Goal: Task Accomplishment & Management: Manage account settings

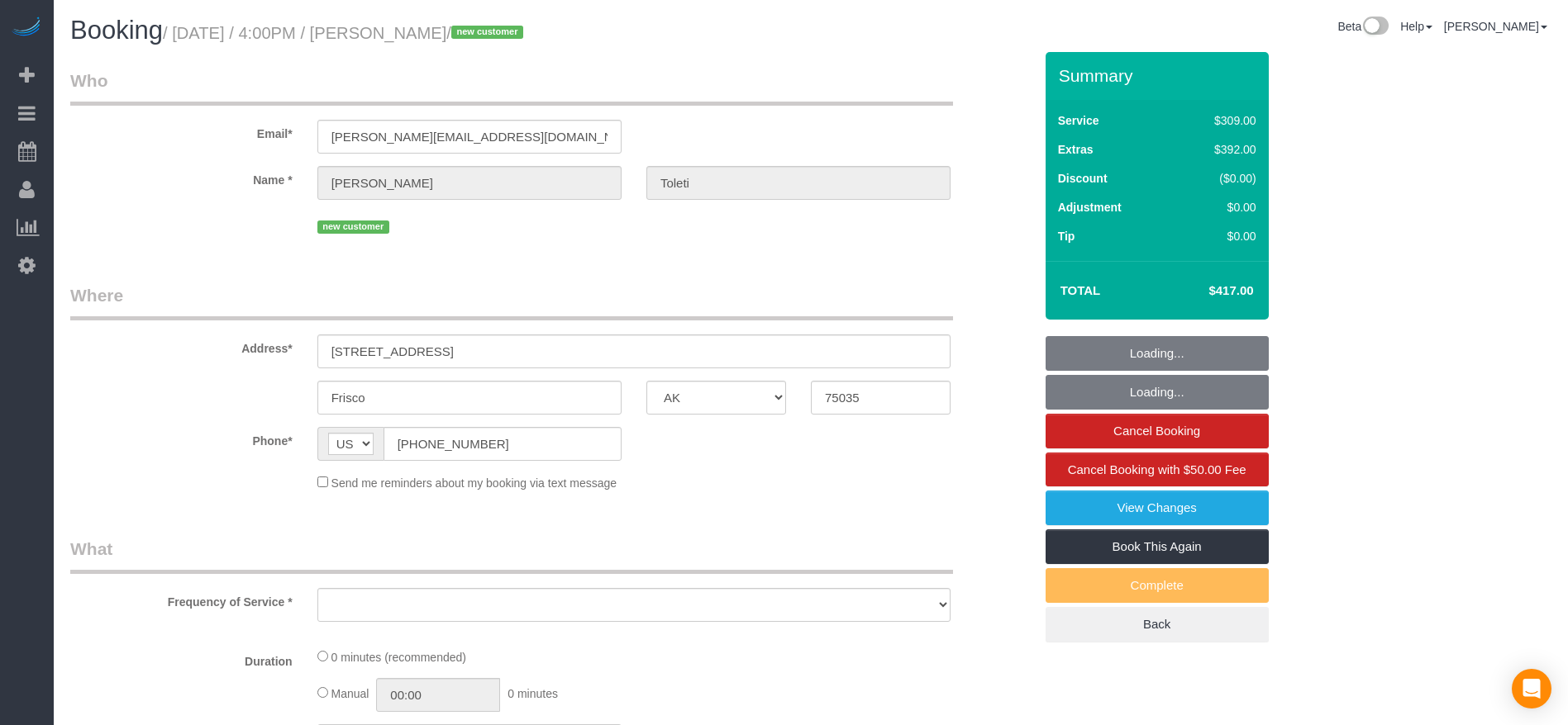
select select "[GEOGRAPHIC_DATA]"
select select "object:3040"
select select "3"
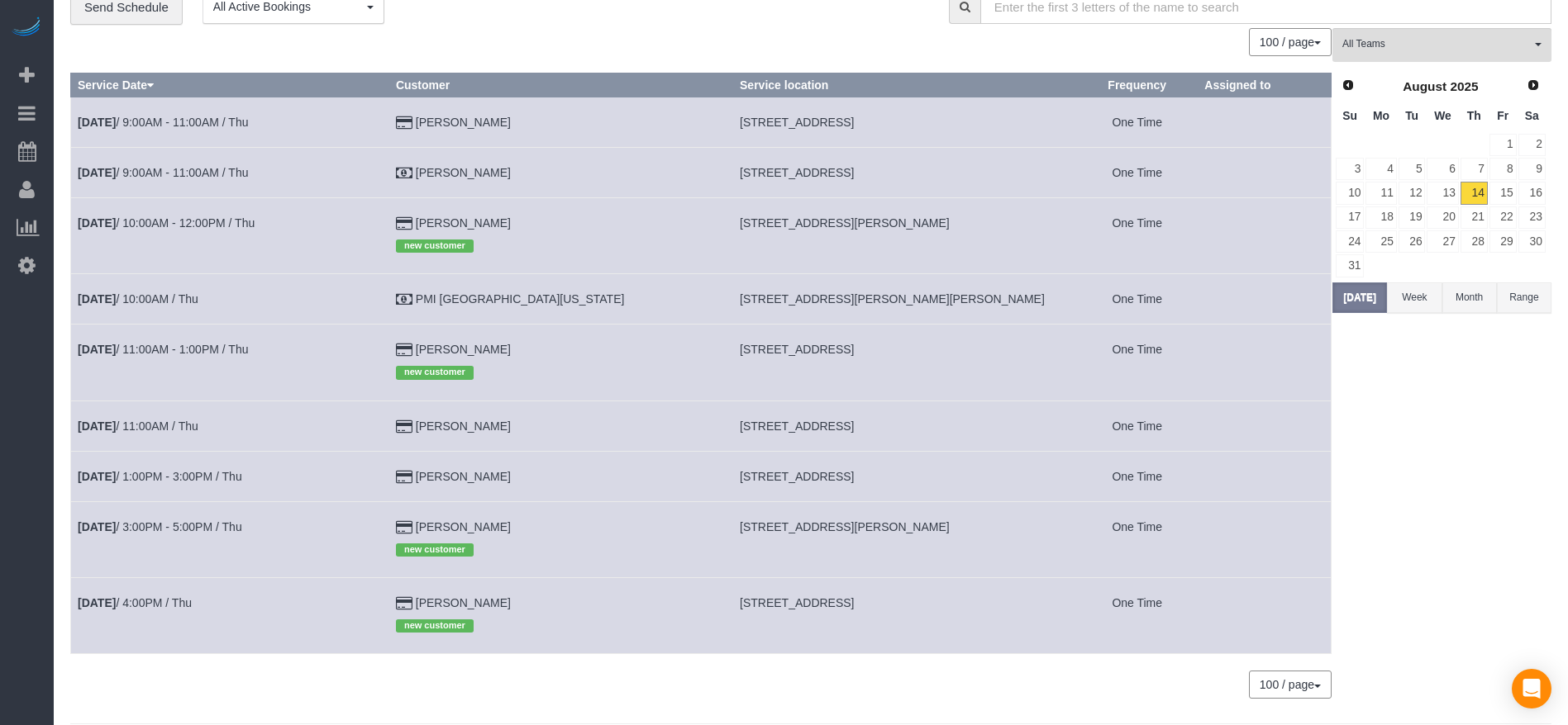
scroll to position [110, 0]
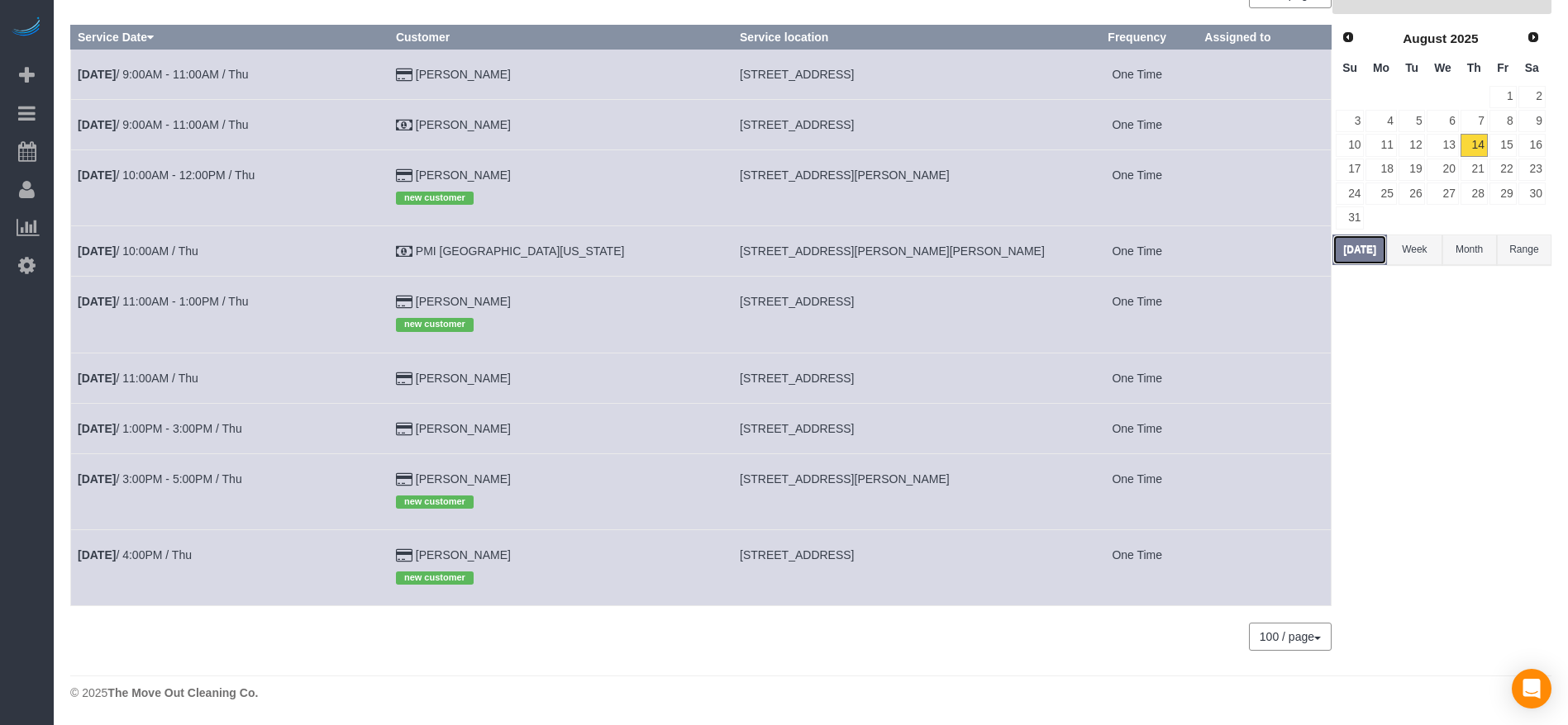
click at [1369, 246] on button "[DATE]" at bounding box center [1360, 249] width 55 height 30
click at [141, 246] on link "[DATE] 10:00AM / Thu" at bounding box center [137, 251] width 120 height 14
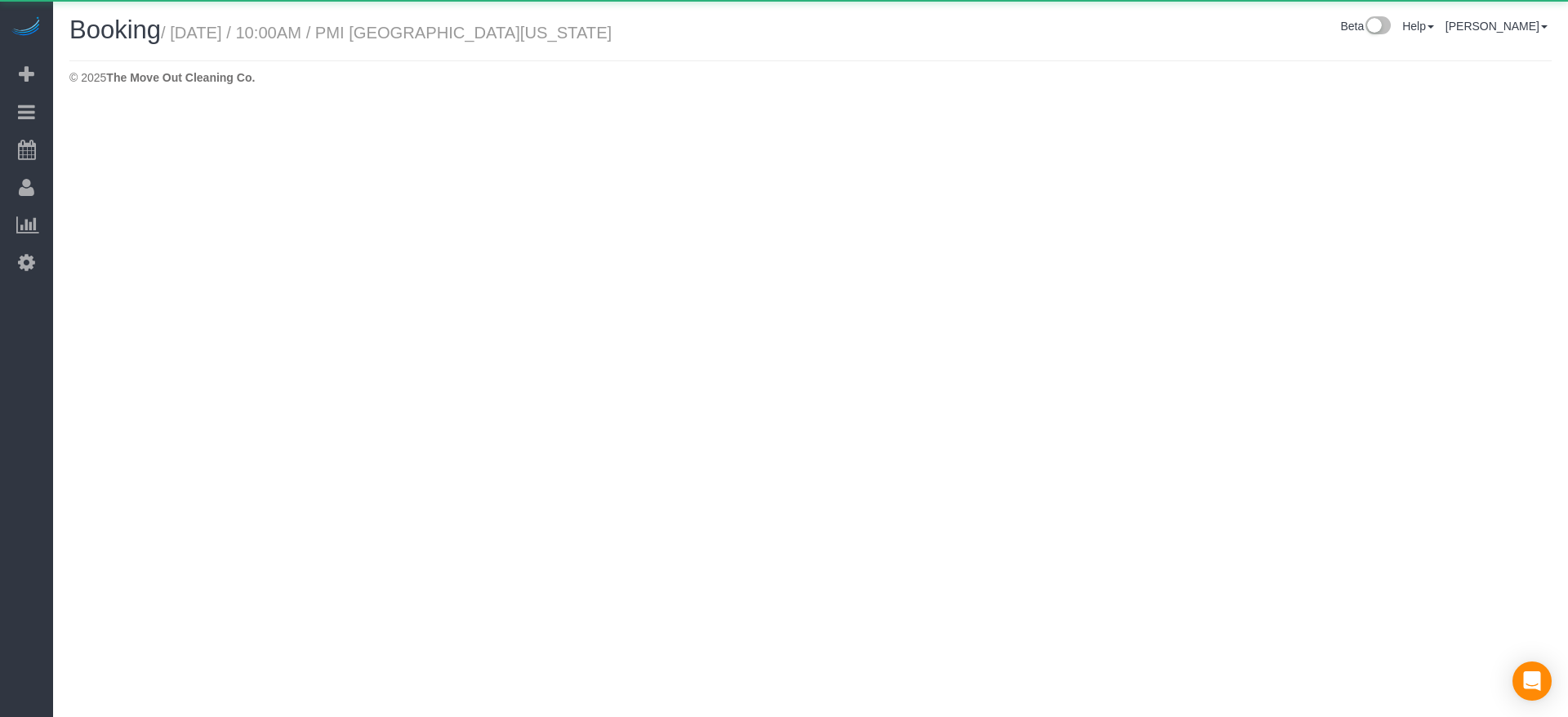
select select "[GEOGRAPHIC_DATA]"
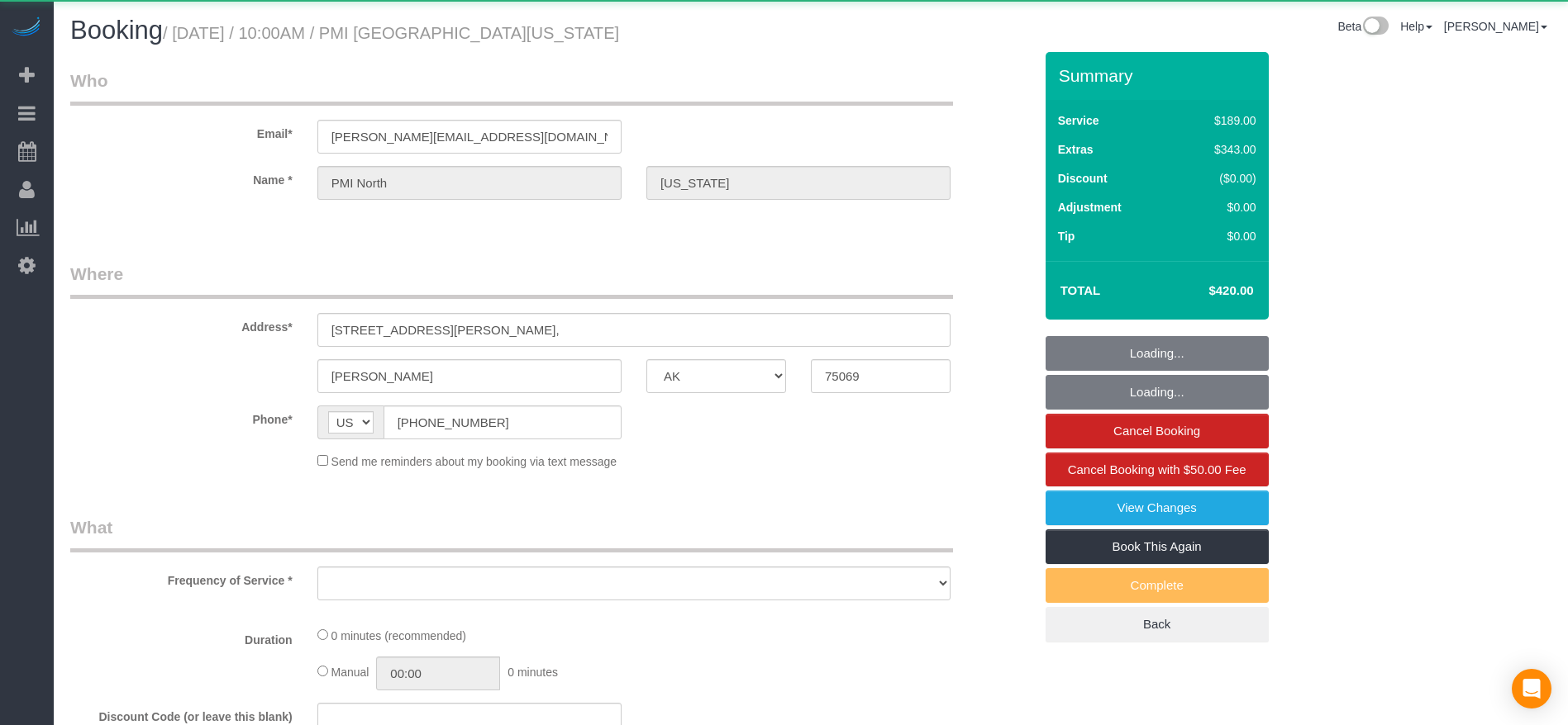
select select "object:3617"
select select "3"
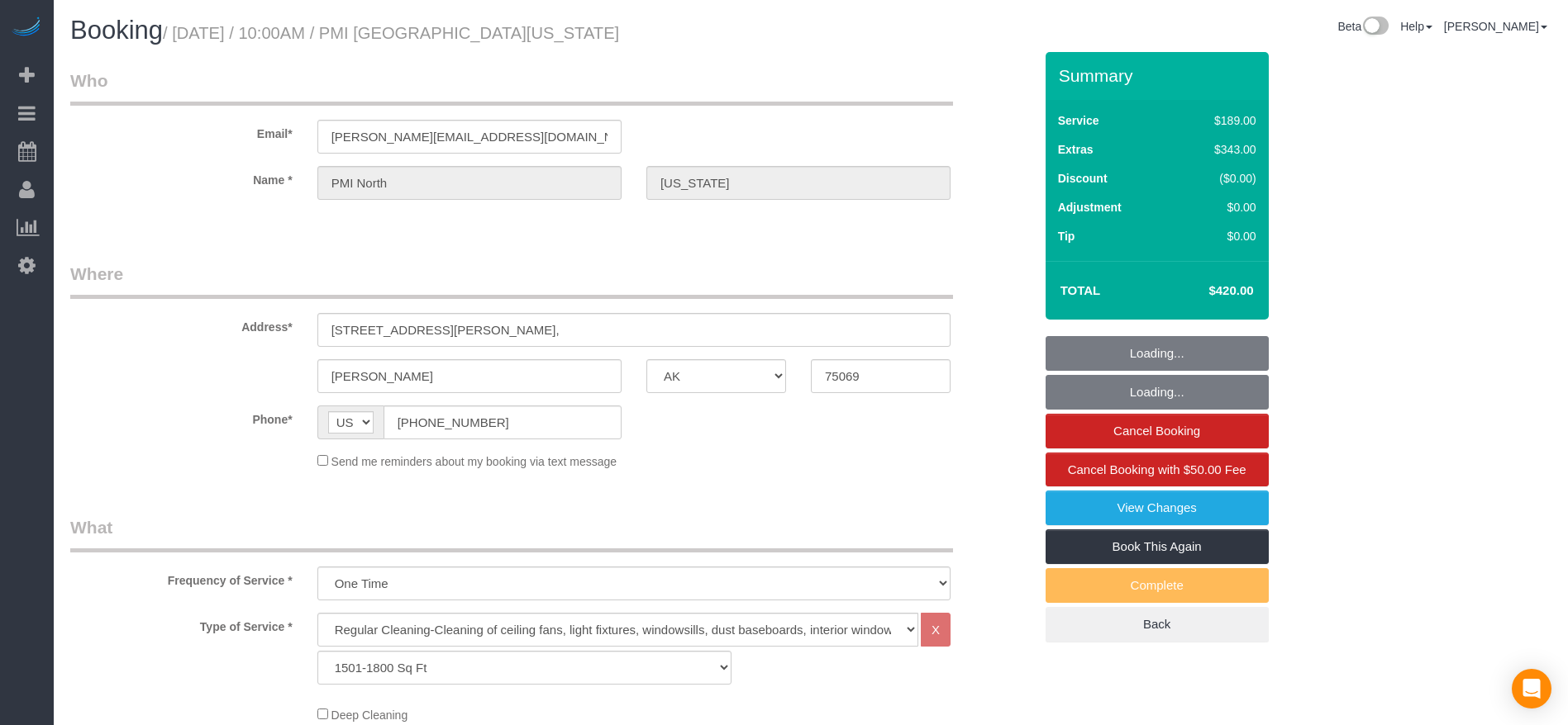
select select "object:3704"
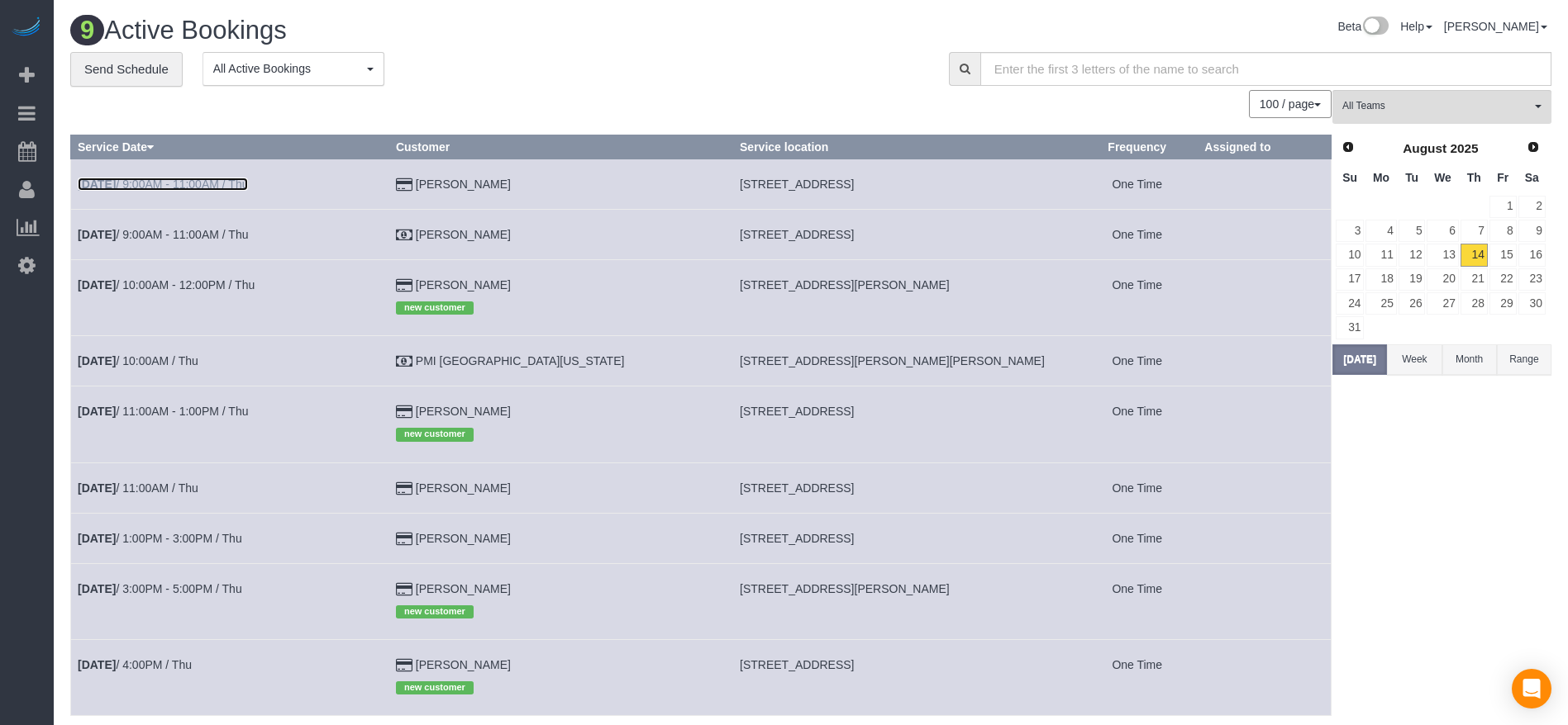
click at [246, 183] on link "[DATE] 9:00AM - 11:00AM / Thu" at bounding box center [162, 185] width 170 height 14
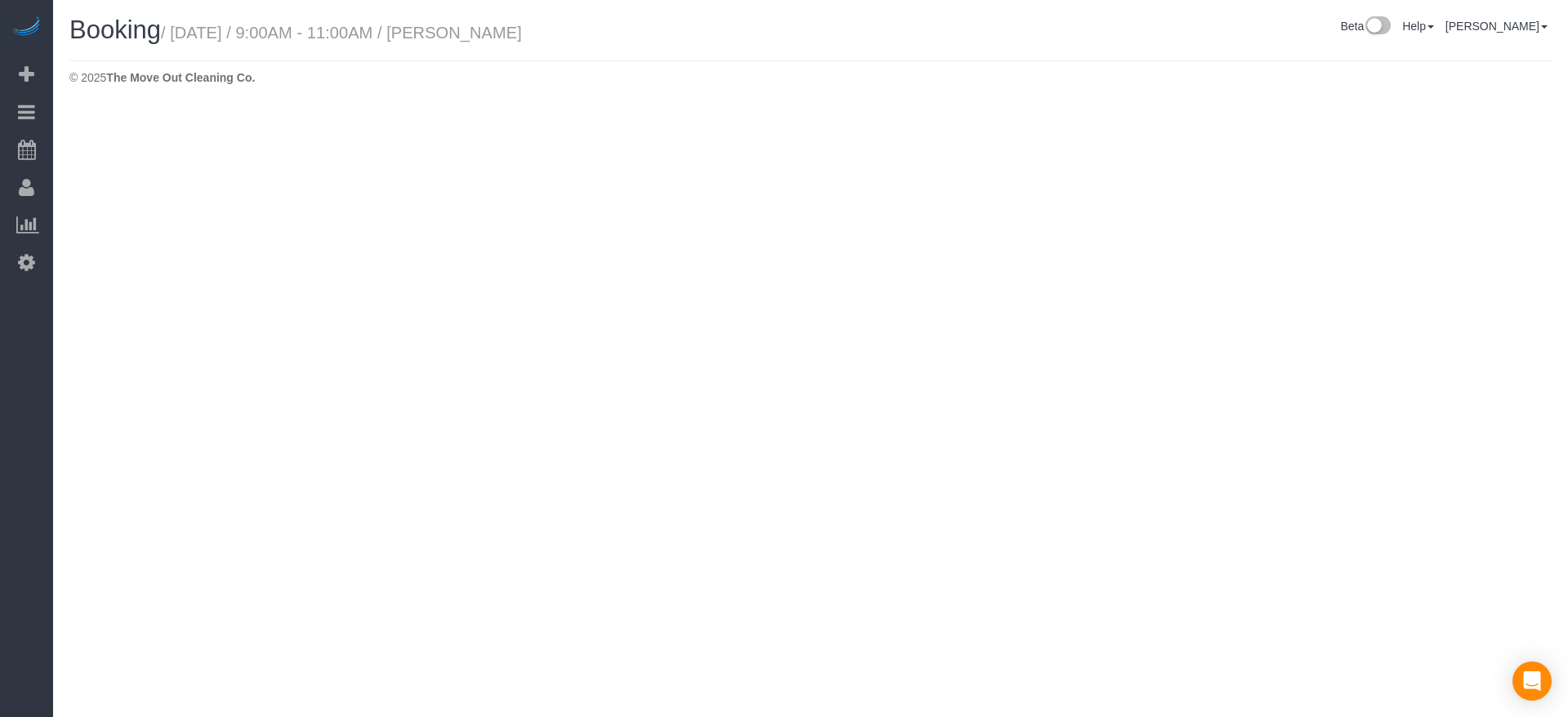
select select "[GEOGRAPHIC_DATA]"
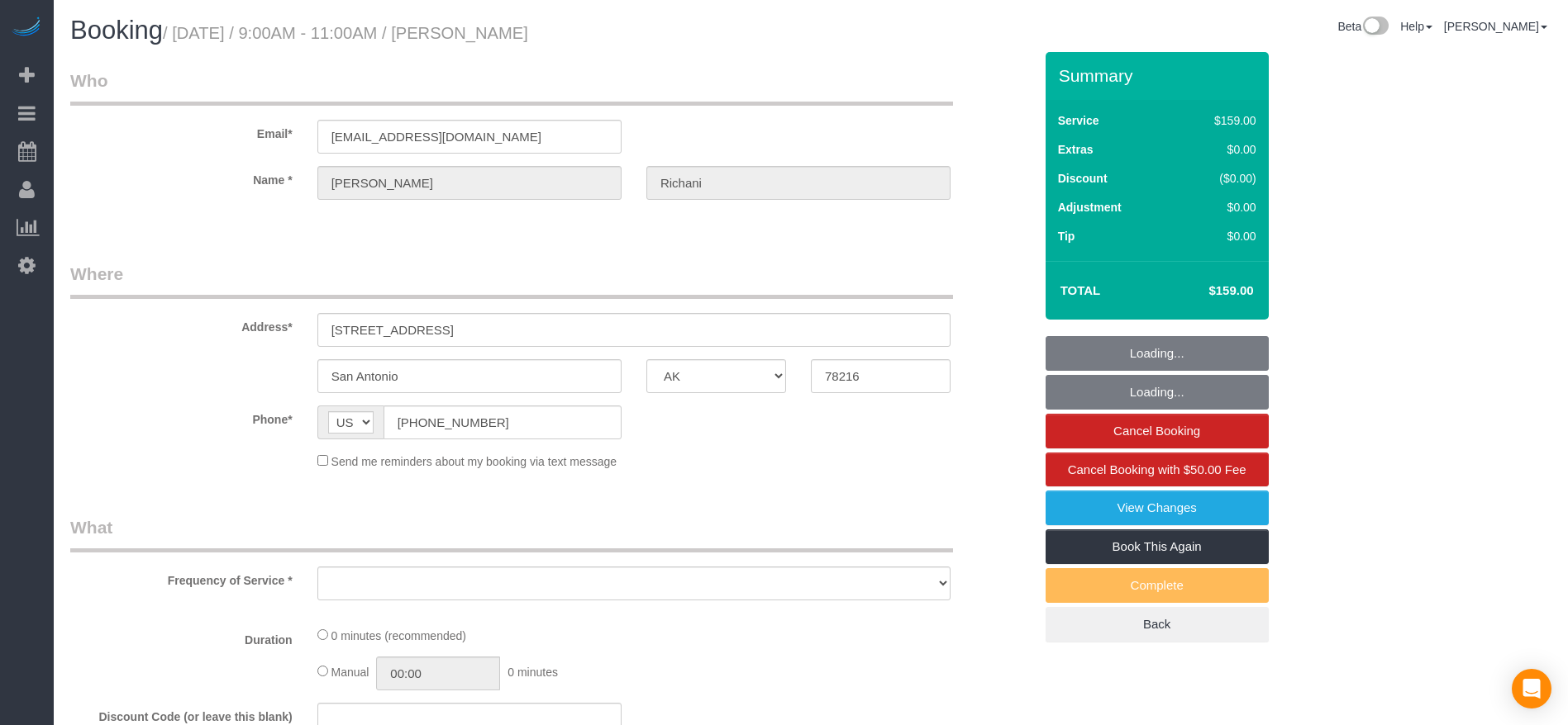
select select "object:4282"
select select "string:fspay-7d7231a9-603f-4b1c-9efe-258d08487ed2"
select select "3"
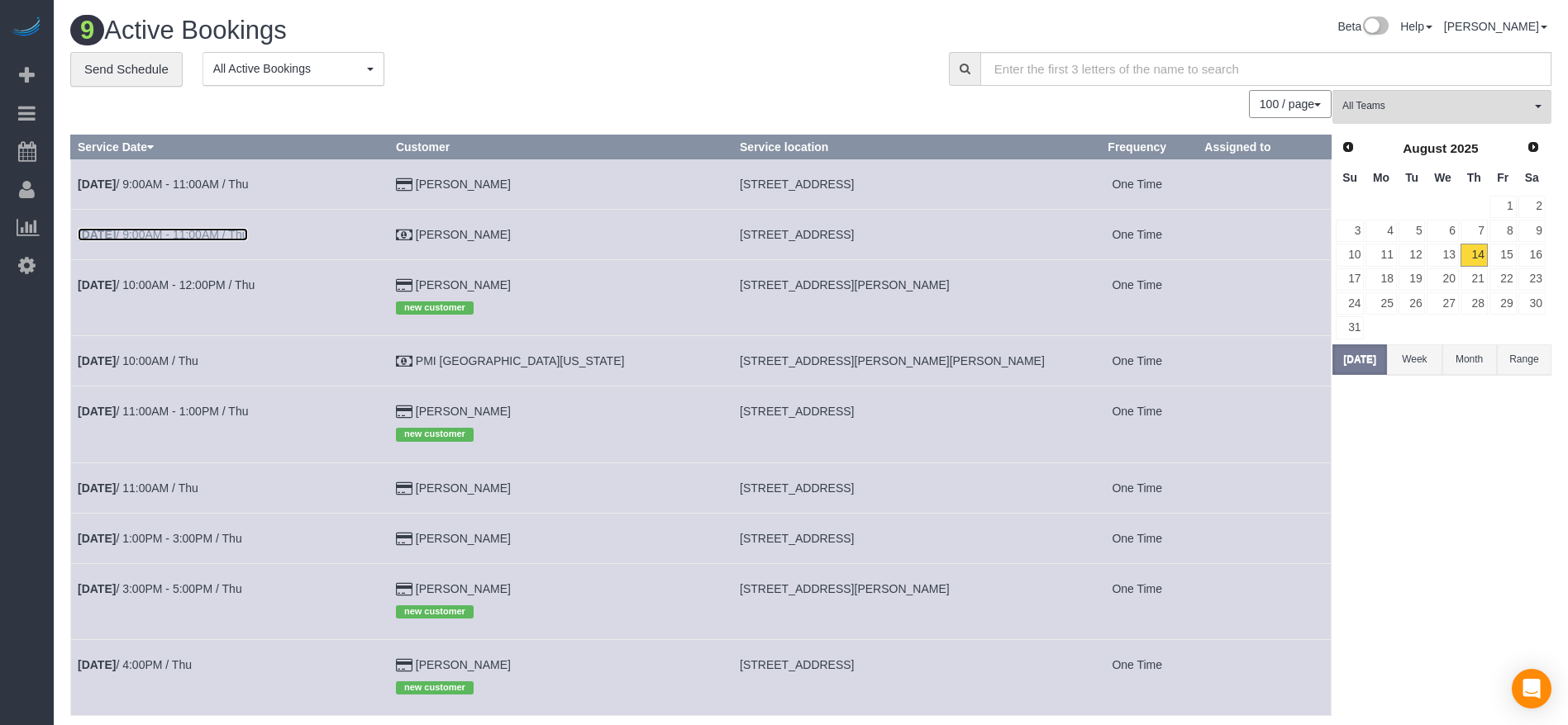
click at [222, 229] on link "[DATE] 9:00AM - 11:00AM / Thu" at bounding box center [162, 235] width 170 height 14
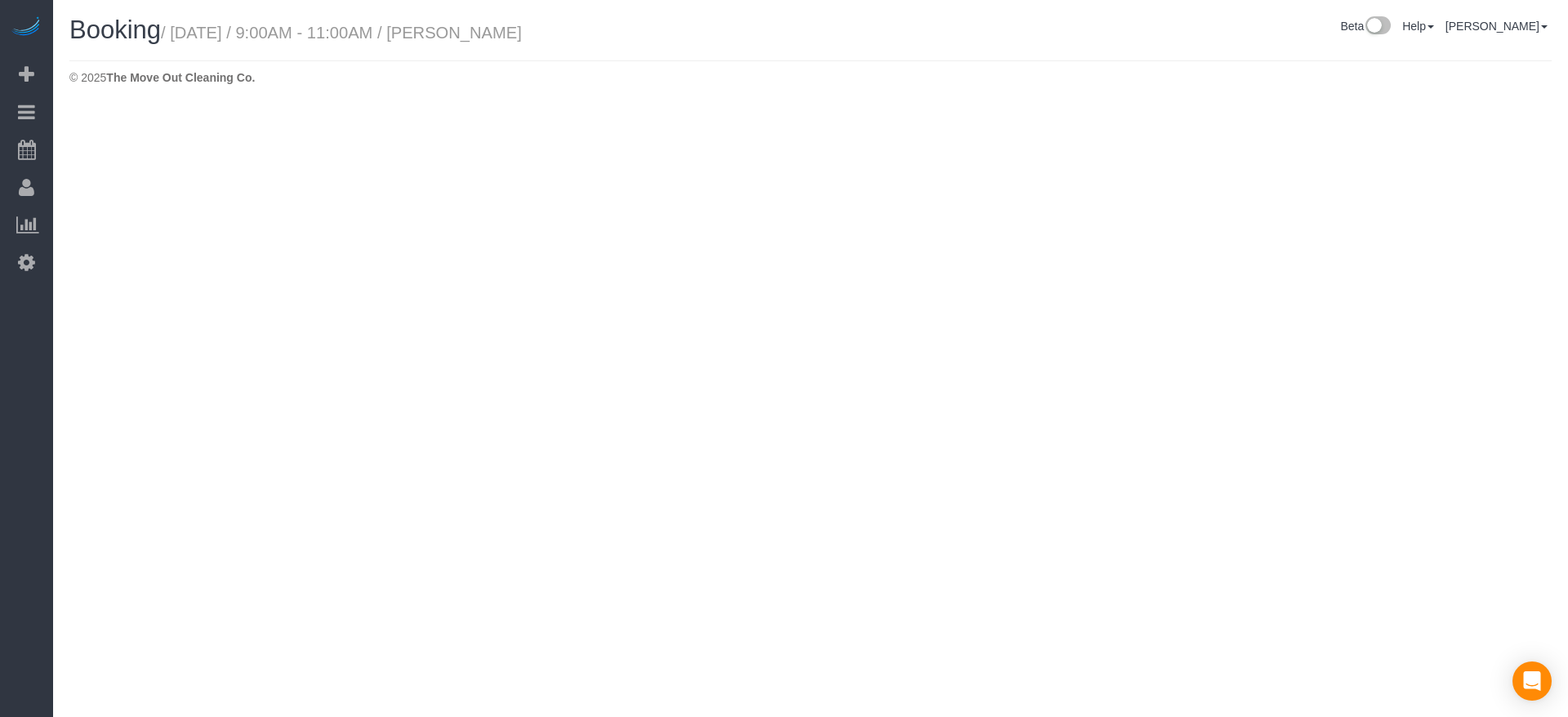
select select "[GEOGRAPHIC_DATA]"
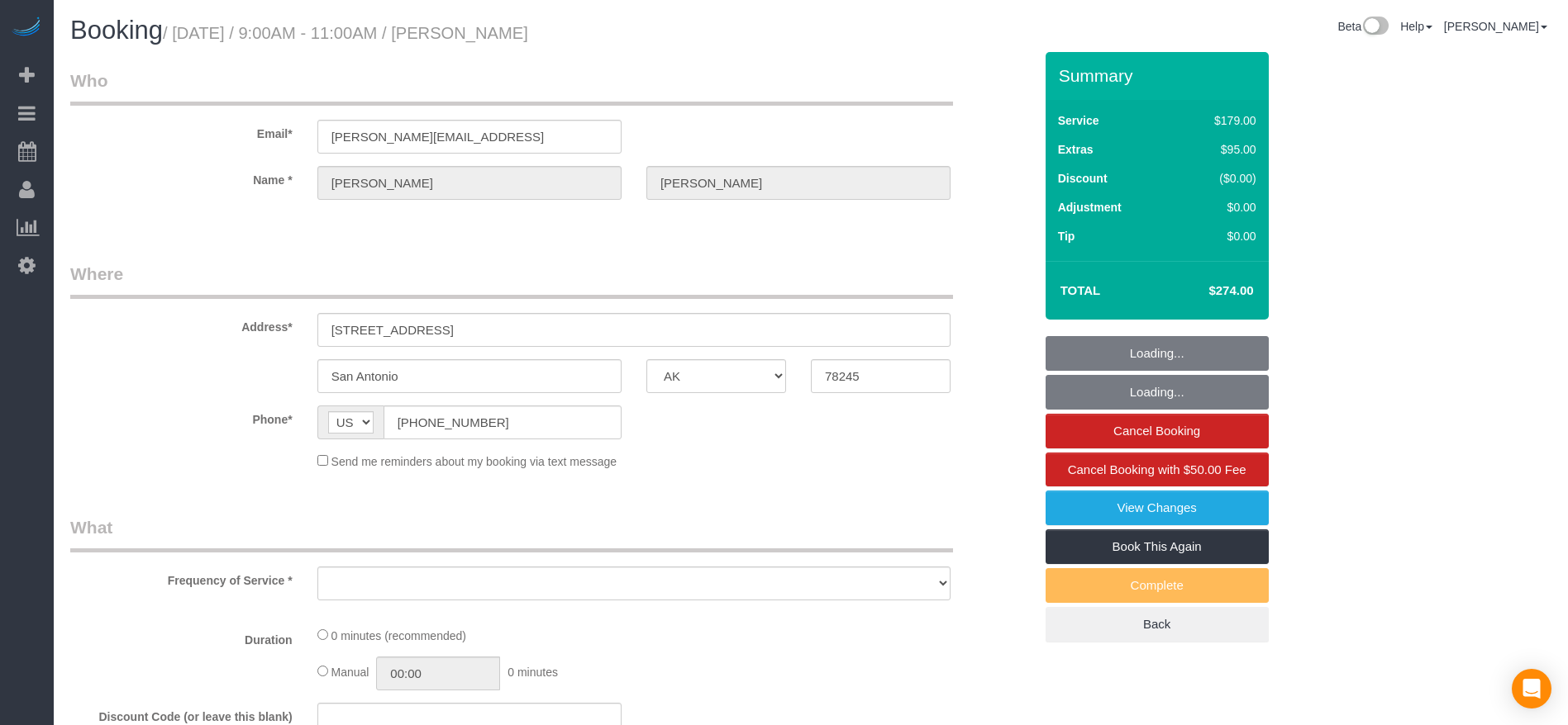
select select "object:4837"
select select "3"
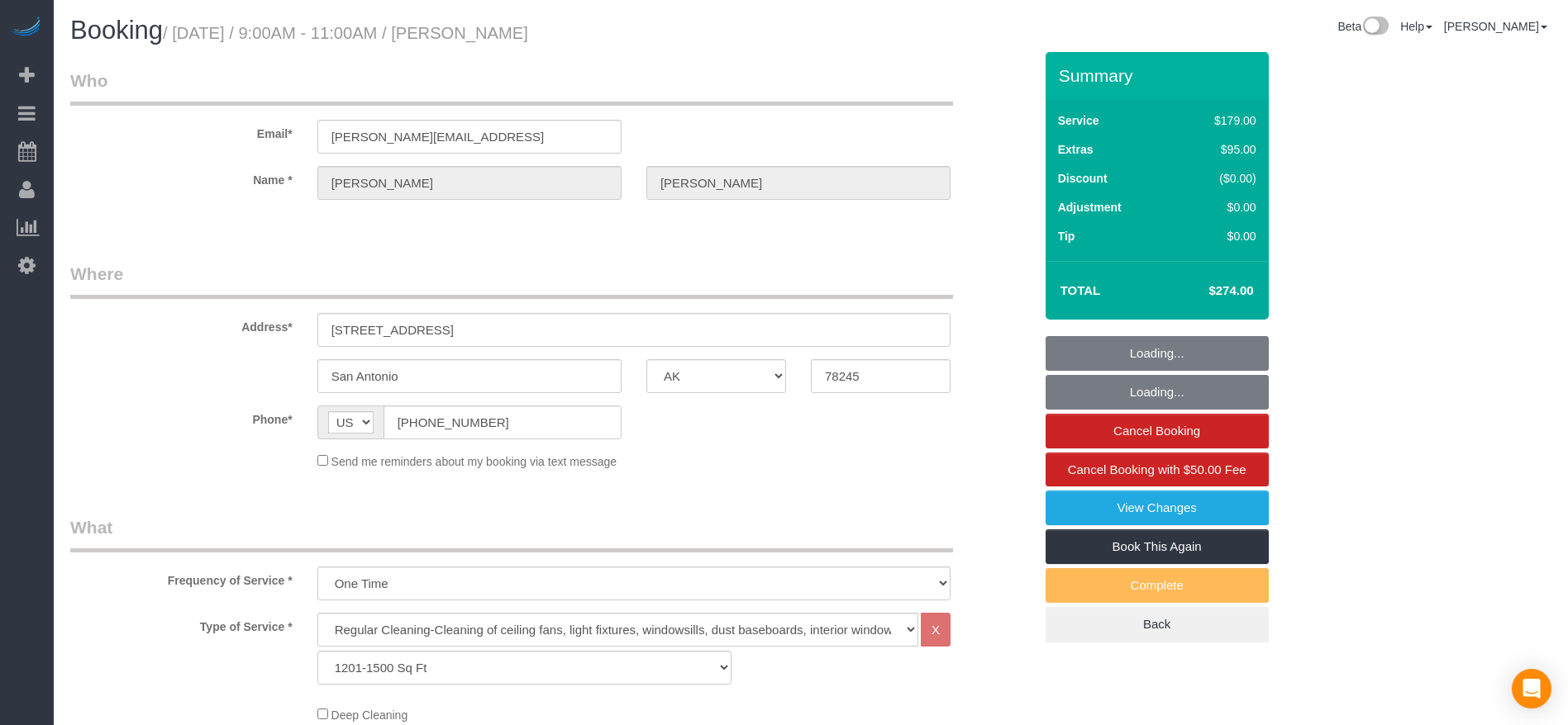
select select "object:4849"
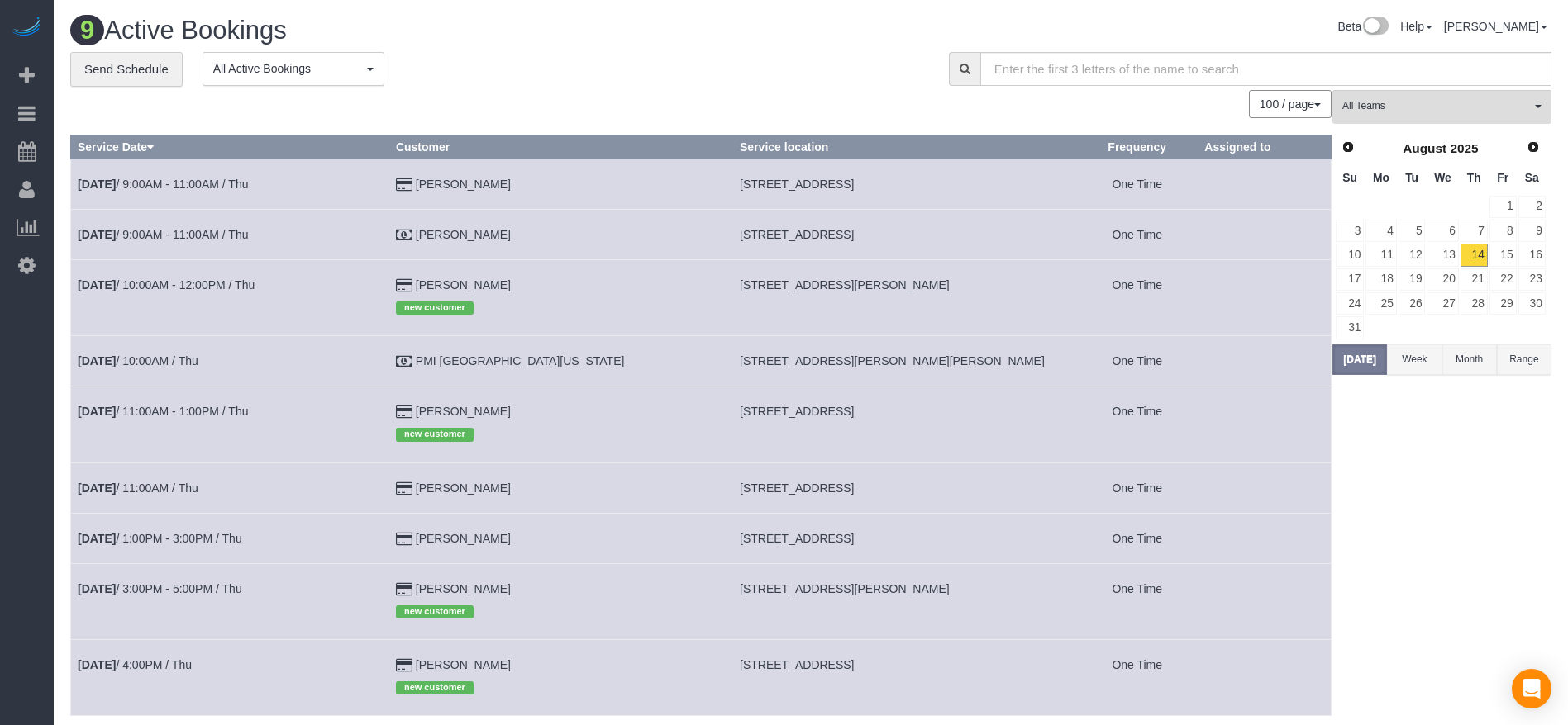
drag, startPoint x: 693, startPoint y: 233, endPoint x: 945, endPoint y: 237, distance: 252.0
click at [945, 237] on td "[STREET_ADDRESS]" at bounding box center [904, 235] width 344 height 51
copy span "[STREET_ADDRESS]"
click at [1365, 355] on button "[DATE]" at bounding box center [1360, 359] width 55 height 30
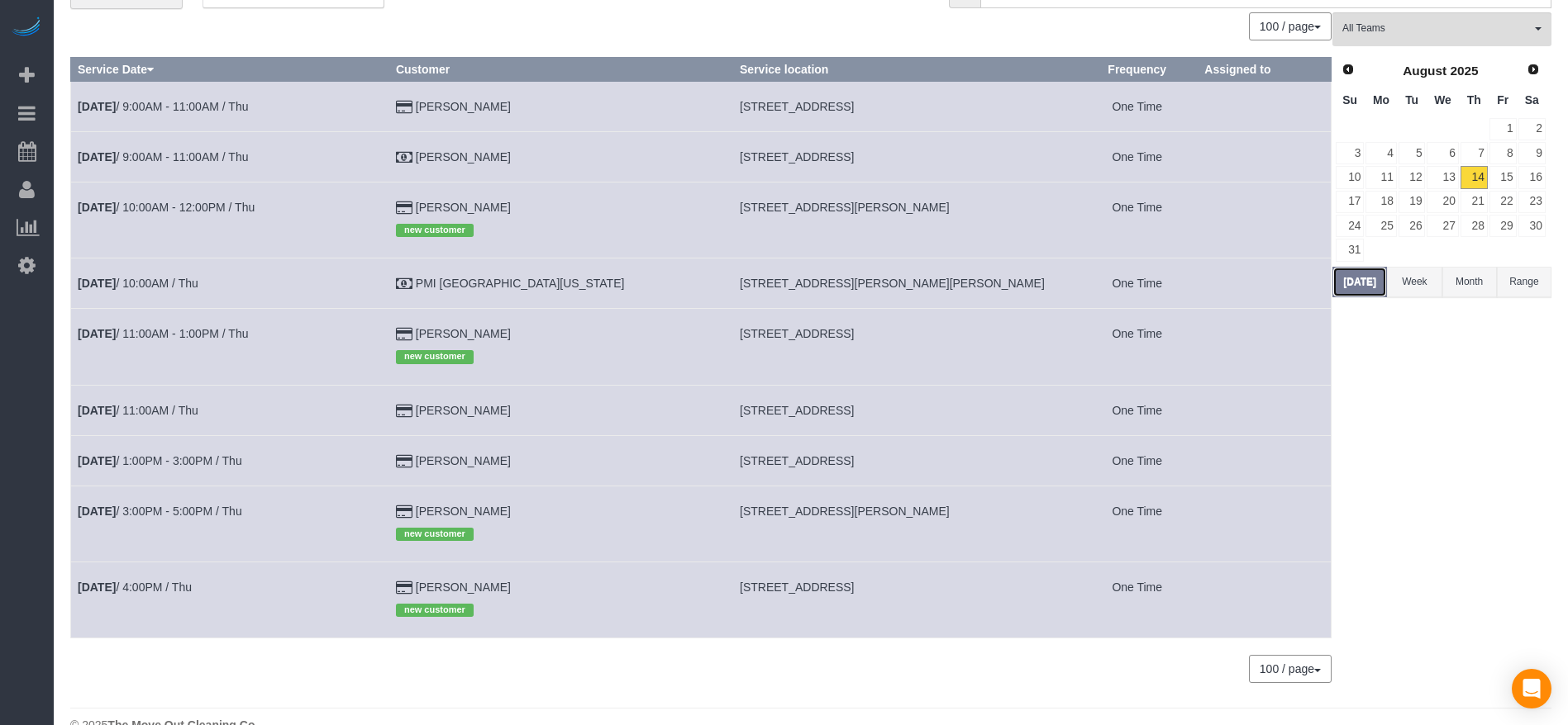
scroll to position [110, 0]
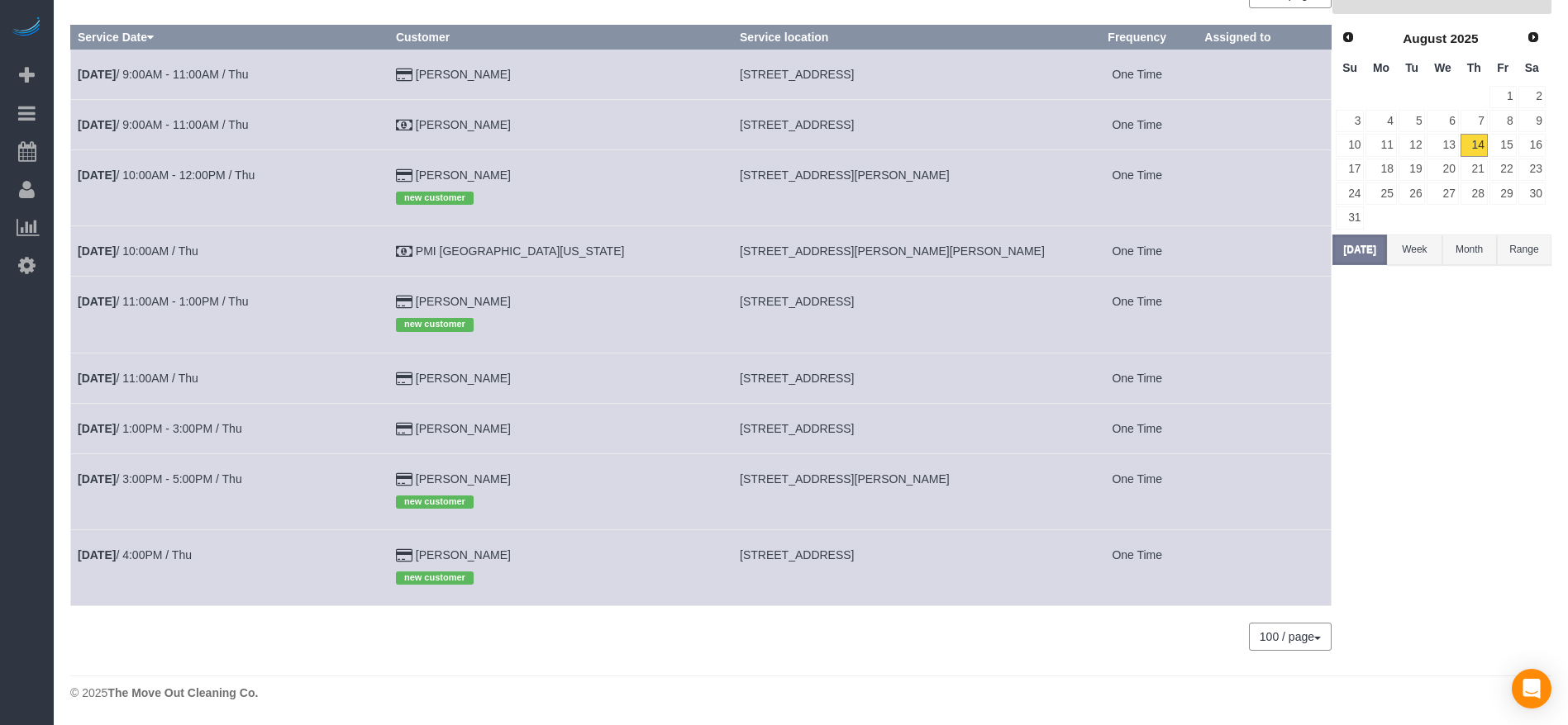
drag, startPoint x: 690, startPoint y: 476, endPoint x: 910, endPoint y: 479, distance: 220.0
click at [932, 480] on td "[STREET_ADDRESS][PERSON_NAME]" at bounding box center [904, 492] width 344 height 76
copy span "[STREET_ADDRESS][PERSON_NAME]"
click at [161, 478] on link "[DATE] 3:00PM - 5:00PM / Thu" at bounding box center [160, 479] width 164 height 14
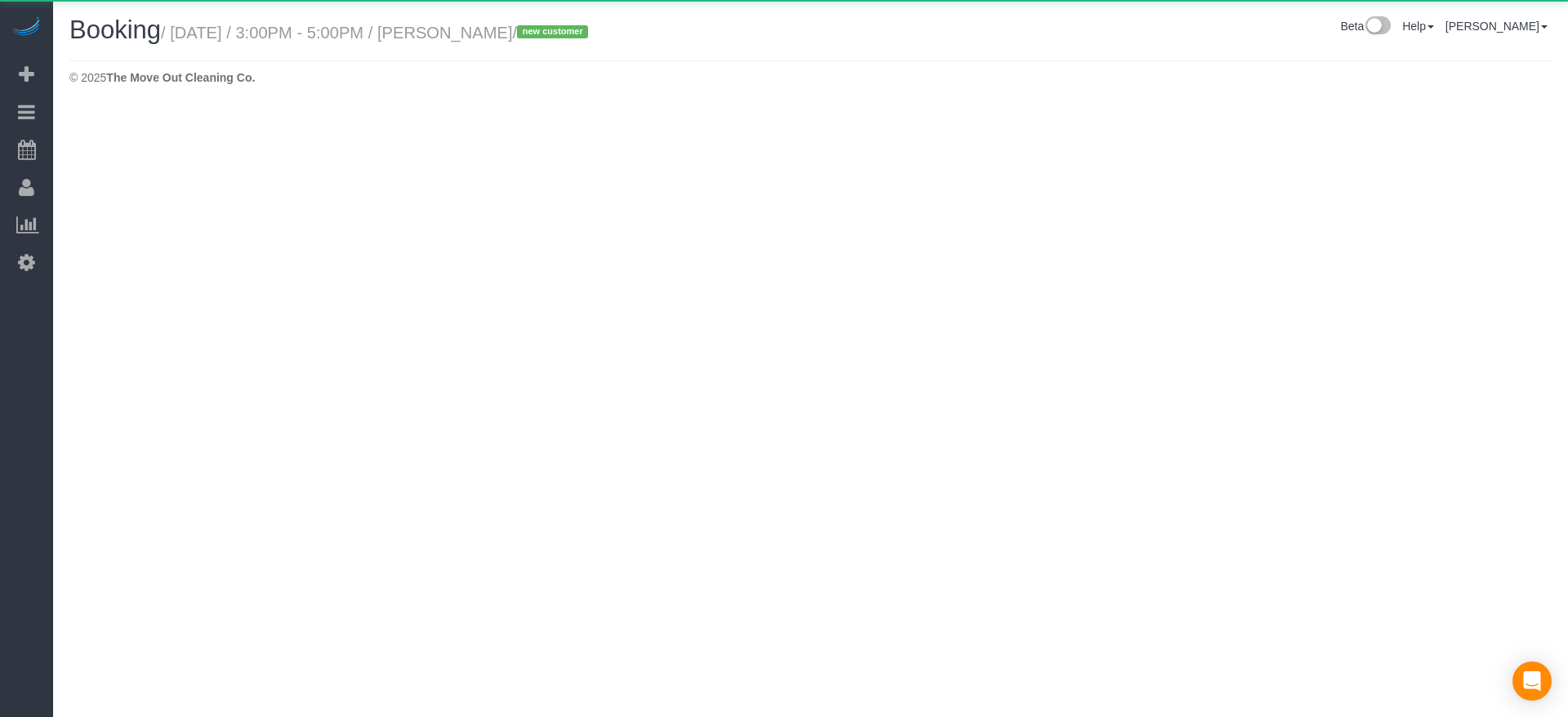
select select "[GEOGRAPHIC_DATA]"
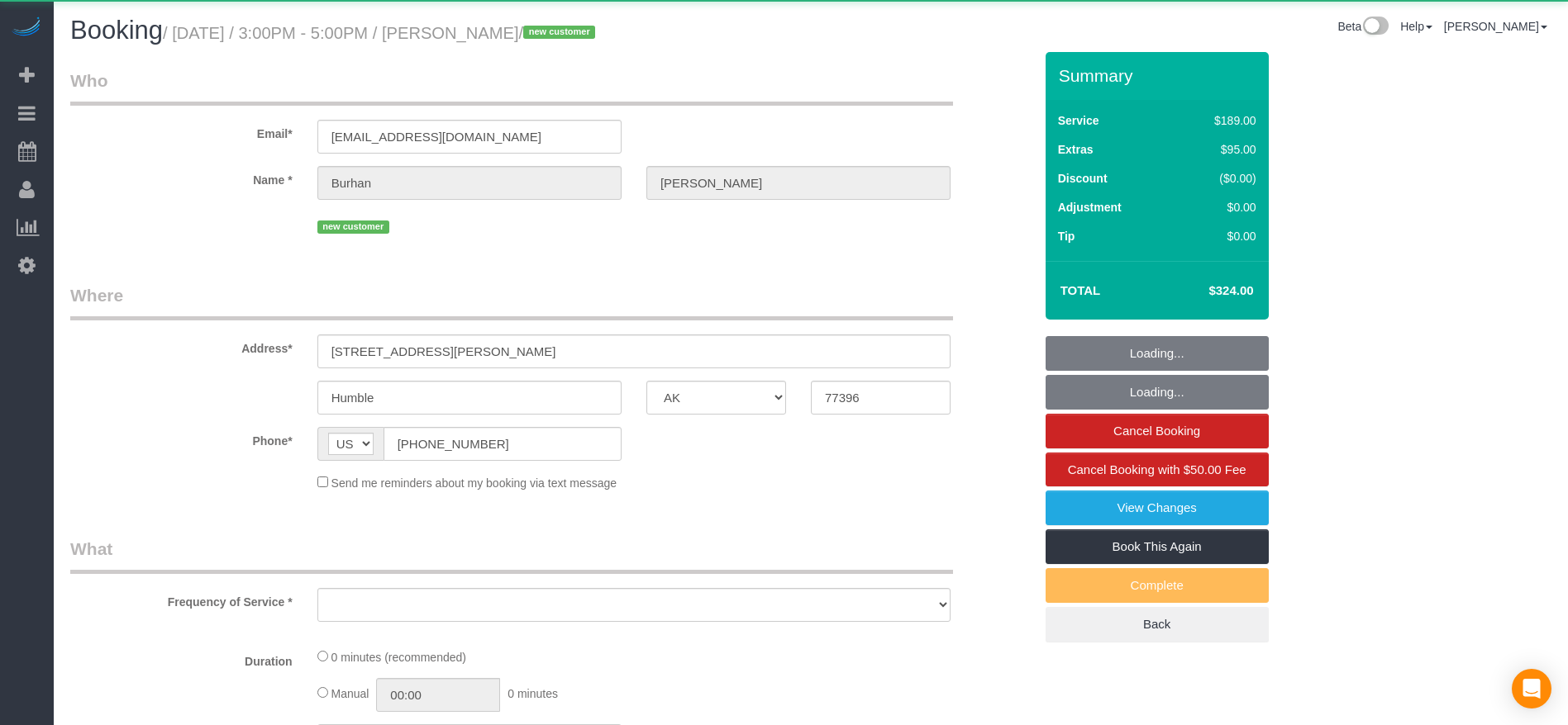
select select "object:5449"
select select "3"
select select "spot85"
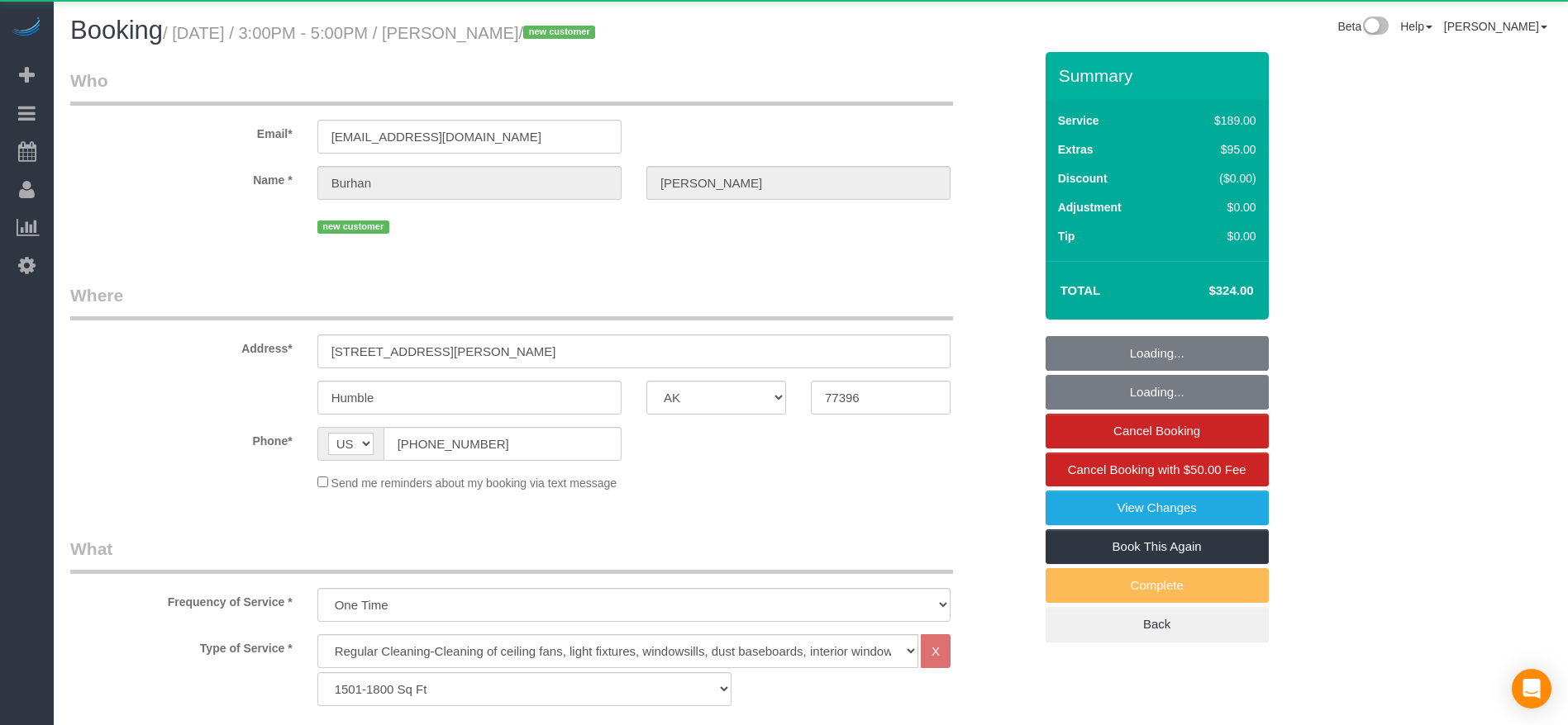
select select "object:5527"
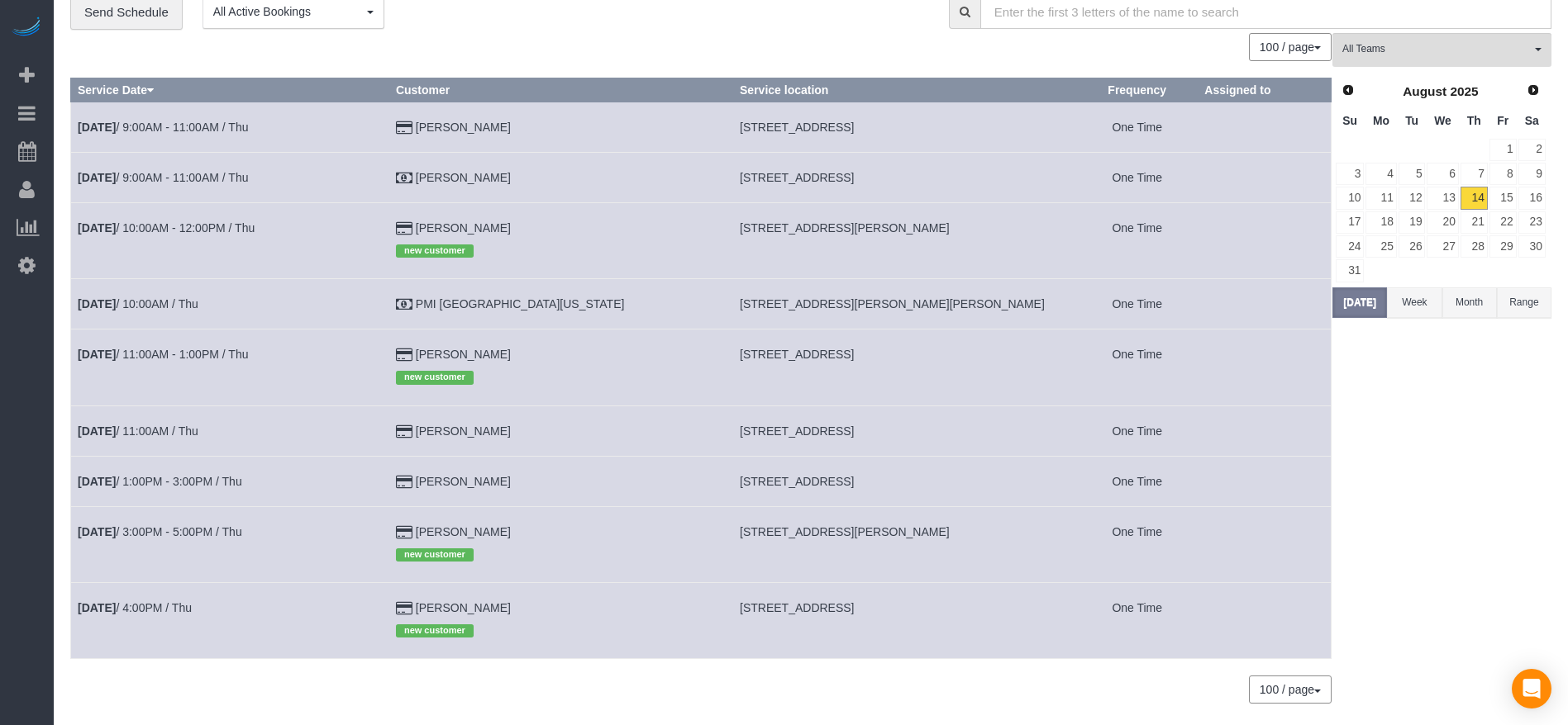
scroll to position [110, 0]
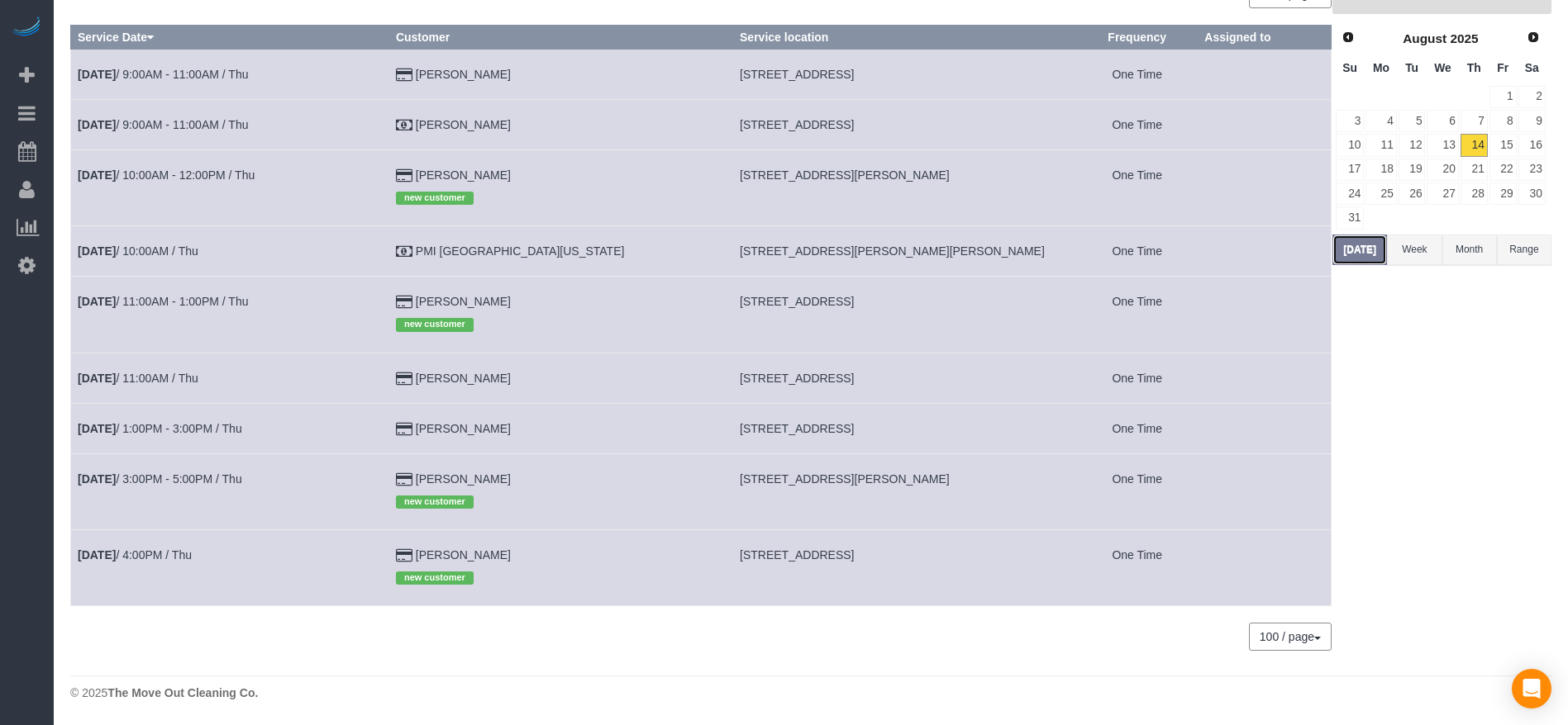
click at [1368, 240] on button "[DATE]" at bounding box center [1360, 249] width 55 height 30
click at [149, 430] on link "[DATE] 1:00PM - 3:00PM / Thu" at bounding box center [160, 429] width 164 height 14
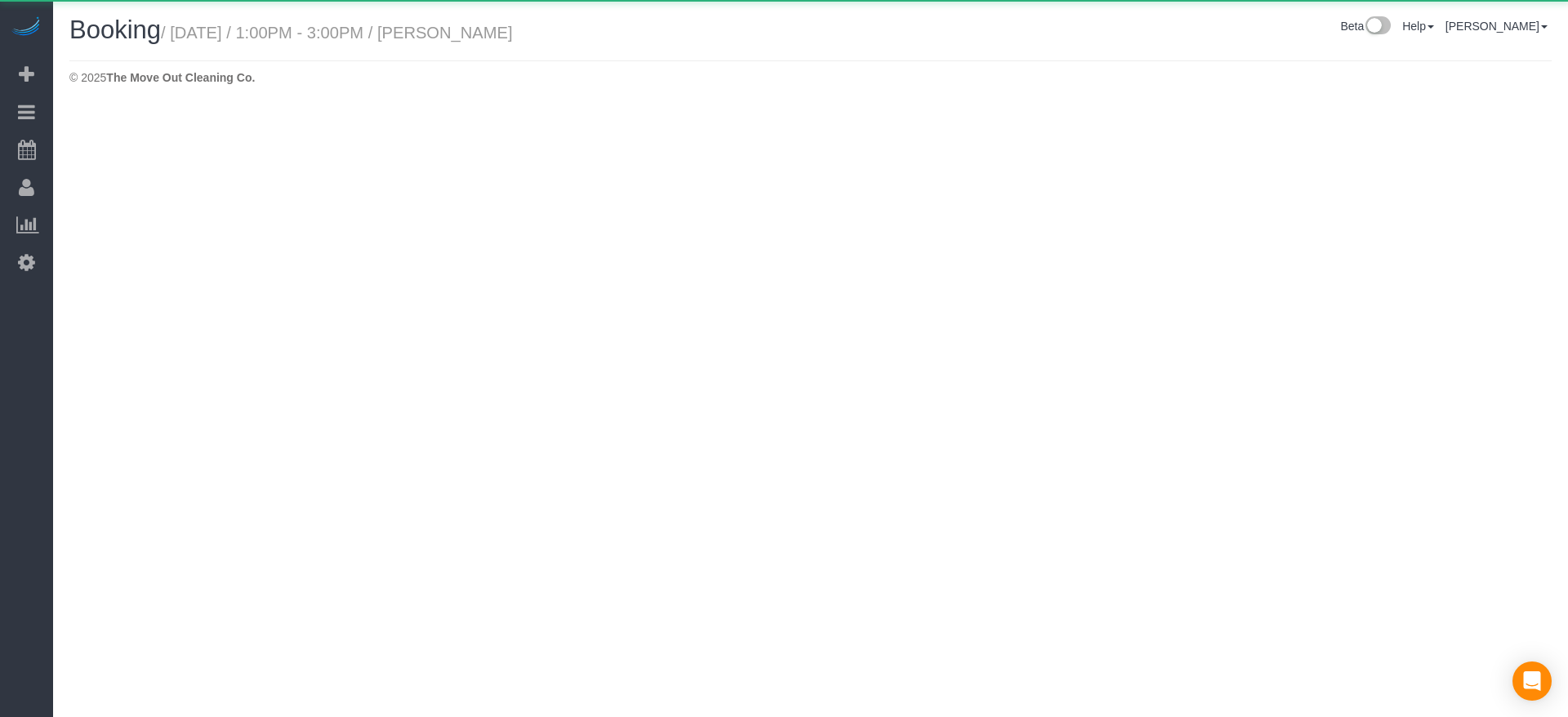
select select "[GEOGRAPHIC_DATA]"
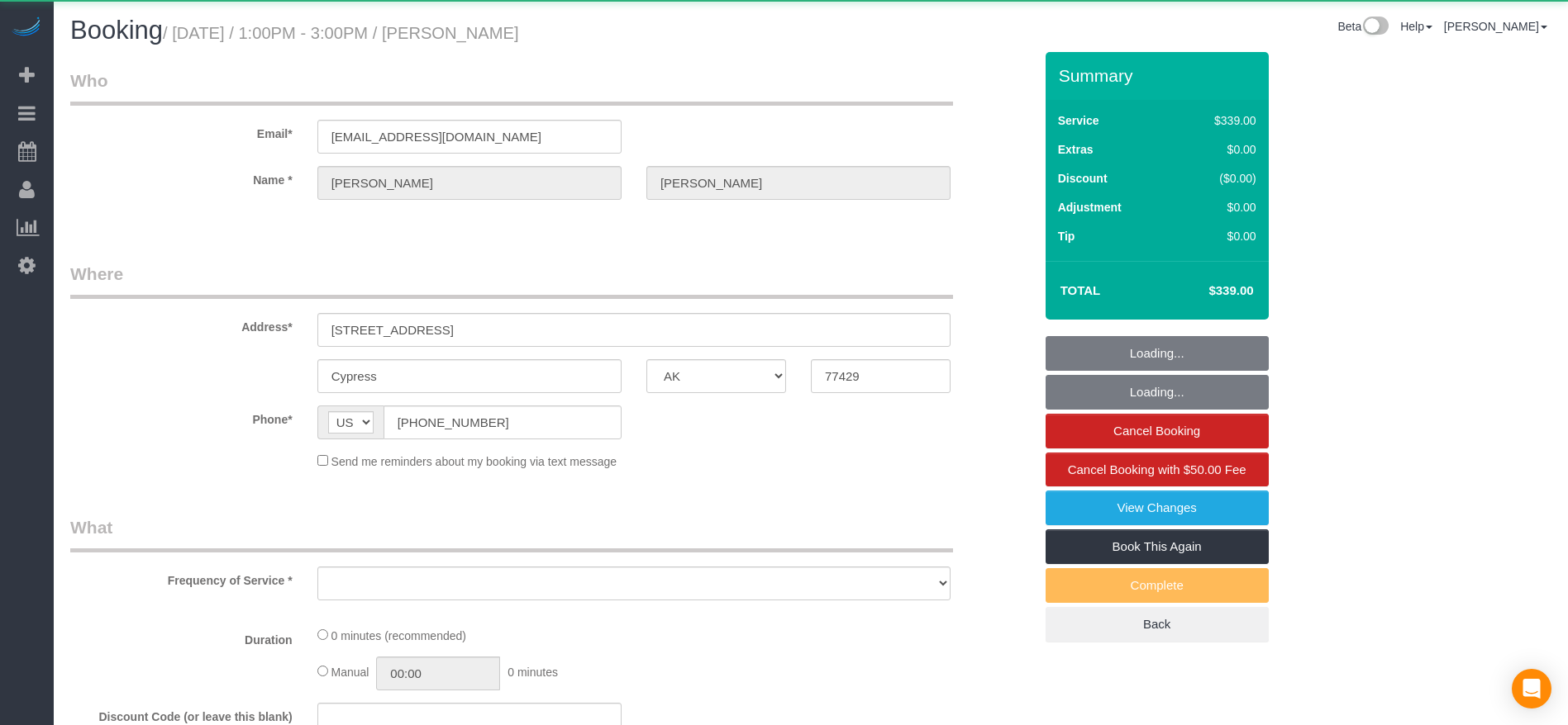
select select "object:6210"
select select "string:fspay-7aec7664-def2-4e07-800b-62ea04eff5aa"
select select "3"
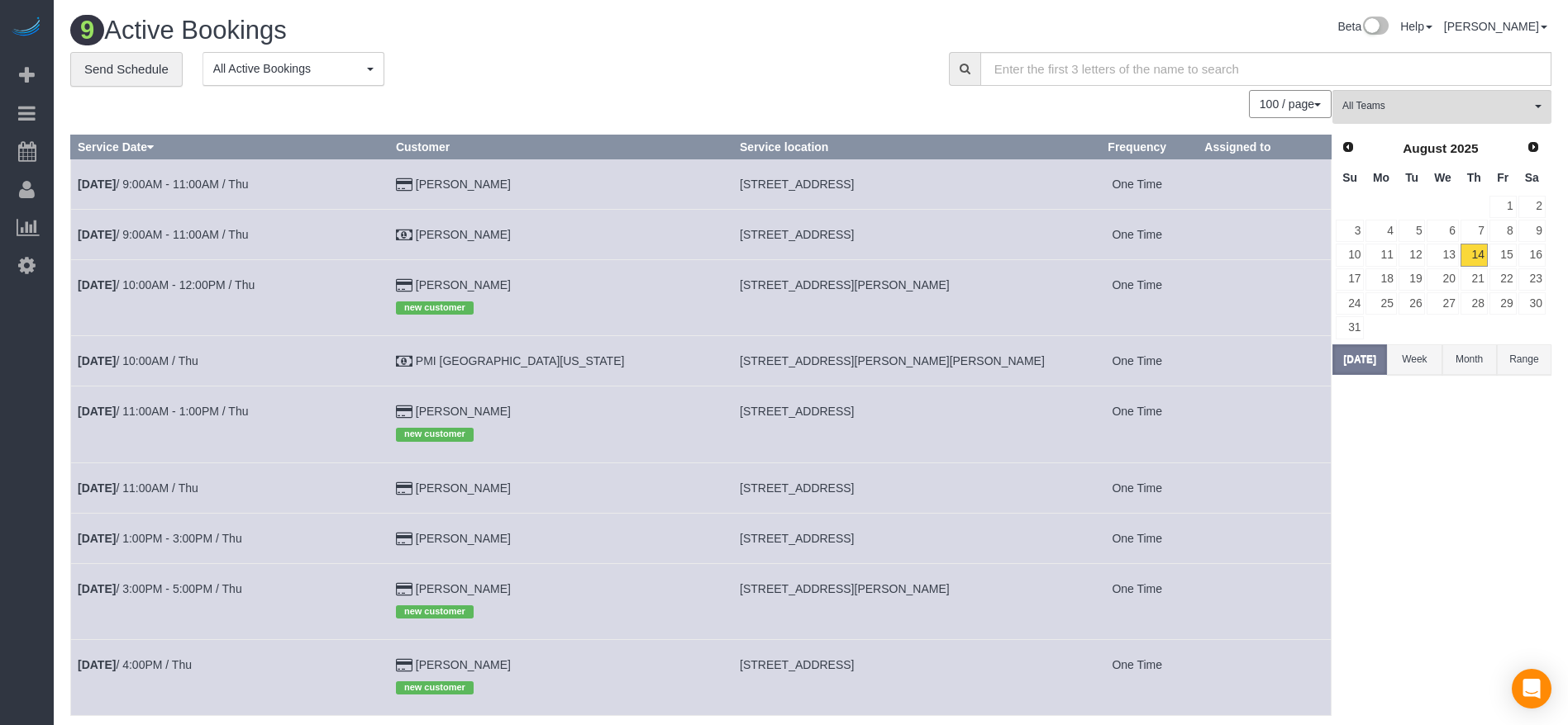
scroll to position [110, 0]
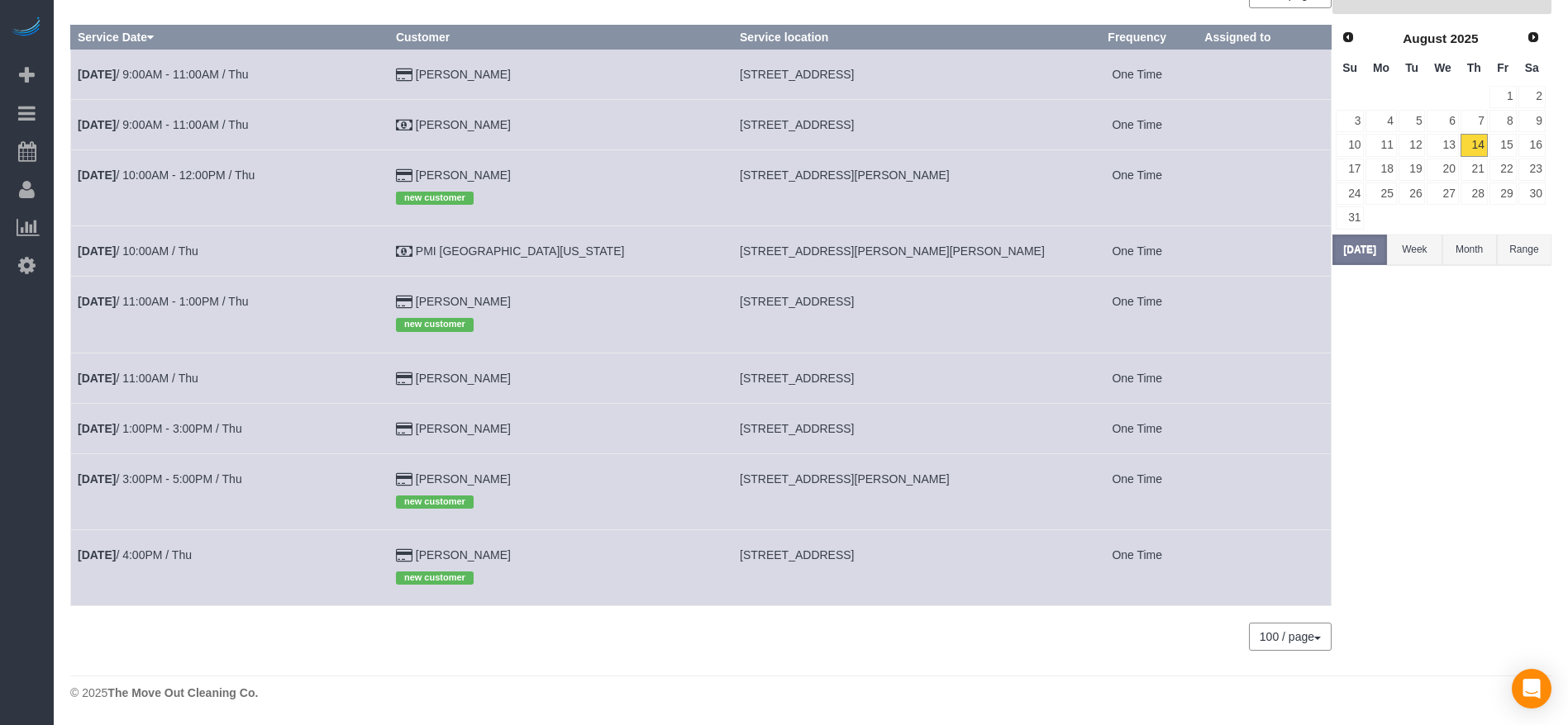
click at [144, 368] on td "[DATE] 11:00AM / Thu" at bounding box center [230, 379] width 318 height 51
click at [144, 380] on link "[DATE] 11:00AM / Thu" at bounding box center [137, 379] width 120 height 14
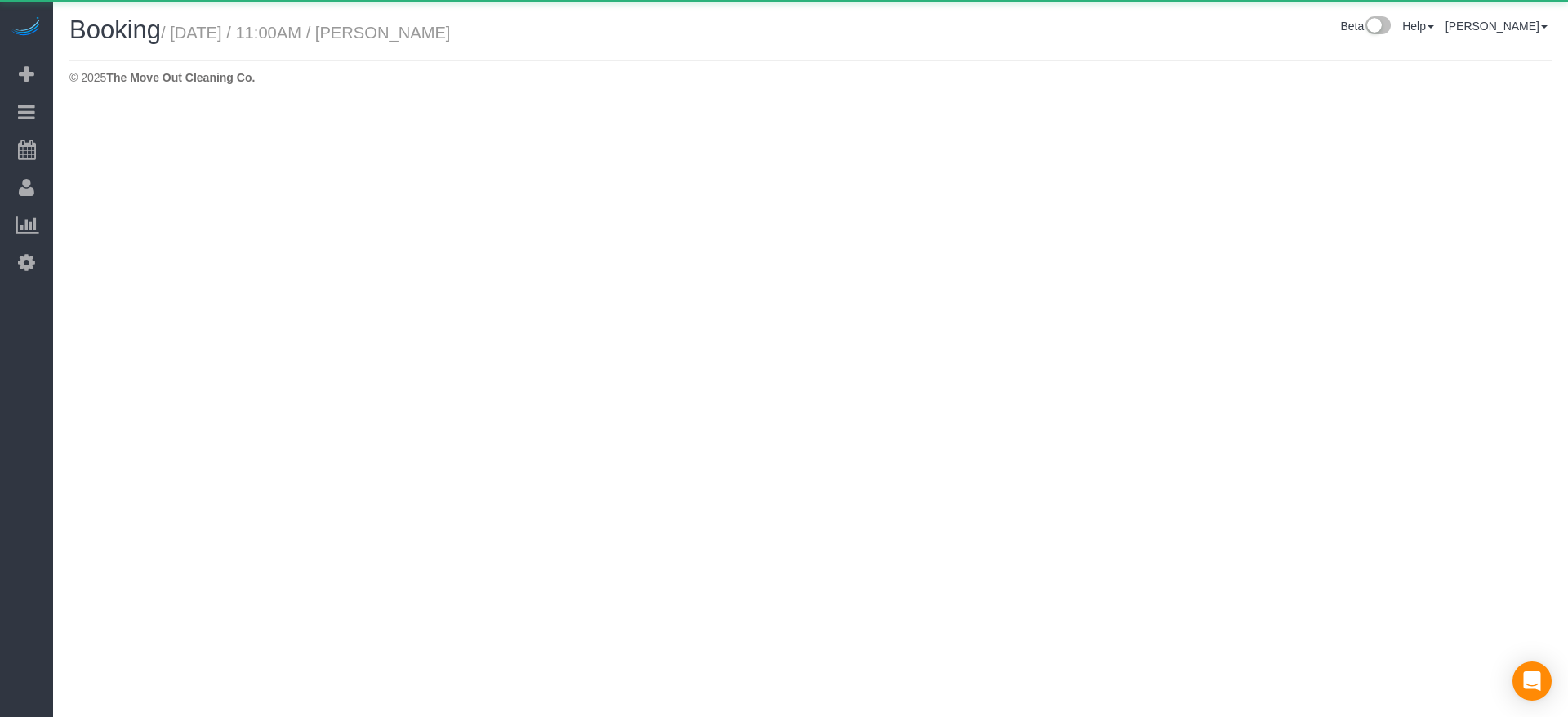
select select "[GEOGRAPHIC_DATA]"
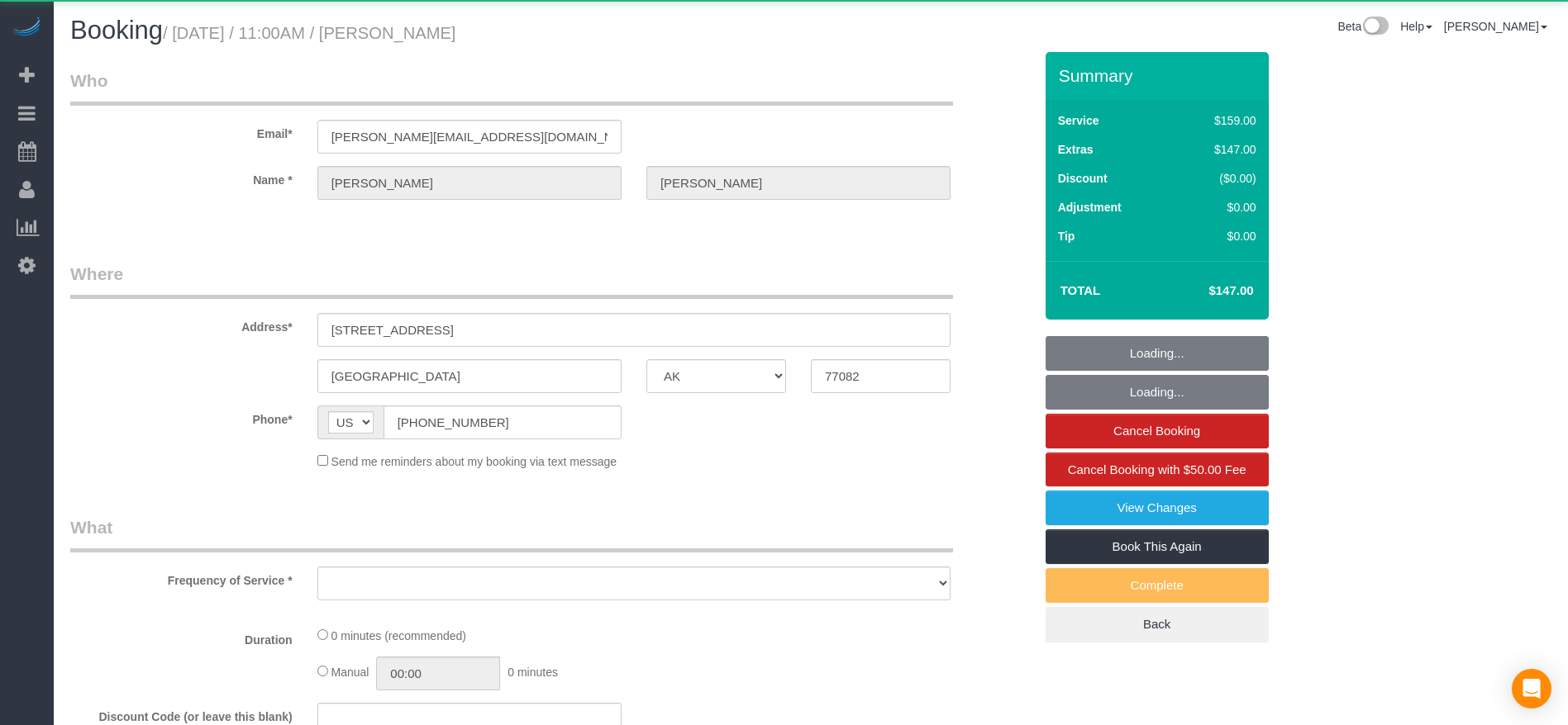
select select "object:6718"
select select "string:fspay-f774e71e-4e27-494e-9dda-aa600ba2fbfd"
select select "3"
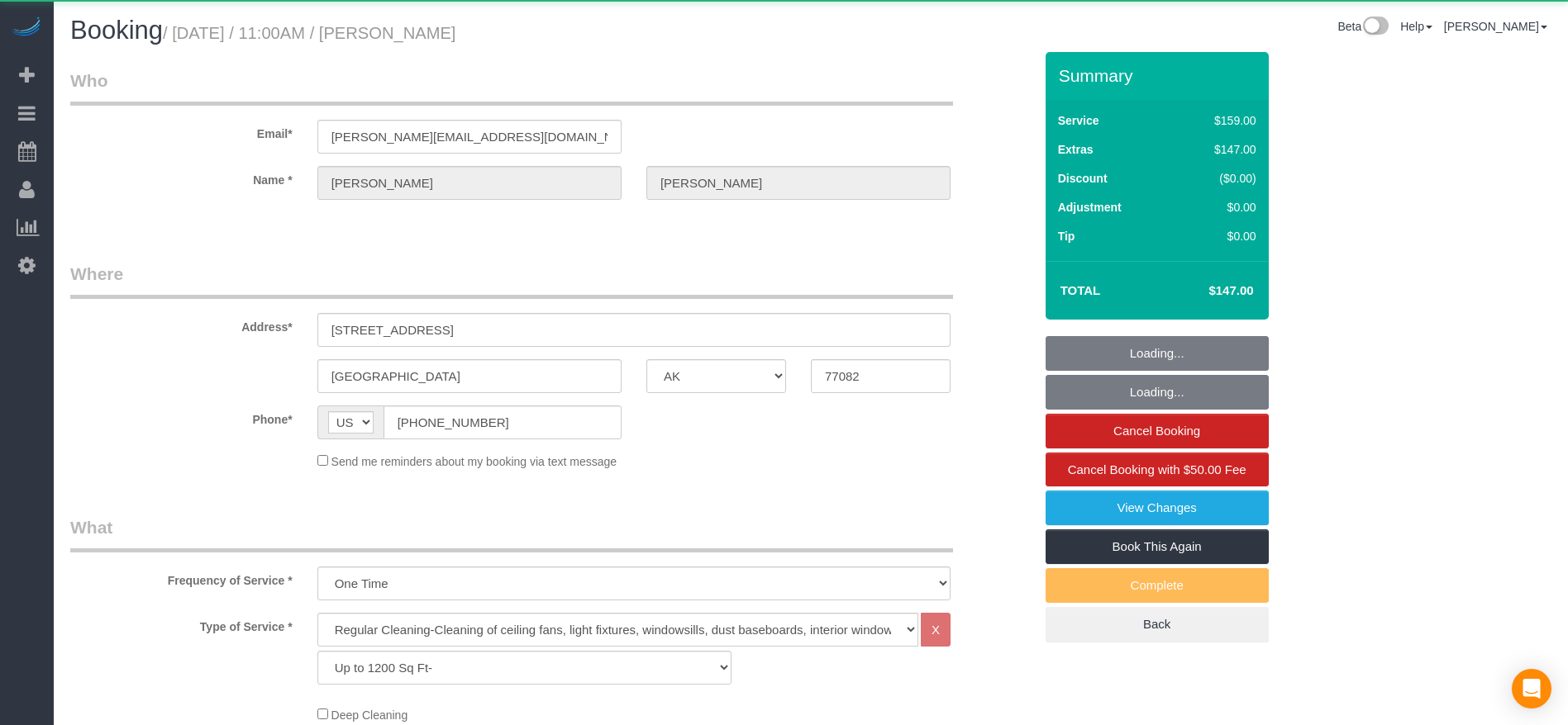
select select "object:6788"
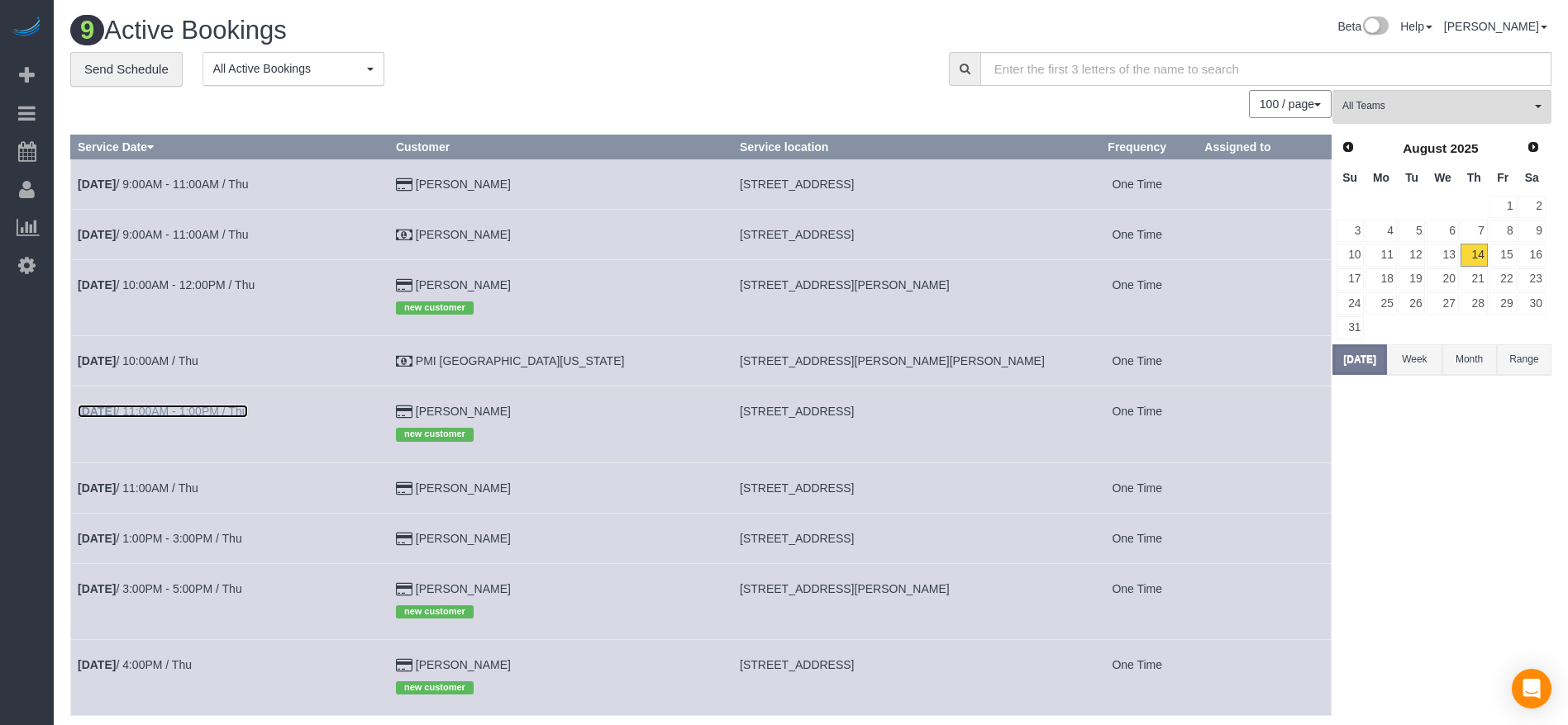
click at [175, 407] on link "[DATE] 11:00AM - 1:00PM / Thu" at bounding box center [162, 412] width 170 height 14
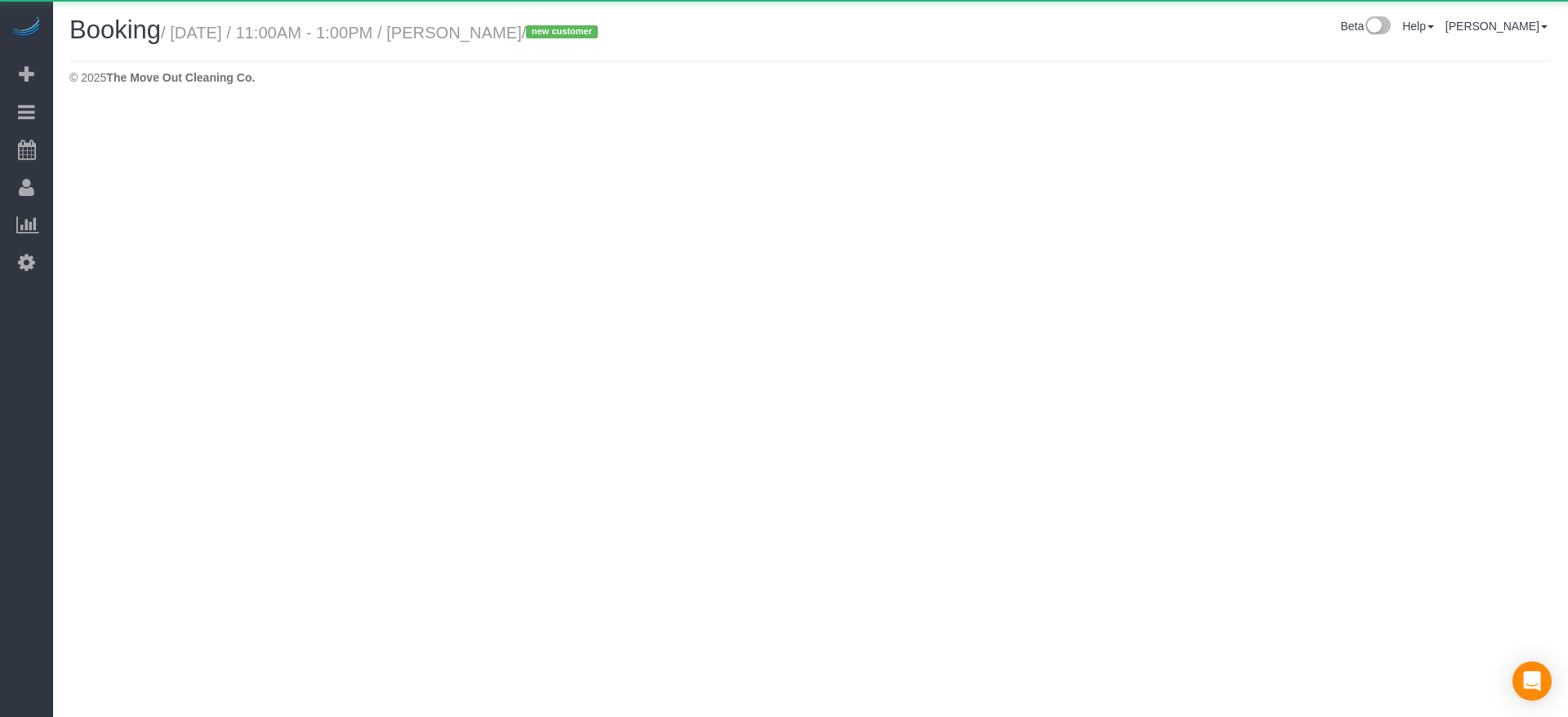
select select "[GEOGRAPHIC_DATA]"
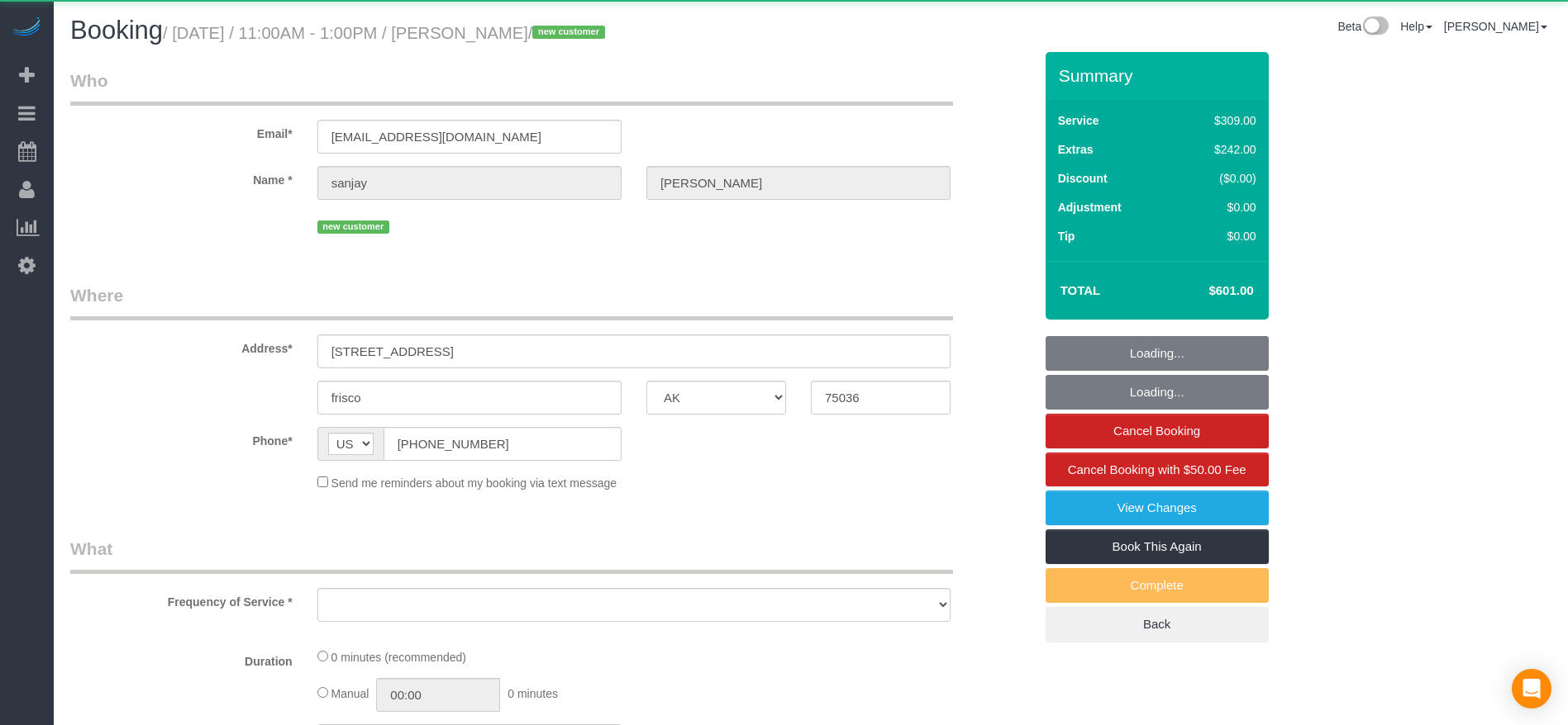
select select "object:7305"
select select "string:fspay-f2125d02-3fad-4b3f-8d90-61dadb4a97ab"
select select "3"
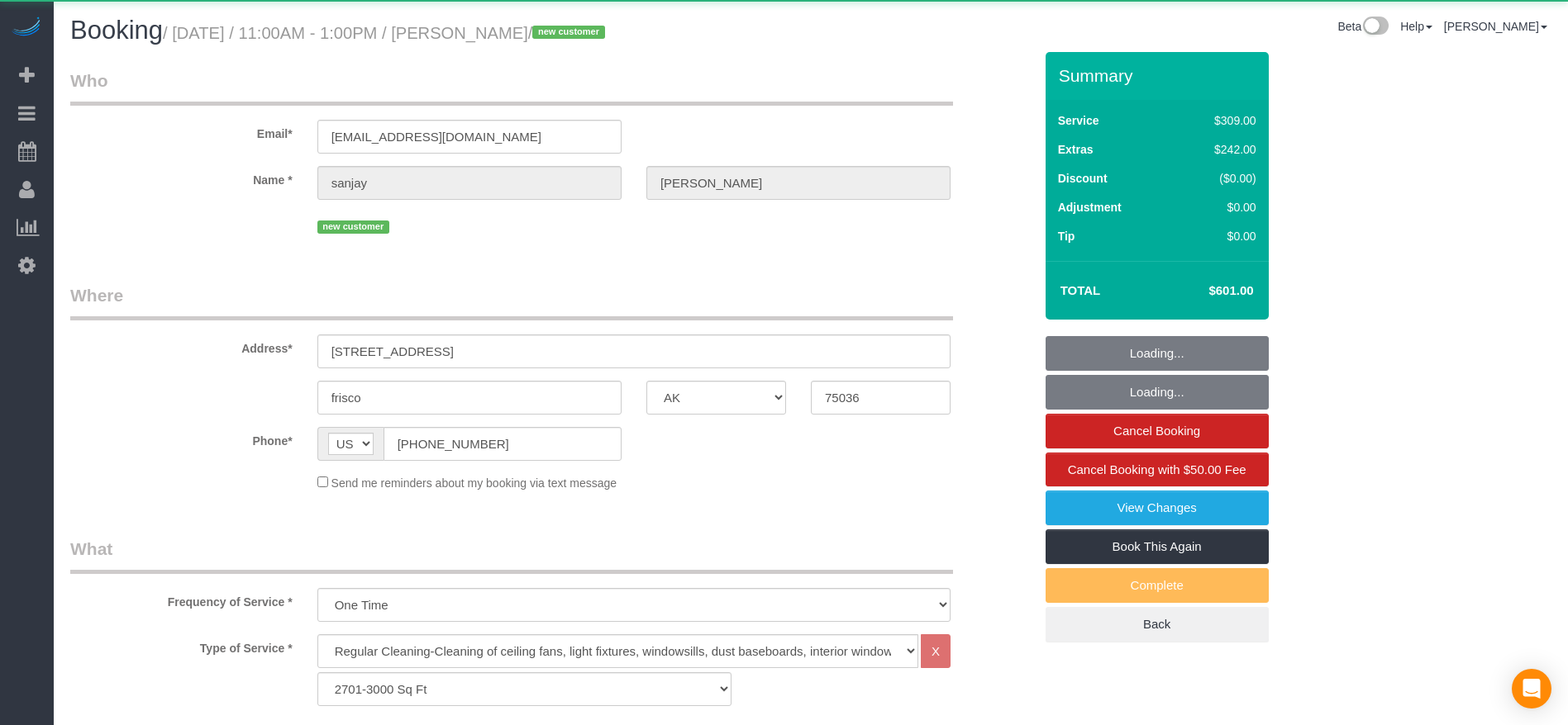
select select "object:7378"
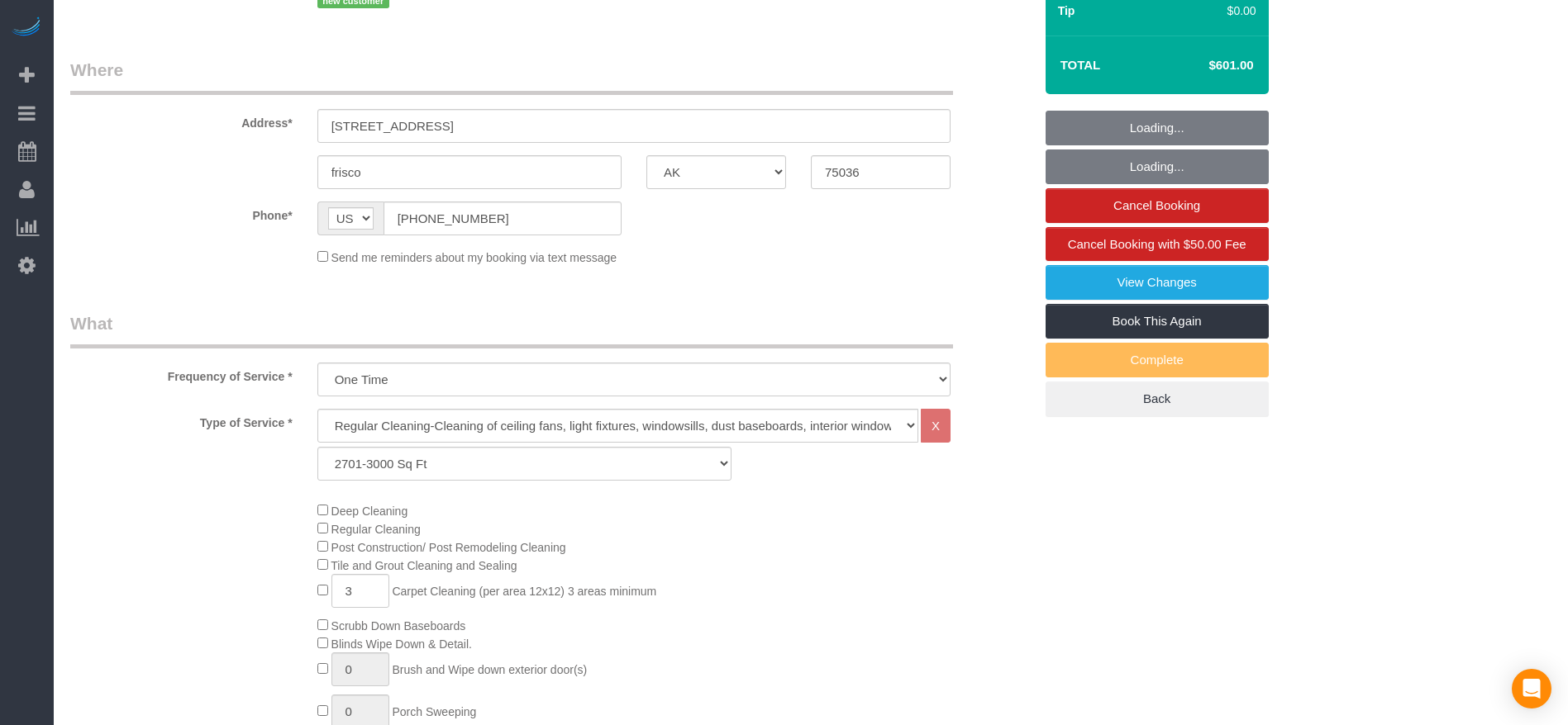
scroll to position [619, 0]
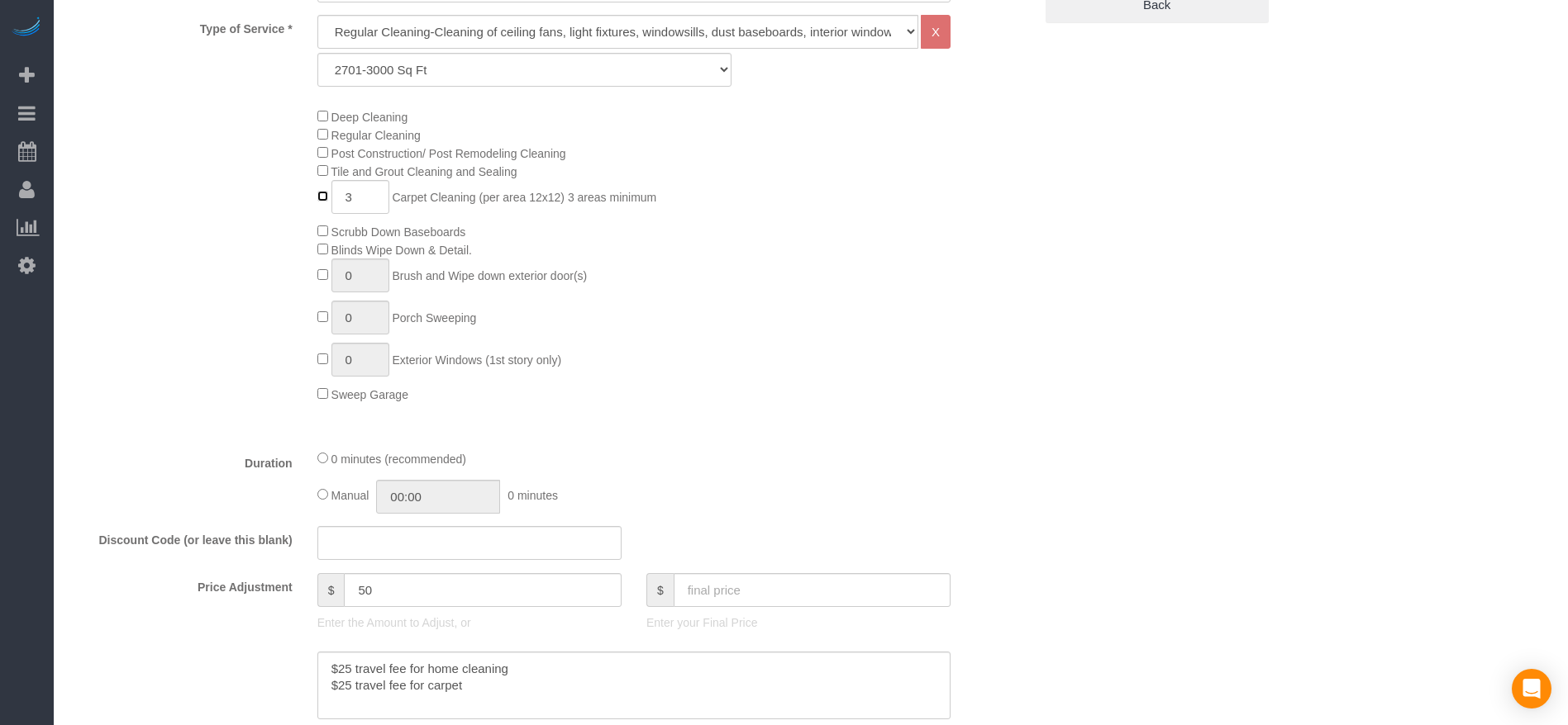
type input "0"
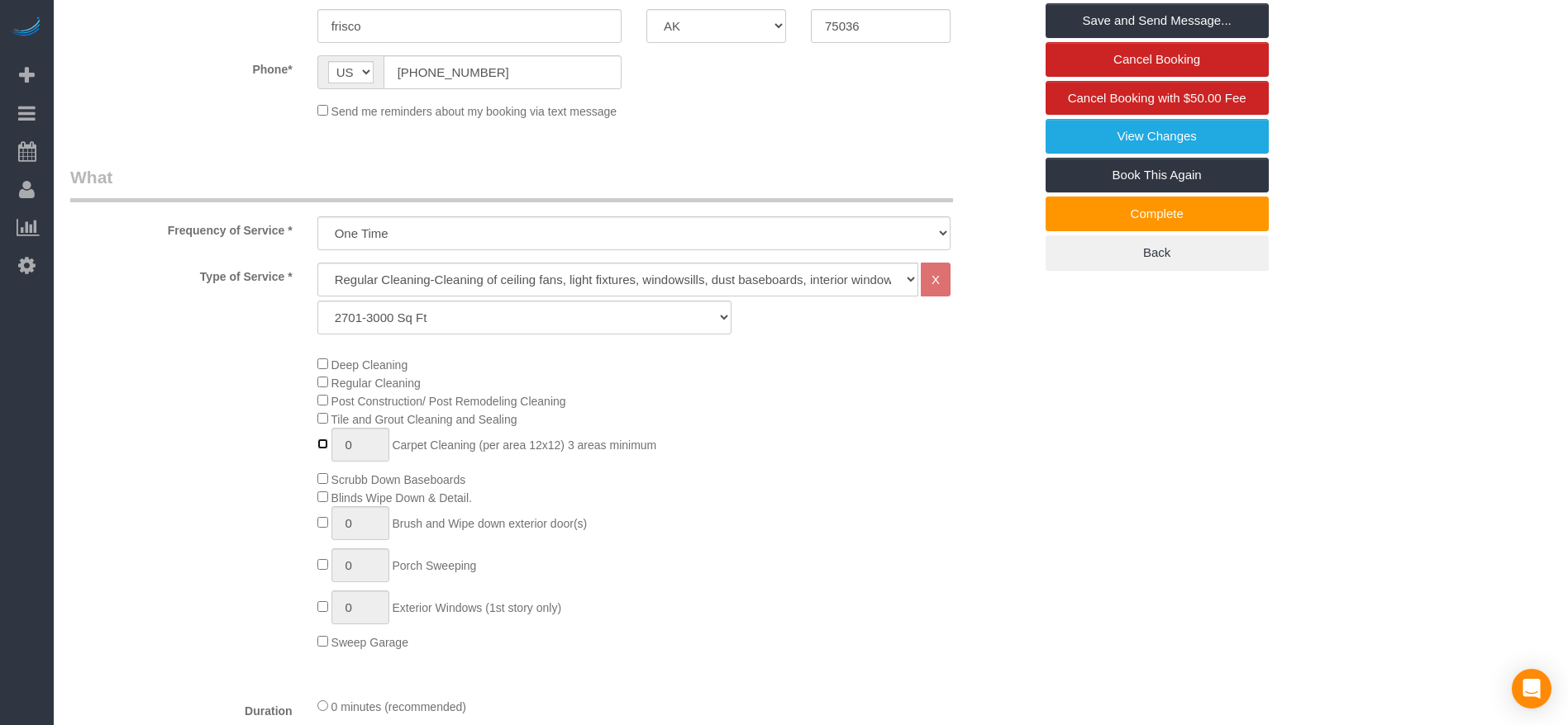
scroll to position [0, 0]
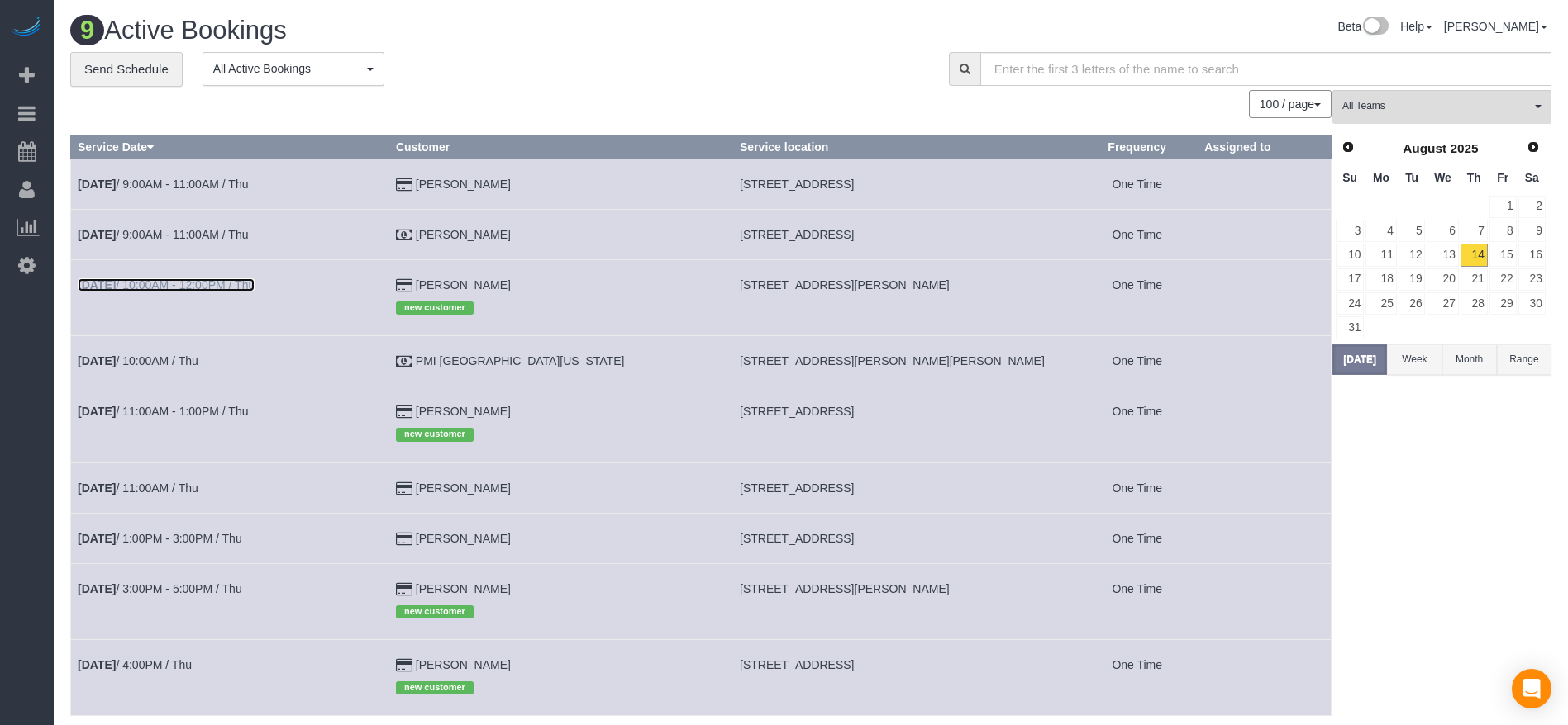
click at [245, 290] on link "[DATE] 10:00AM - 12:00PM / Thu" at bounding box center [165, 286] width 177 height 14
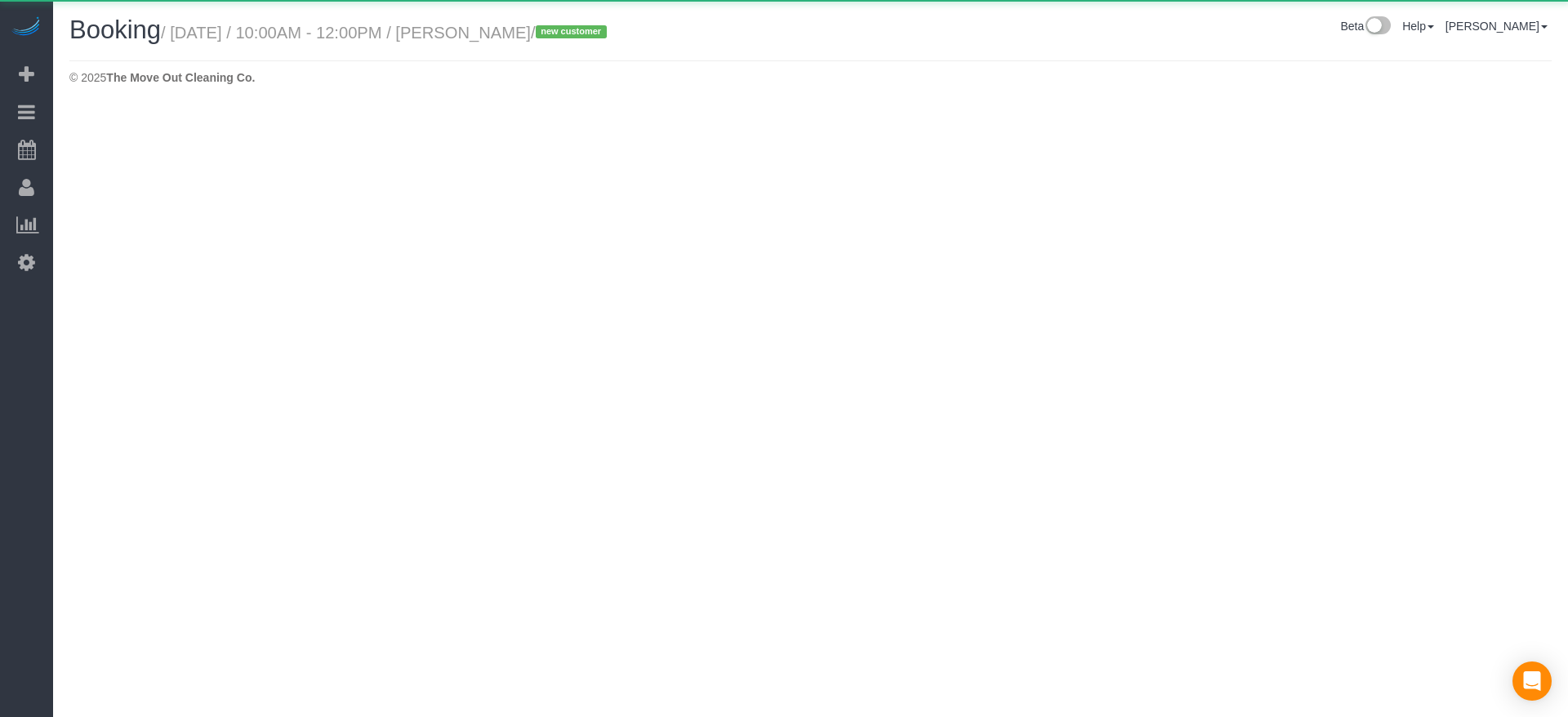
select select "[GEOGRAPHIC_DATA]"
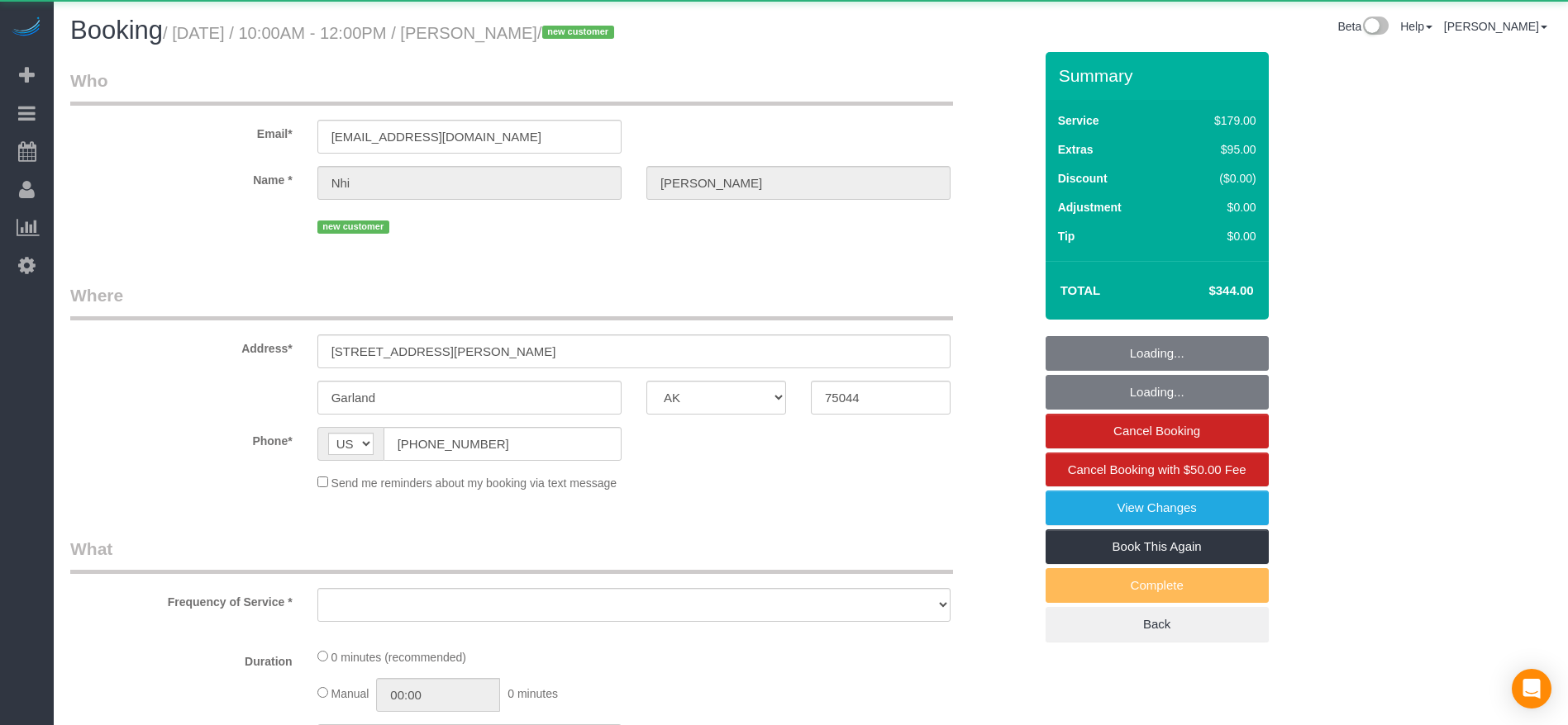
select select "object:7882"
select select "string:fspay-9d4aa3f3-4795-406f-a909-df64ddffb776"
select select "3"
select select "spot169"
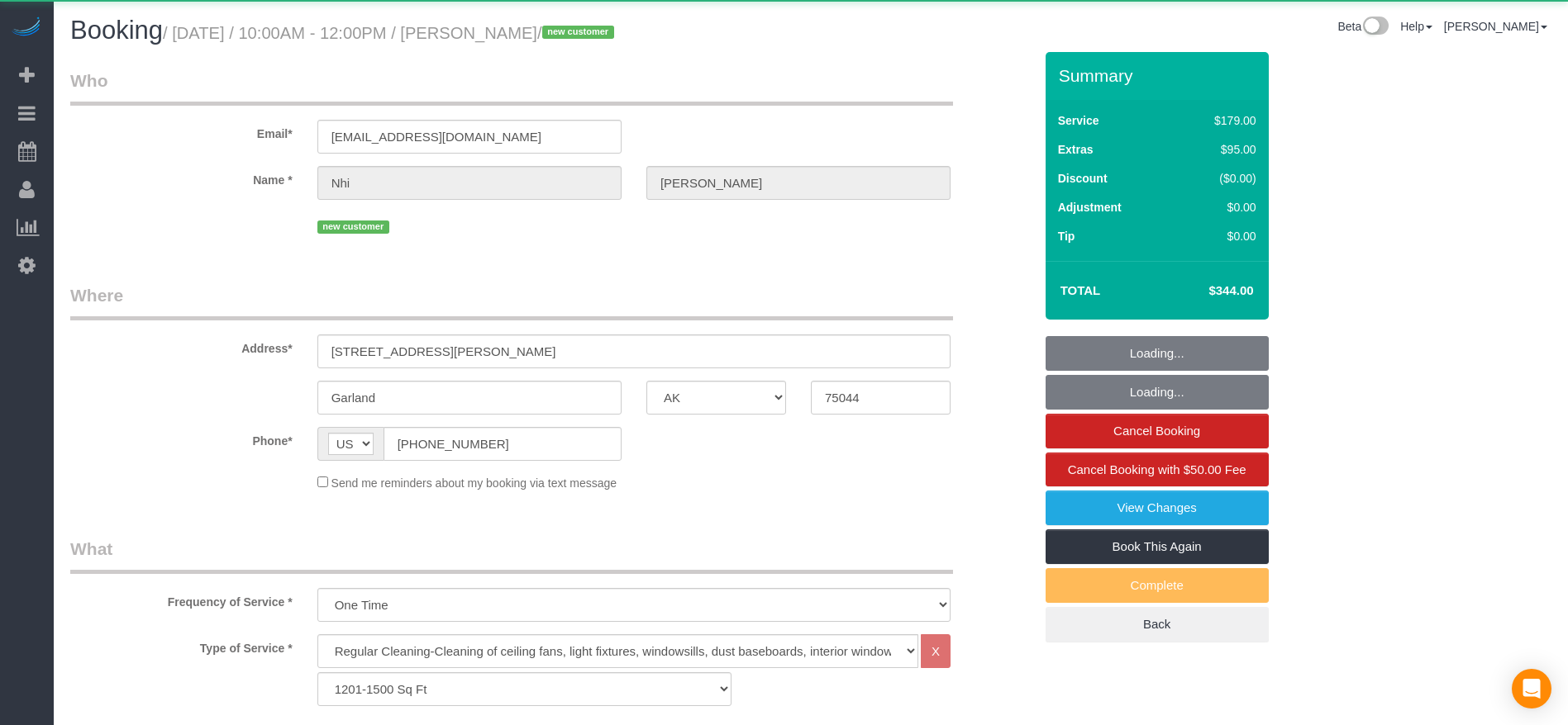
select select
select select "object:7960"
select select "spot190"
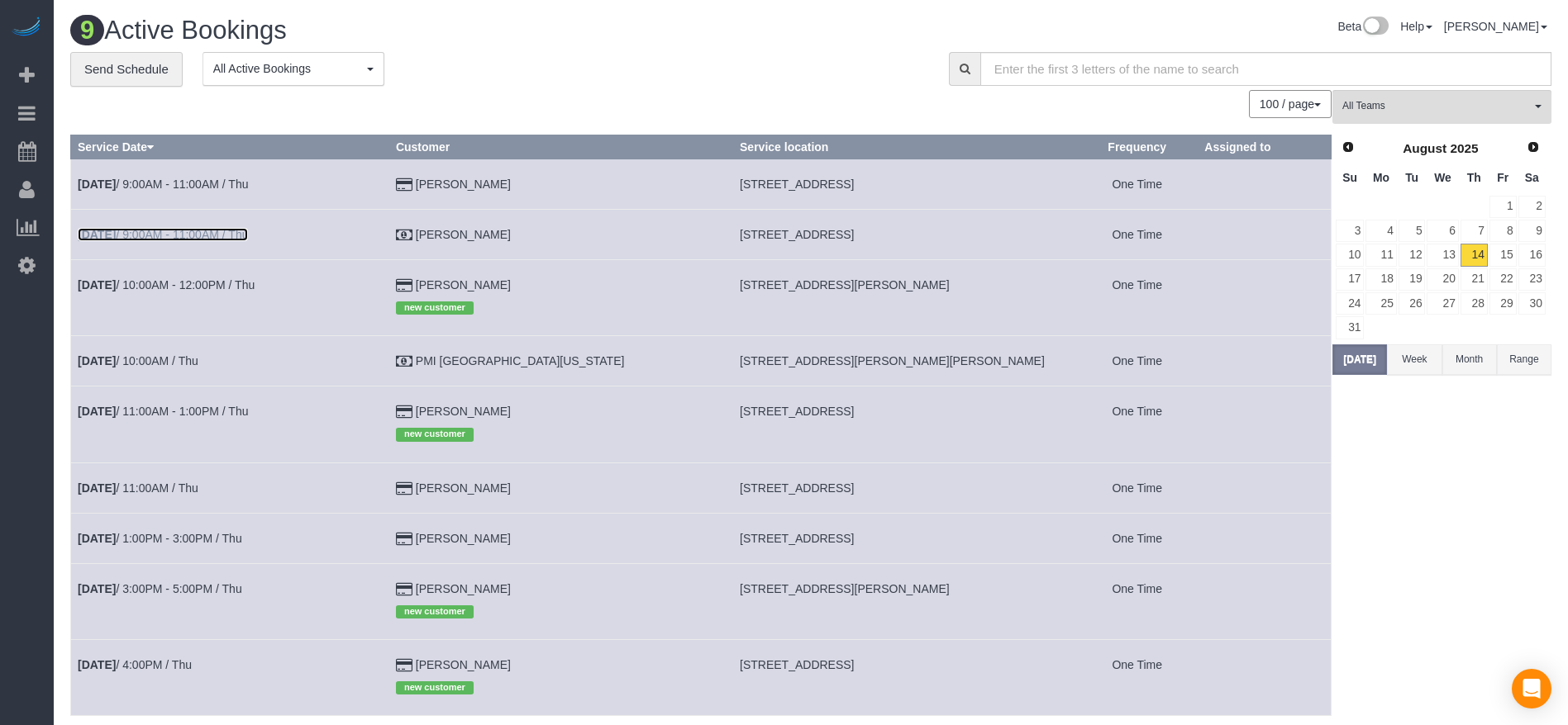
click at [205, 236] on link "[DATE] 9:00AM - 11:00AM / Thu" at bounding box center [162, 235] width 170 height 14
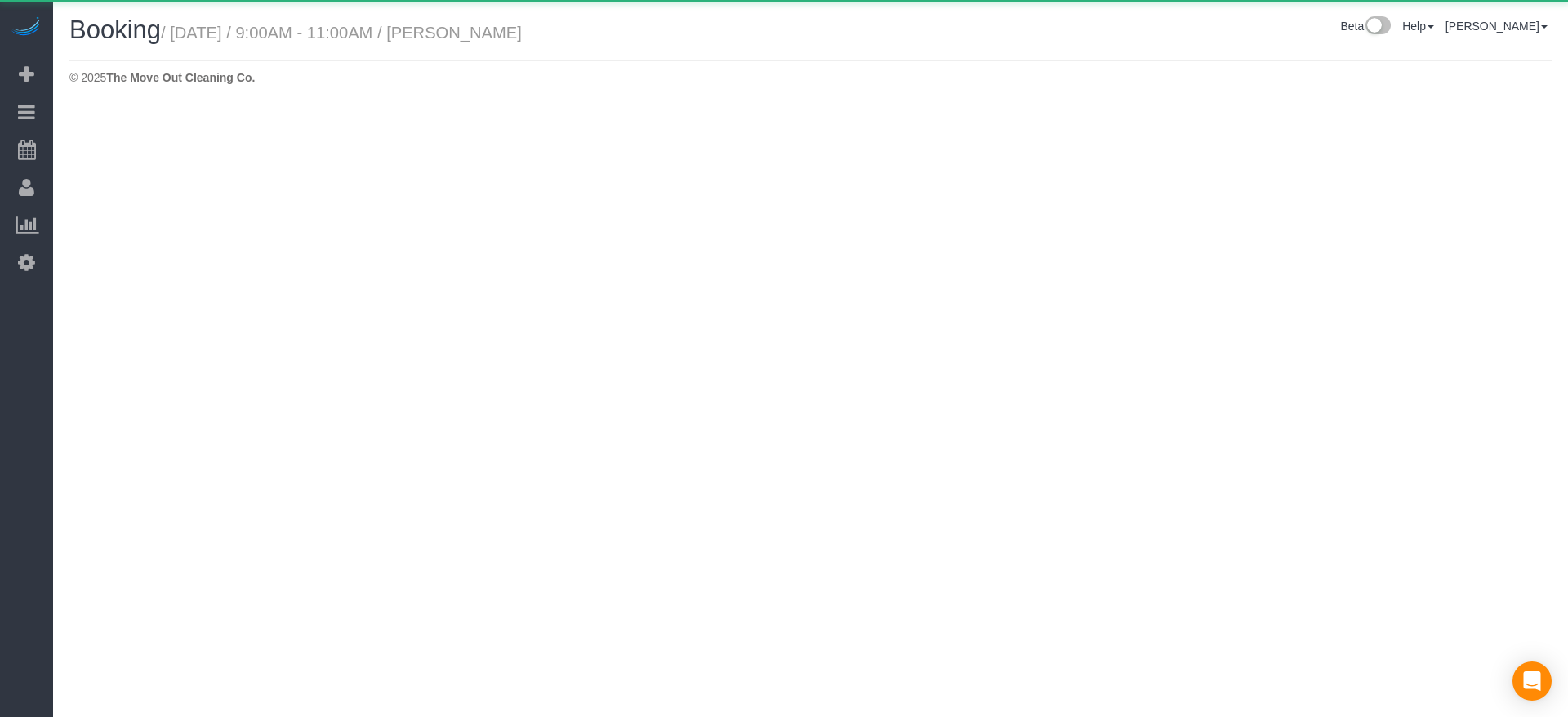
select select "[GEOGRAPHIC_DATA]"
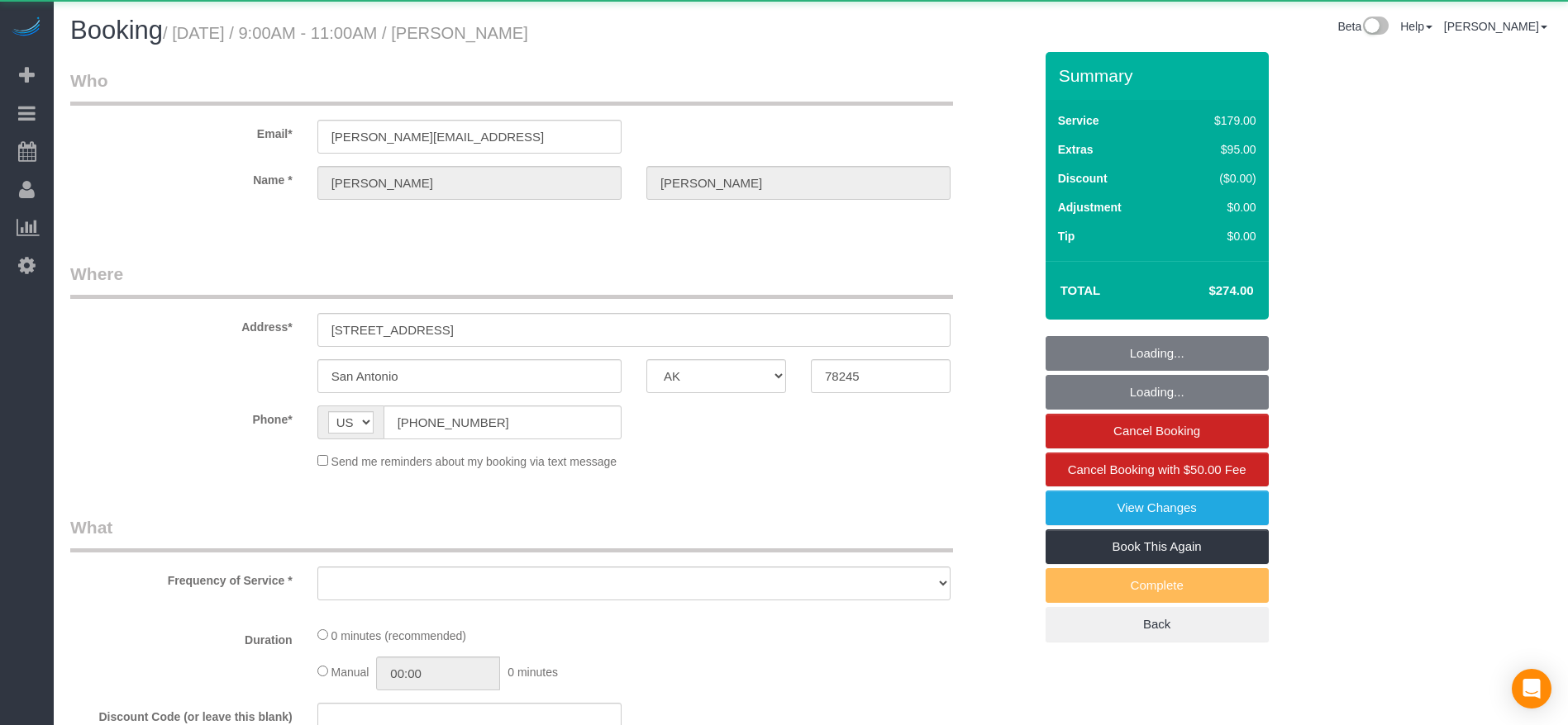
select select "3"
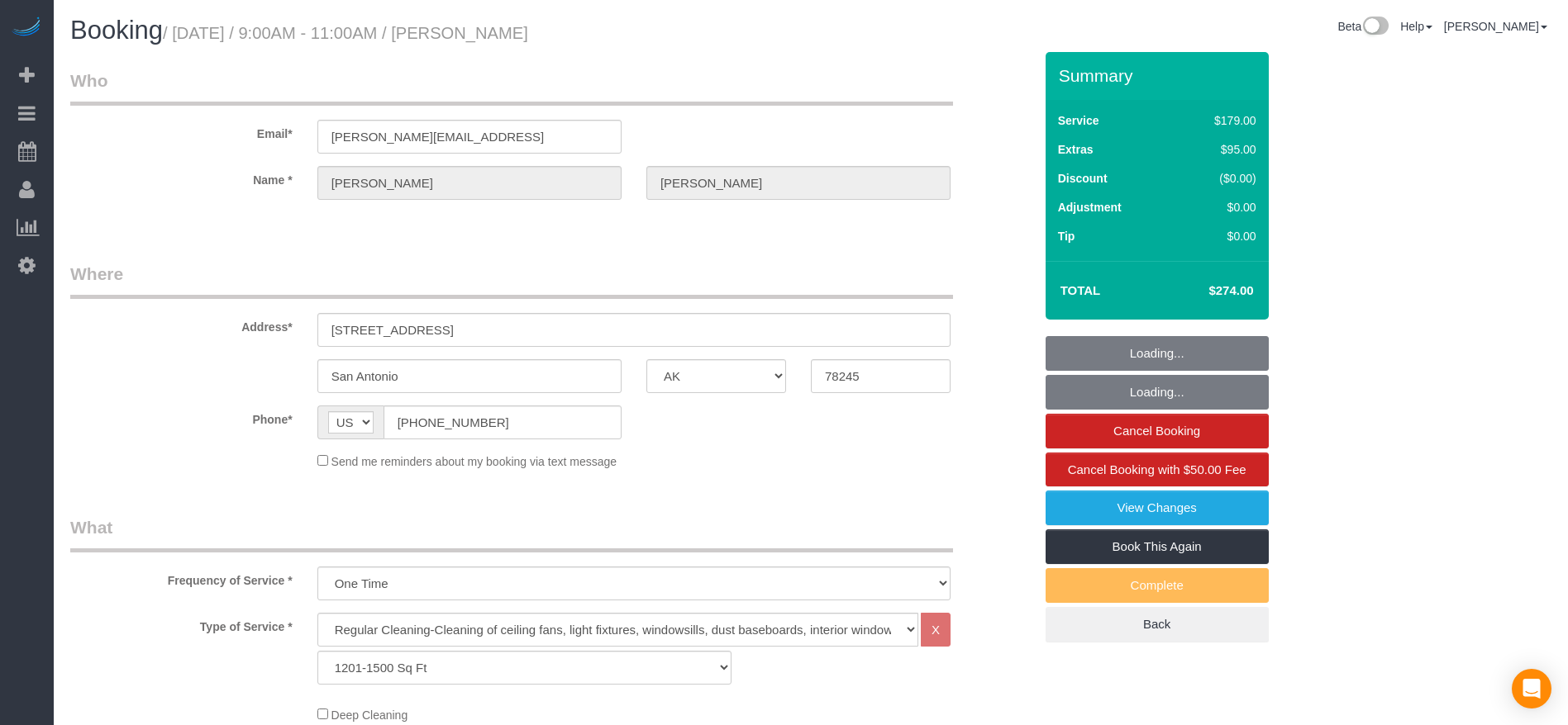
select select "object:8532"
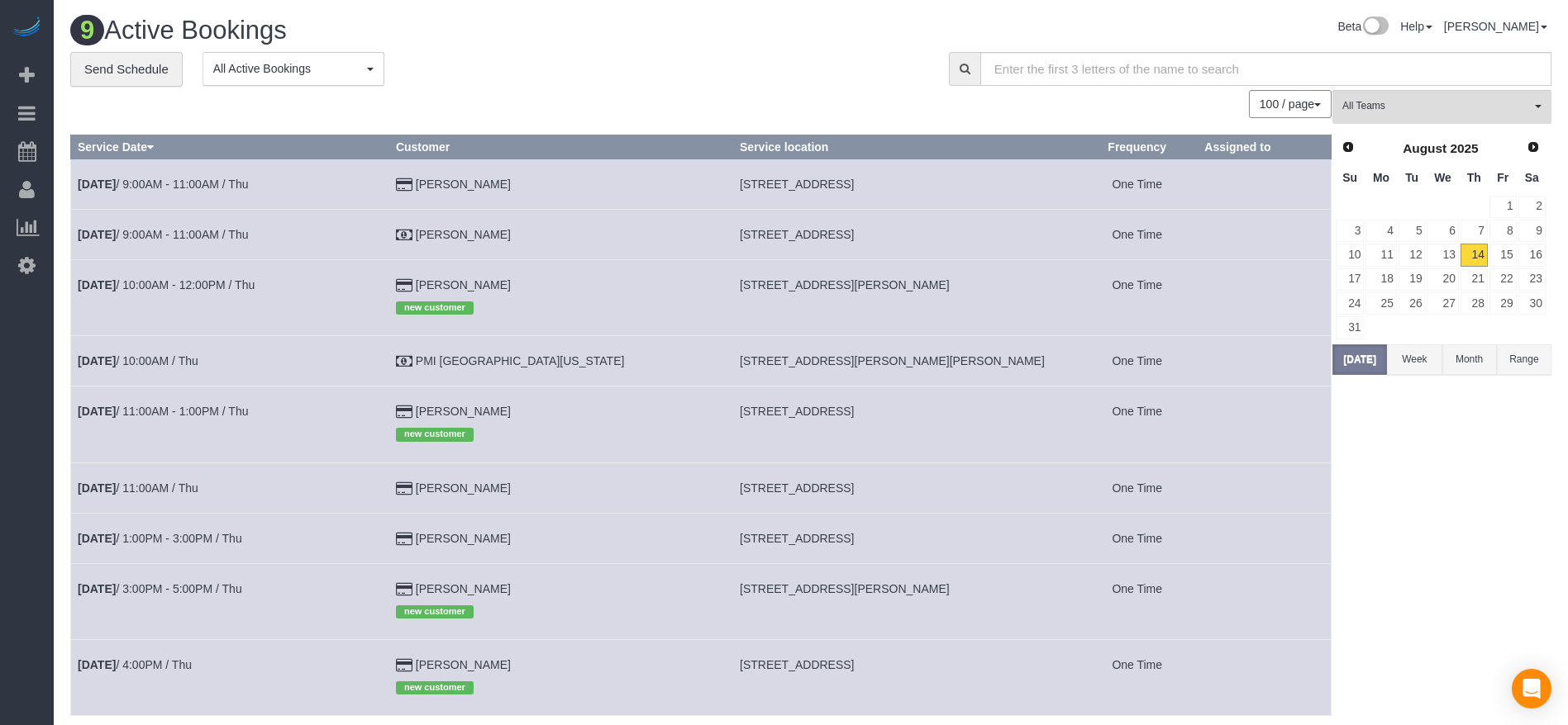
click at [957, 427] on td "[STREET_ADDRESS]" at bounding box center [904, 425] width 344 height 76
click at [1504, 253] on link "15" at bounding box center [1503, 254] width 27 height 23
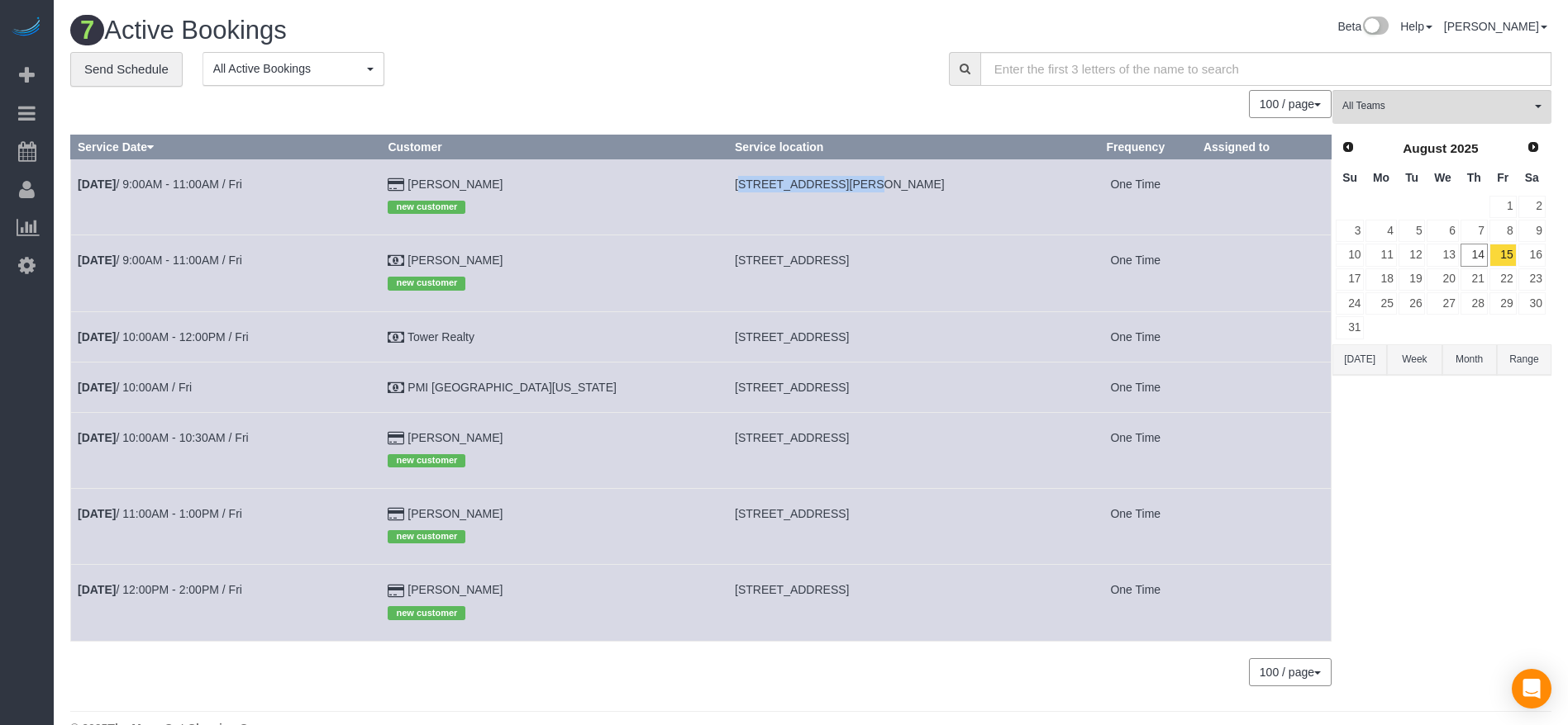
drag, startPoint x: 667, startPoint y: 181, endPoint x: 778, endPoint y: 183, distance: 111.0
click at [778, 183] on td "[STREET_ADDRESS][PERSON_NAME]" at bounding box center [901, 197] width 347 height 76
copy span "[STREET_ADDRESS][PERSON_NAME],"
drag, startPoint x: 670, startPoint y: 263, endPoint x: 748, endPoint y: 267, distance: 78.1
click at [748, 267] on td "[STREET_ADDRESS]" at bounding box center [901, 274] width 347 height 76
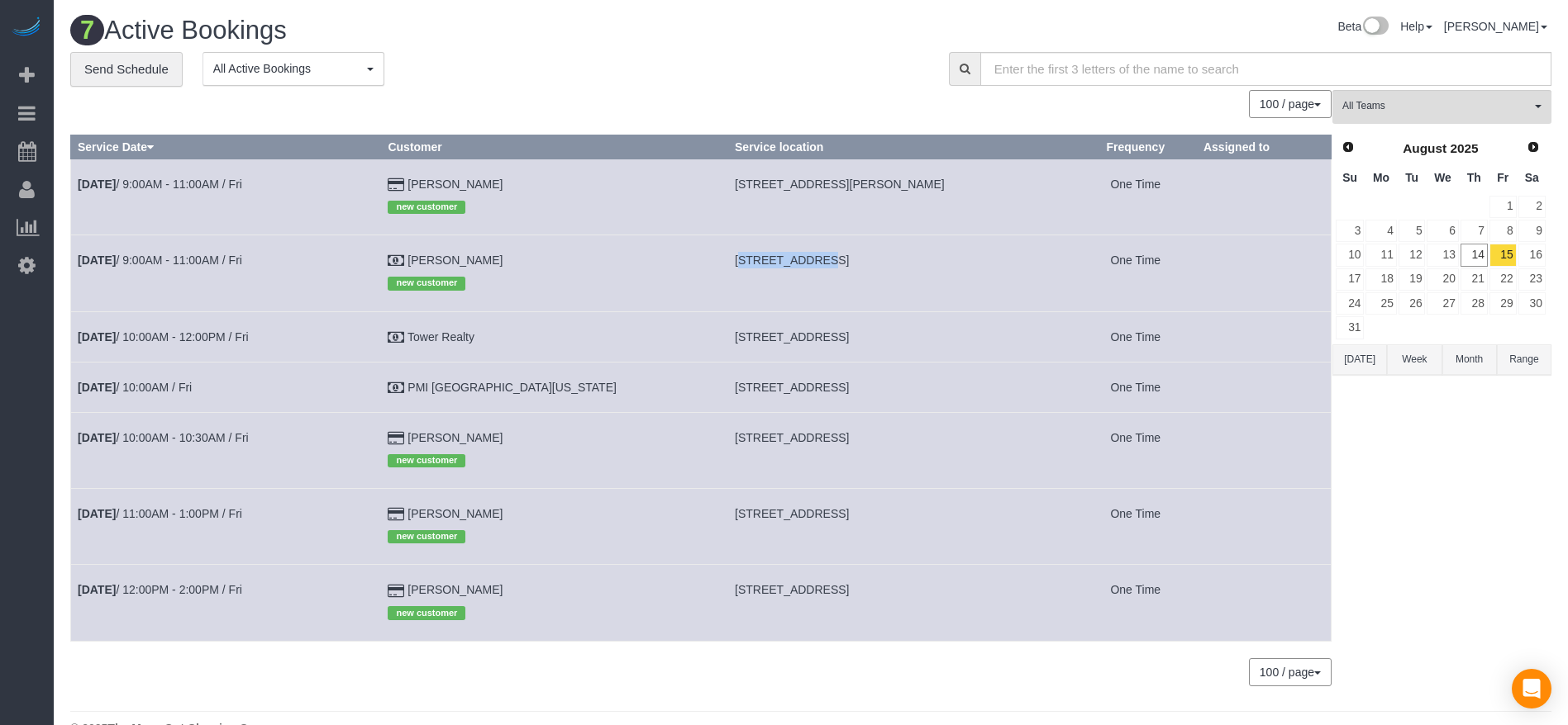
click at [728, 311] on td "[STREET_ADDRESS]" at bounding box center [901, 337] width 347 height 51
drag, startPoint x: 670, startPoint y: 257, endPoint x: 863, endPoint y: 269, distance: 193.4
click at [863, 269] on td "[STREET_ADDRESS]" at bounding box center [901, 274] width 347 height 76
copy span "[STREET_ADDRESS]"
click at [151, 257] on link "[DATE] 9:00AM - 11:00AM / Fri" at bounding box center [160, 260] width 164 height 14
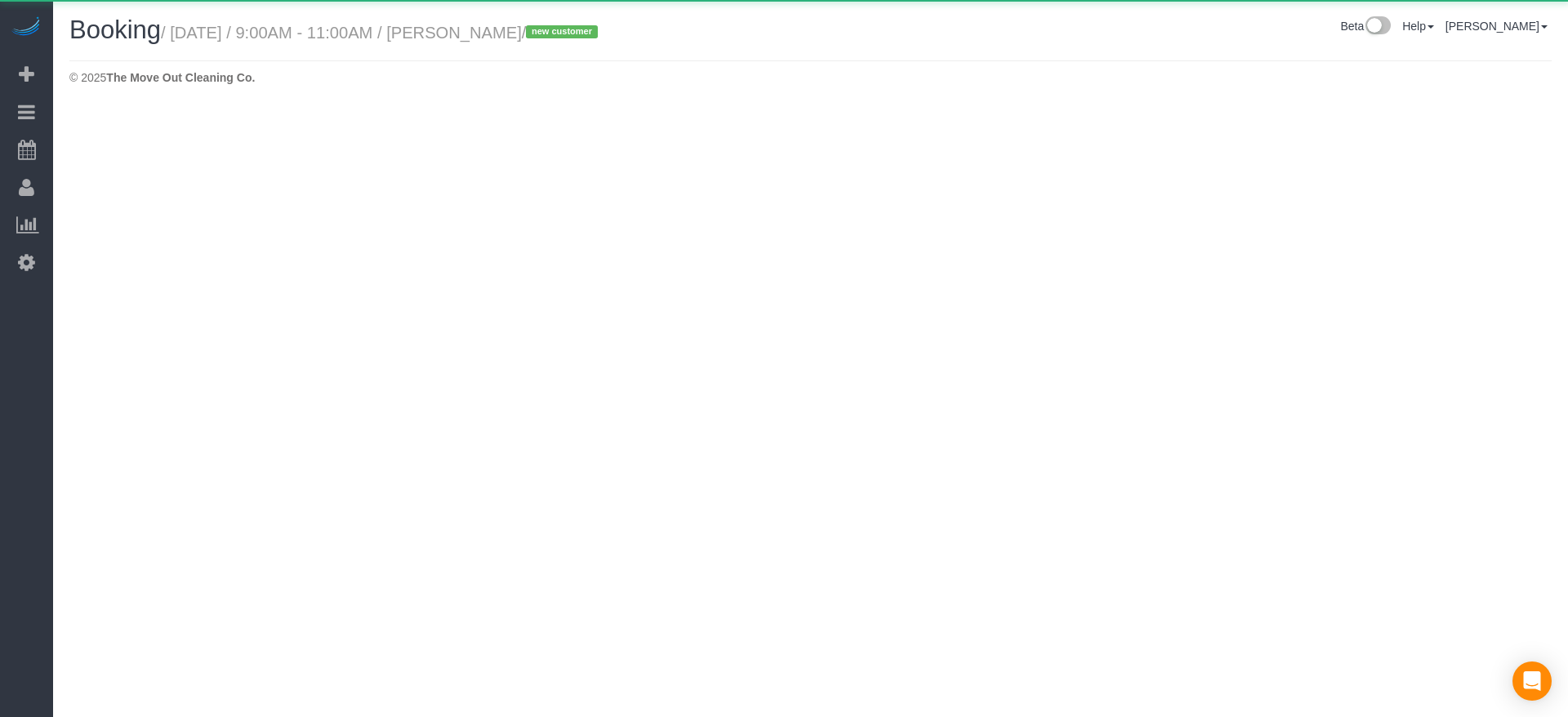
select select "[GEOGRAPHIC_DATA]"
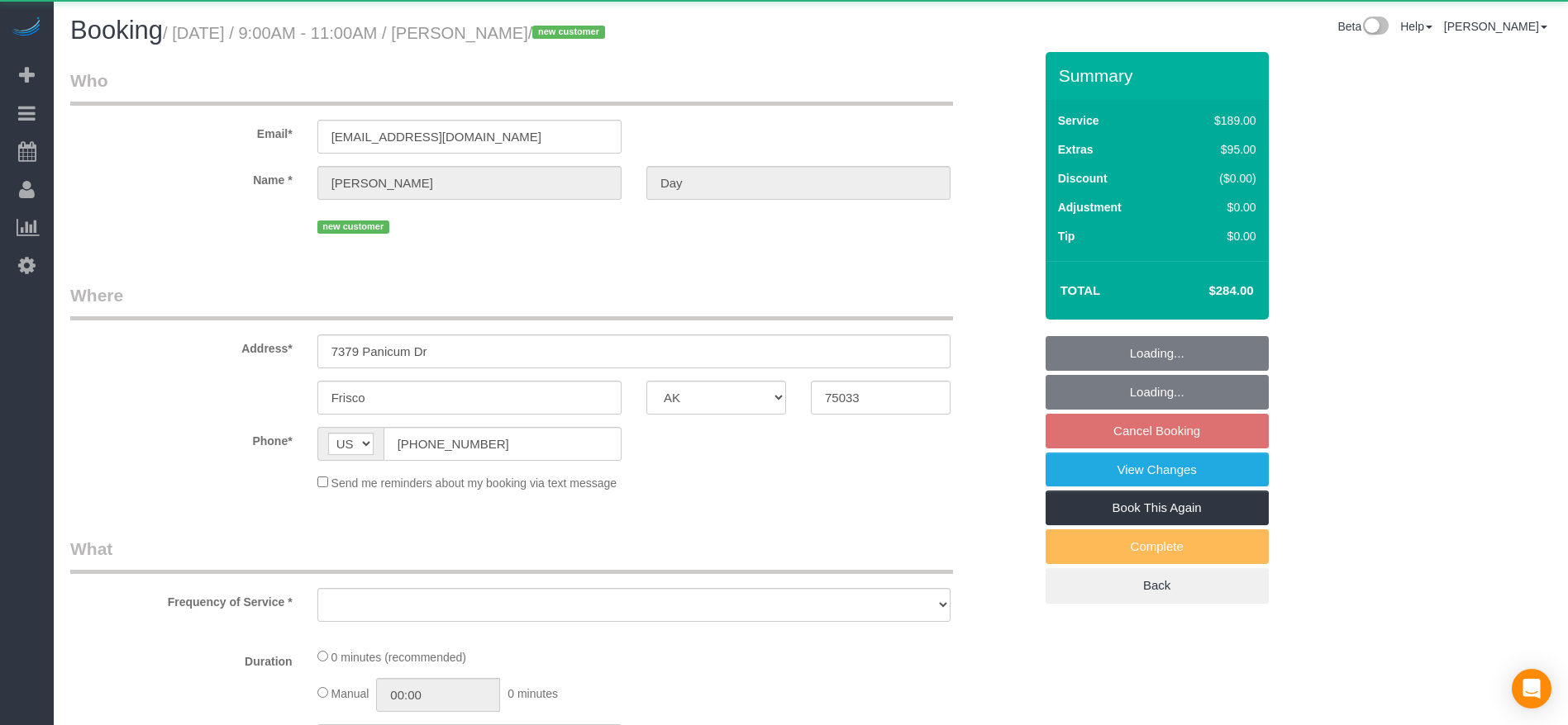
select select "object:9101"
select select "3"
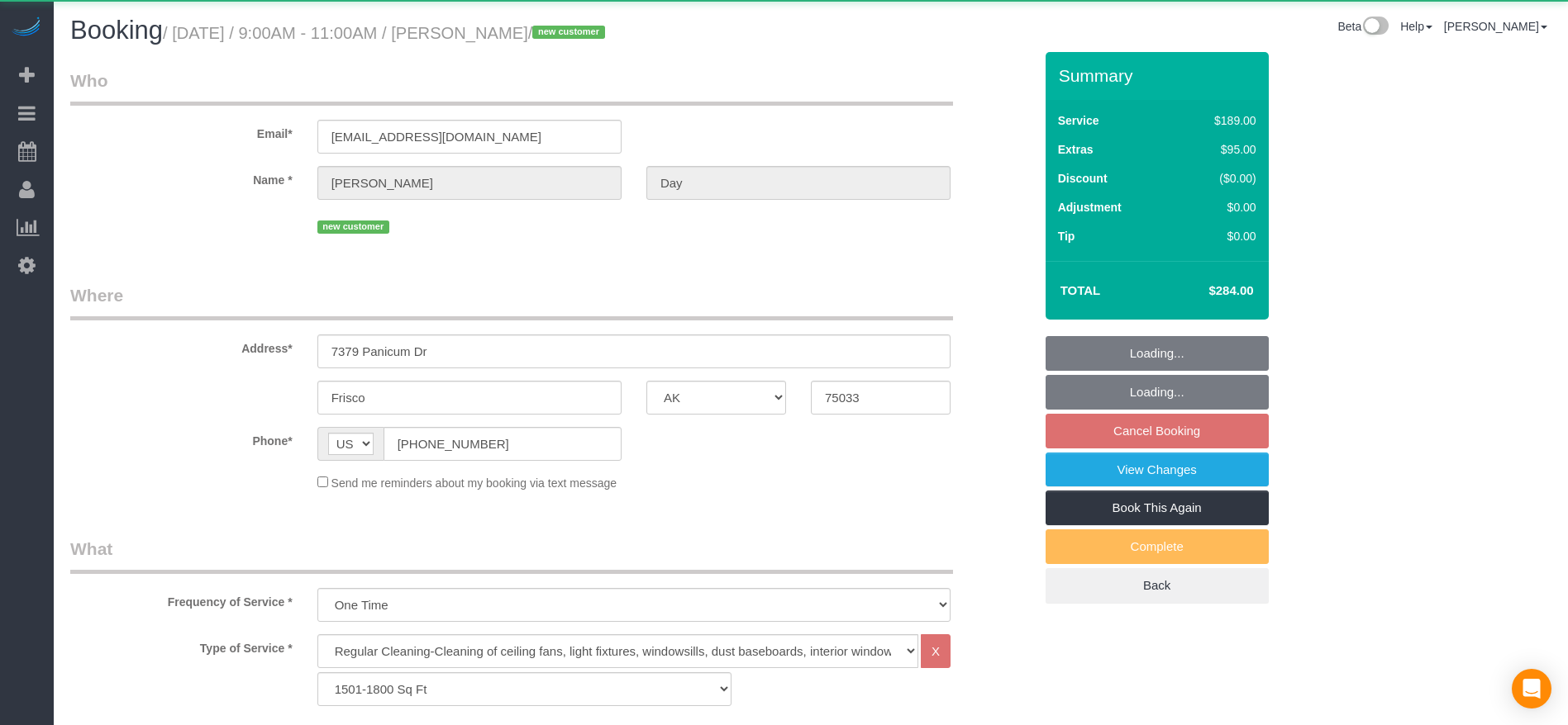
select select "object:9188"
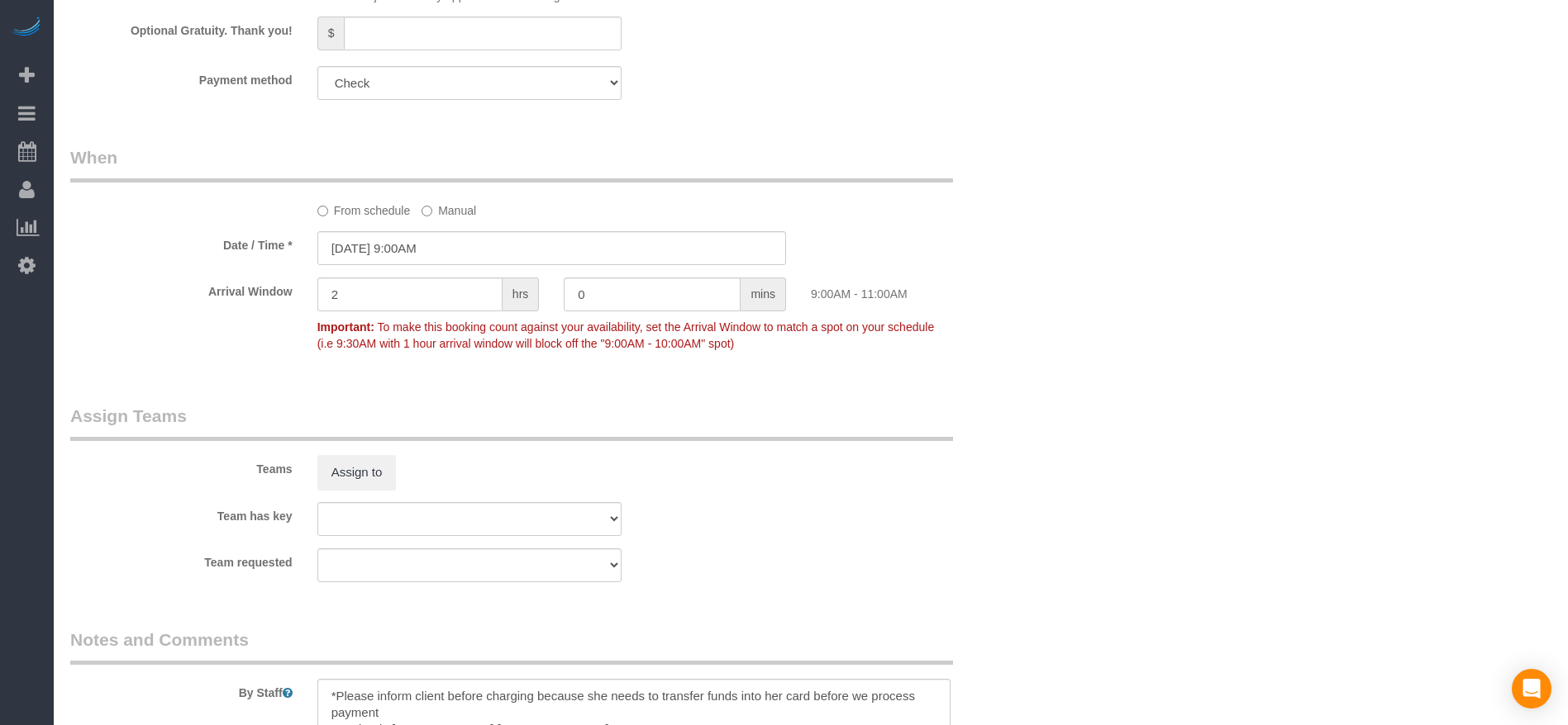
scroll to position [1712, 0]
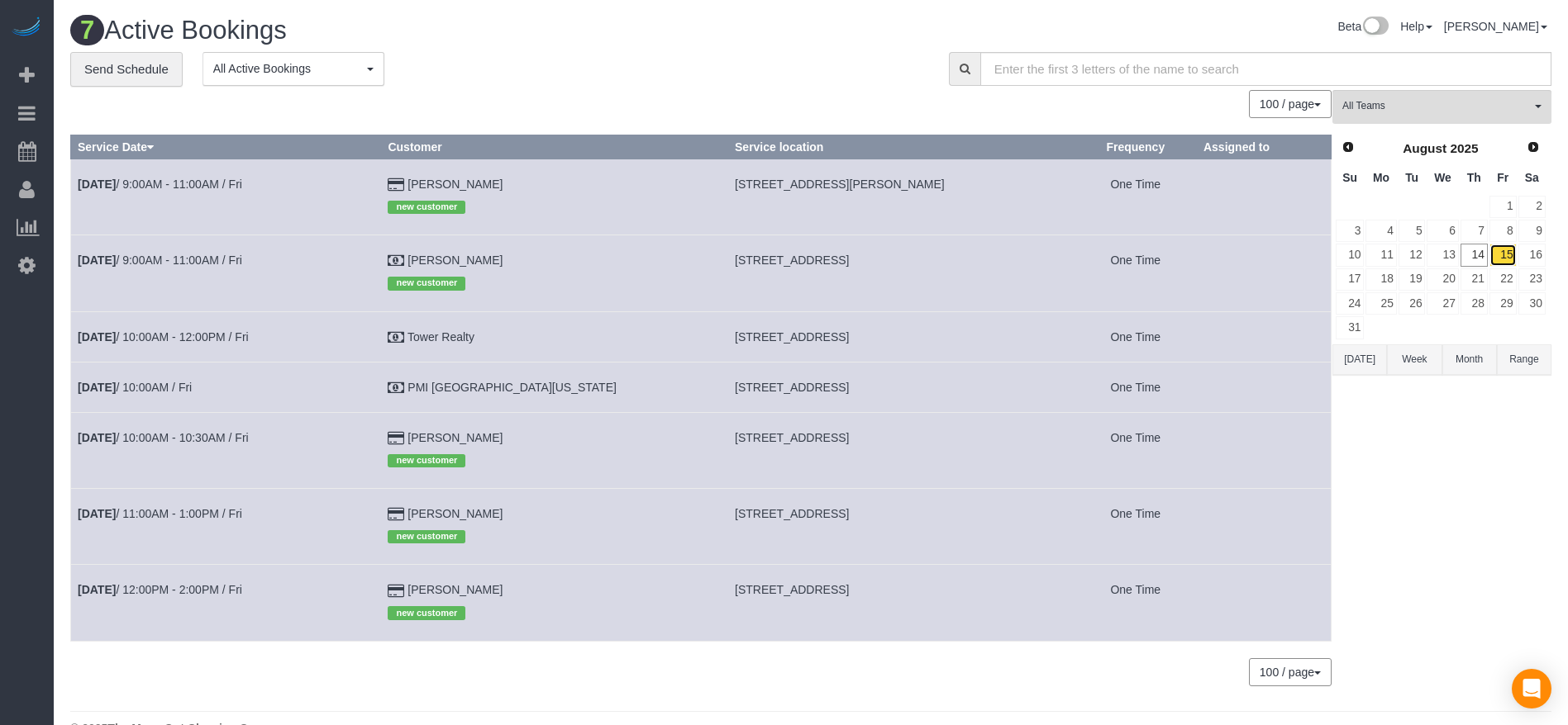
click at [1507, 251] on link "15" at bounding box center [1503, 254] width 27 height 23
click at [180, 266] on link "[DATE] 9:00AM - 11:00AM / Fri" at bounding box center [160, 260] width 164 height 14
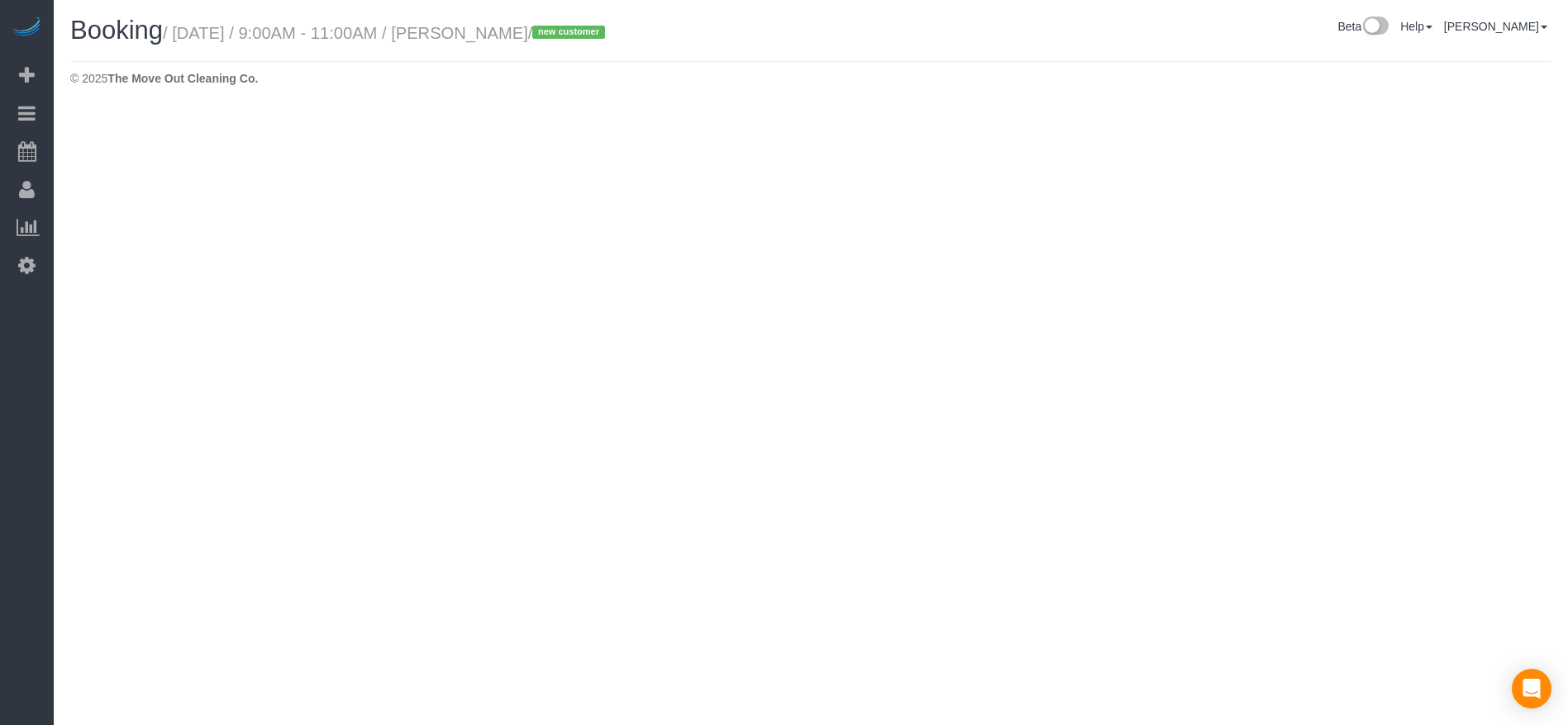
select select "[GEOGRAPHIC_DATA]"
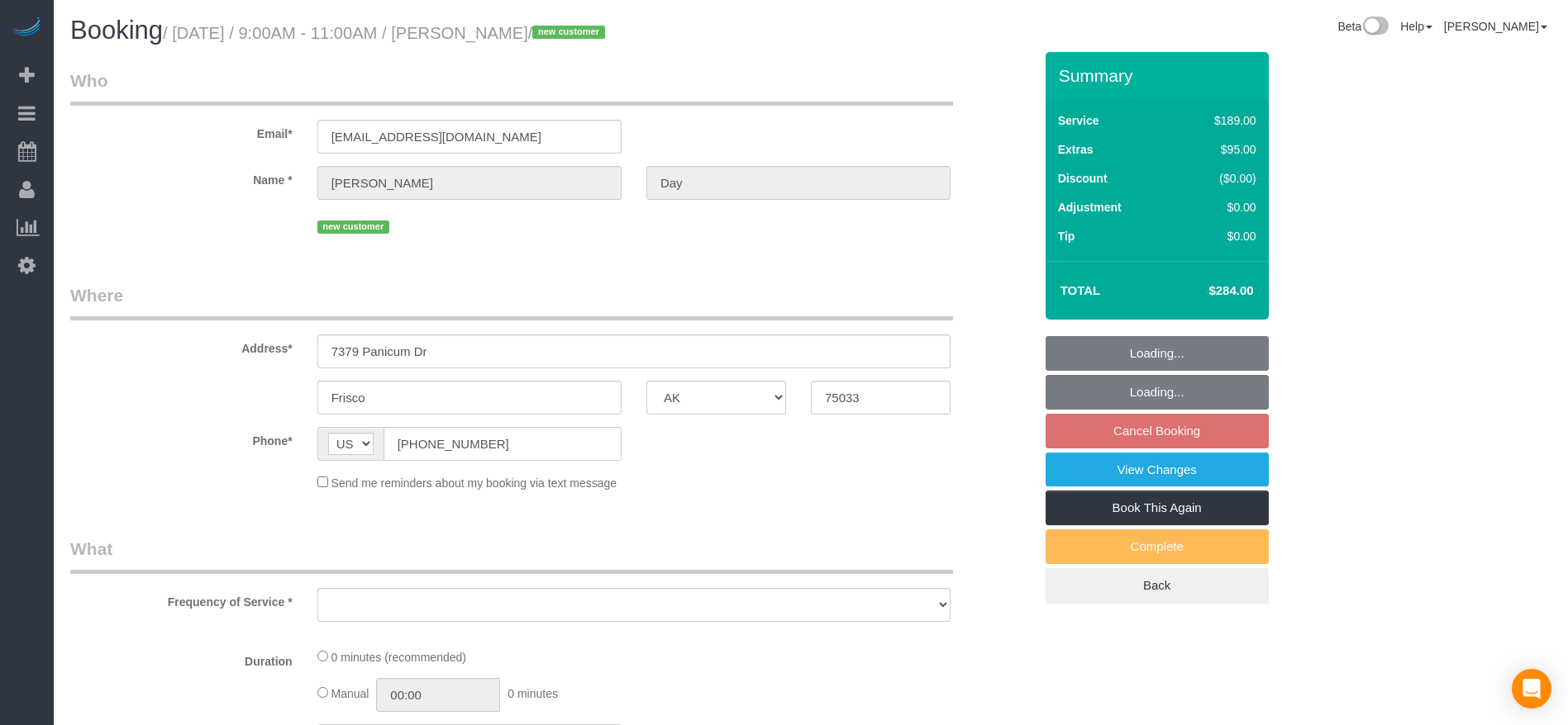
select select "object:9831"
select select "3"
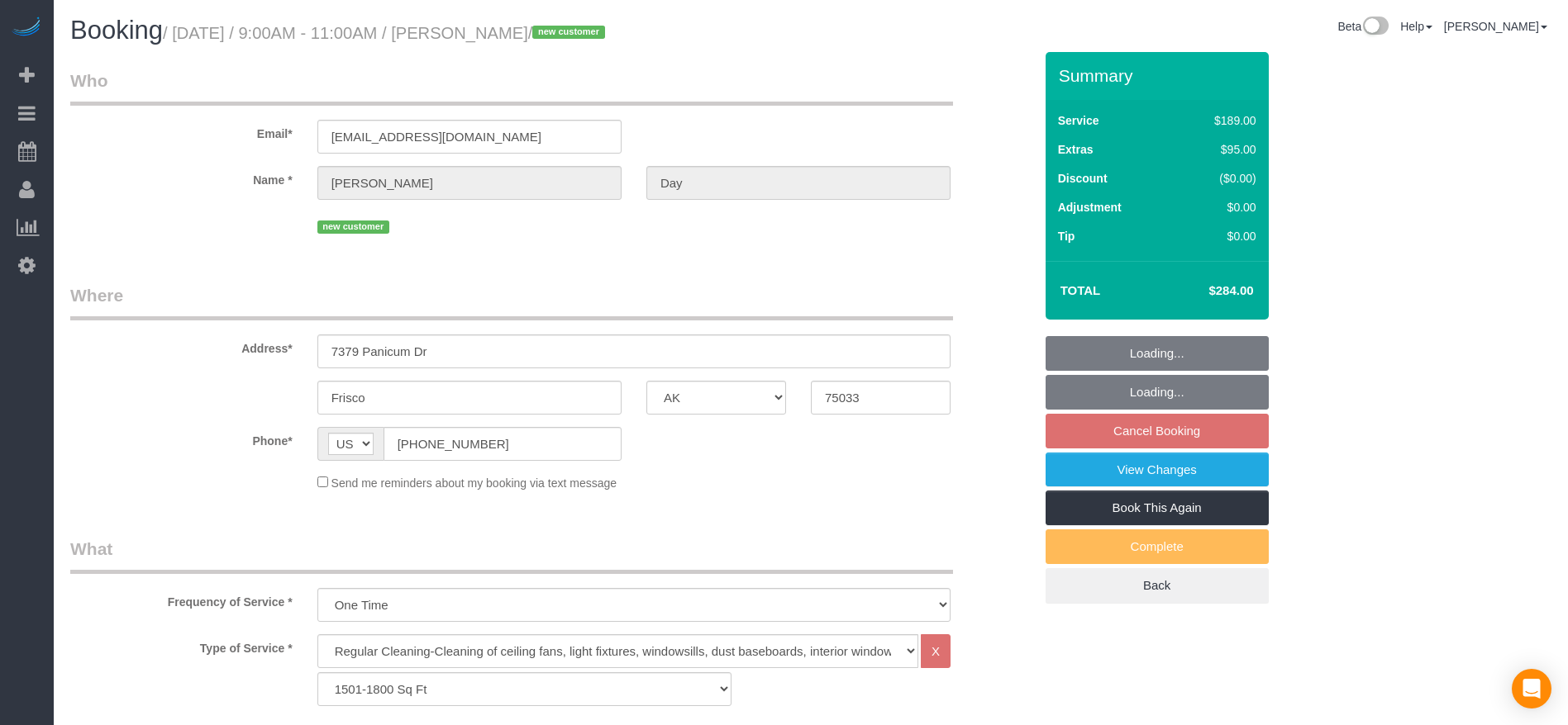
select select "object:9832"
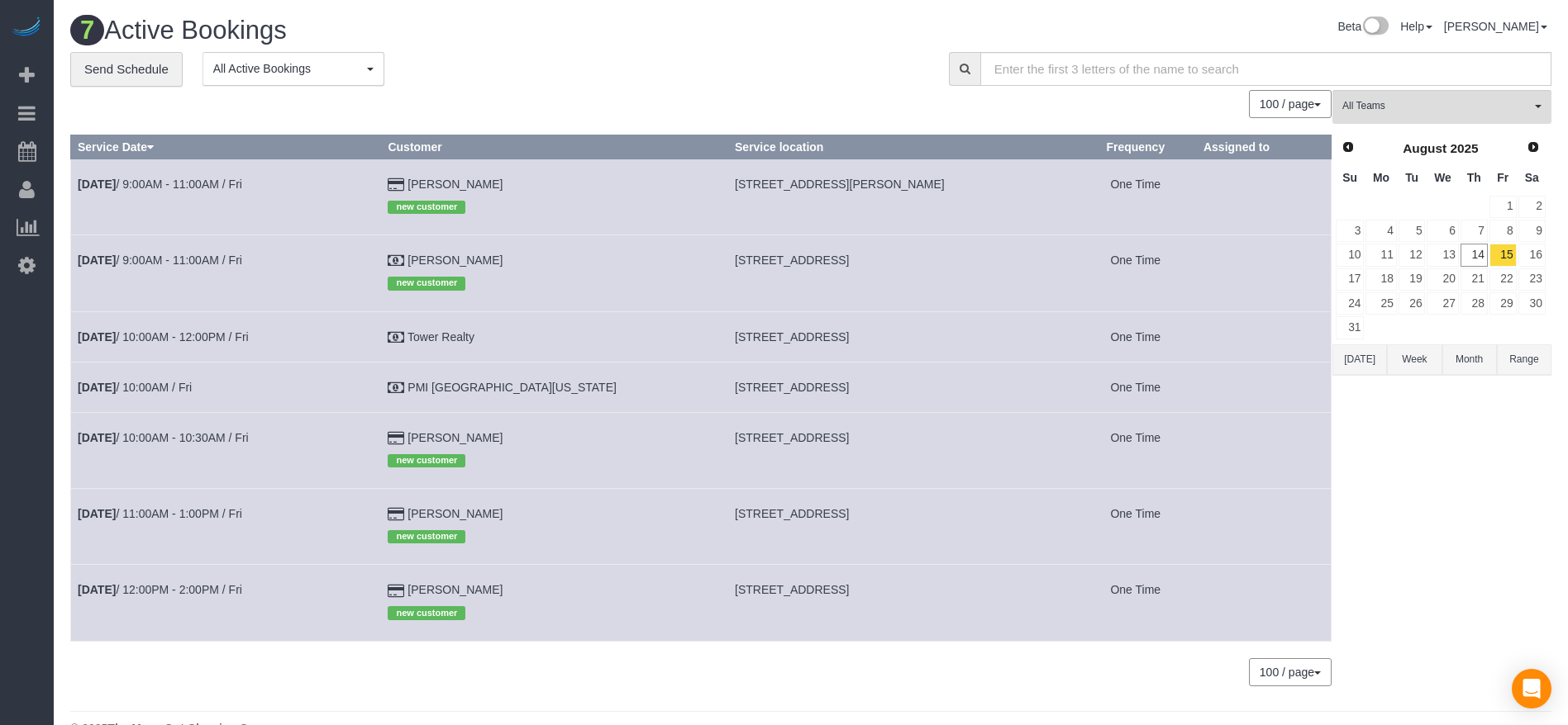
drag, startPoint x: 669, startPoint y: 259, endPoint x: 761, endPoint y: 263, distance: 92.1
click at [761, 263] on td "[STREET_ADDRESS]" at bounding box center [901, 274] width 347 height 76
copy span "[STREET_ADDRESS]"
drag, startPoint x: 667, startPoint y: 337, endPoint x: 805, endPoint y: 341, distance: 138.1
click at [805, 341] on td "[STREET_ADDRESS]" at bounding box center [901, 337] width 347 height 51
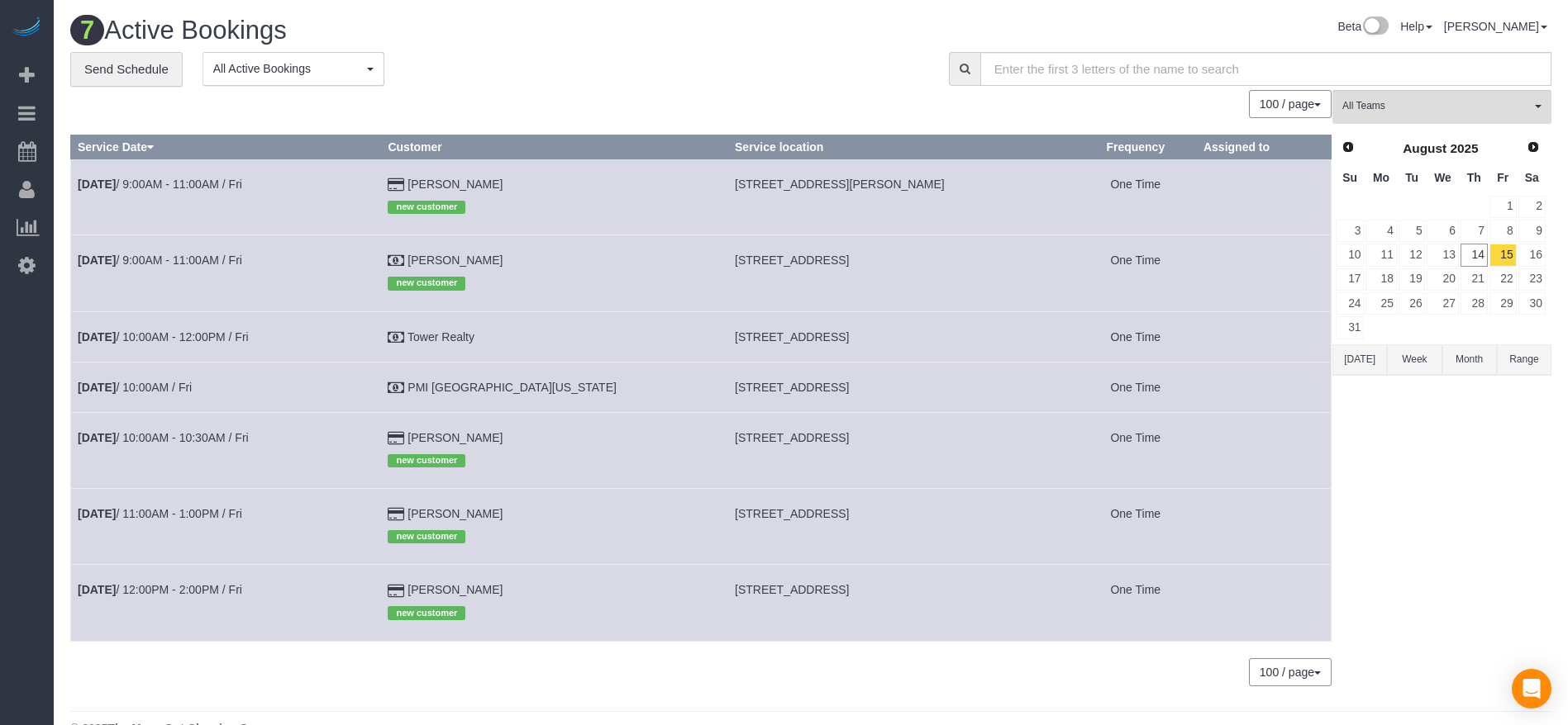
copy span "[STREET_ADDRESS],"
drag, startPoint x: 671, startPoint y: 392, endPoint x: 755, endPoint y: 385, distance: 84.3
click at [755, 385] on span "[STREET_ADDRESS]" at bounding box center [792, 387] width 115 height 14
copy span "[STREET_ADDRESS]"
drag, startPoint x: 669, startPoint y: 438, endPoint x: 719, endPoint y: 438, distance: 50.0
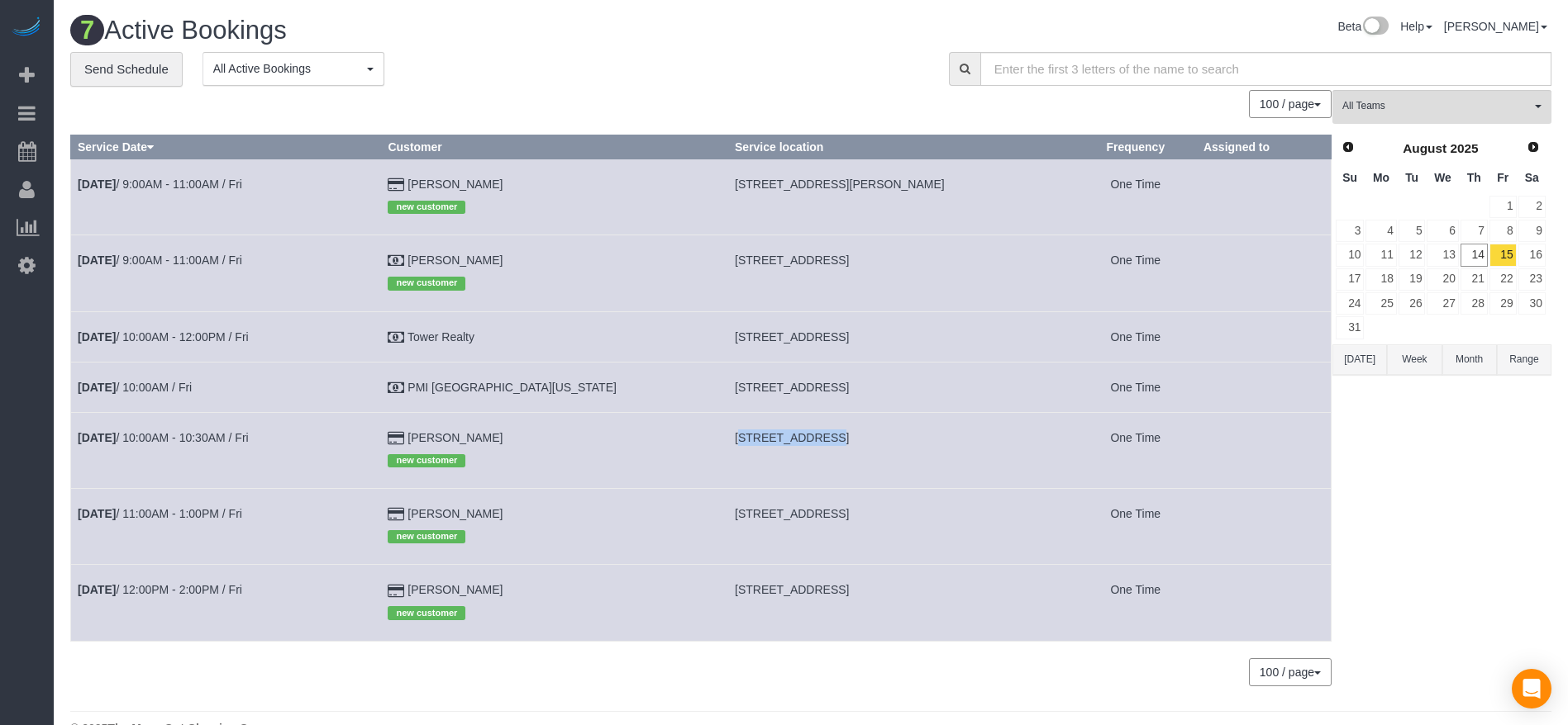
click at [746, 438] on td "[STREET_ADDRESS]" at bounding box center [901, 450] width 347 height 76
copy span "272 Sapphire,"
drag, startPoint x: 668, startPoint y: 513, endPoint x: 761, endPoint y: 518, distance: 93.1
click at [761, 518] on td "[STREET_ADDRESS]" at bounding box center [901, 526] width 347 height 76
copy span "[STREET_ADDRESS]"
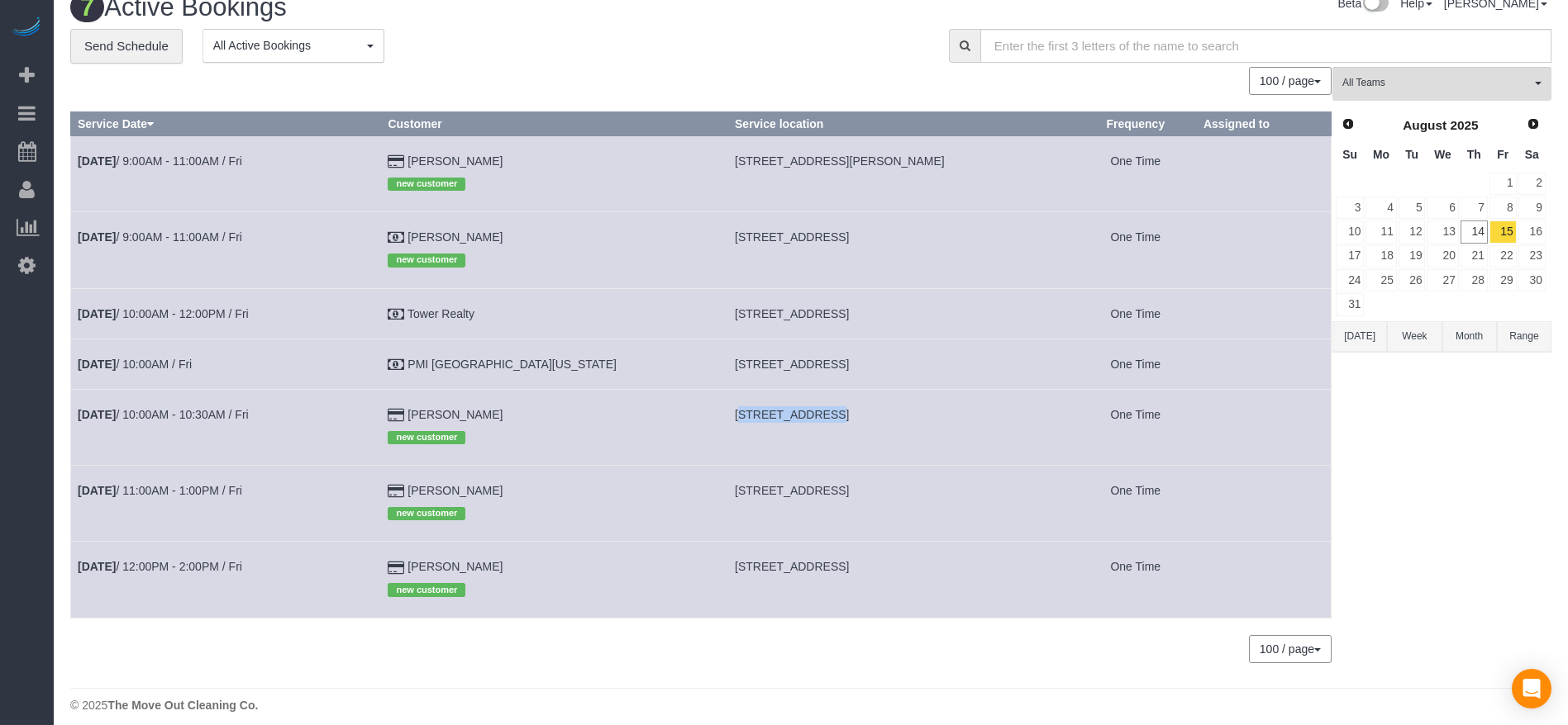
scroll to position [35, 0]
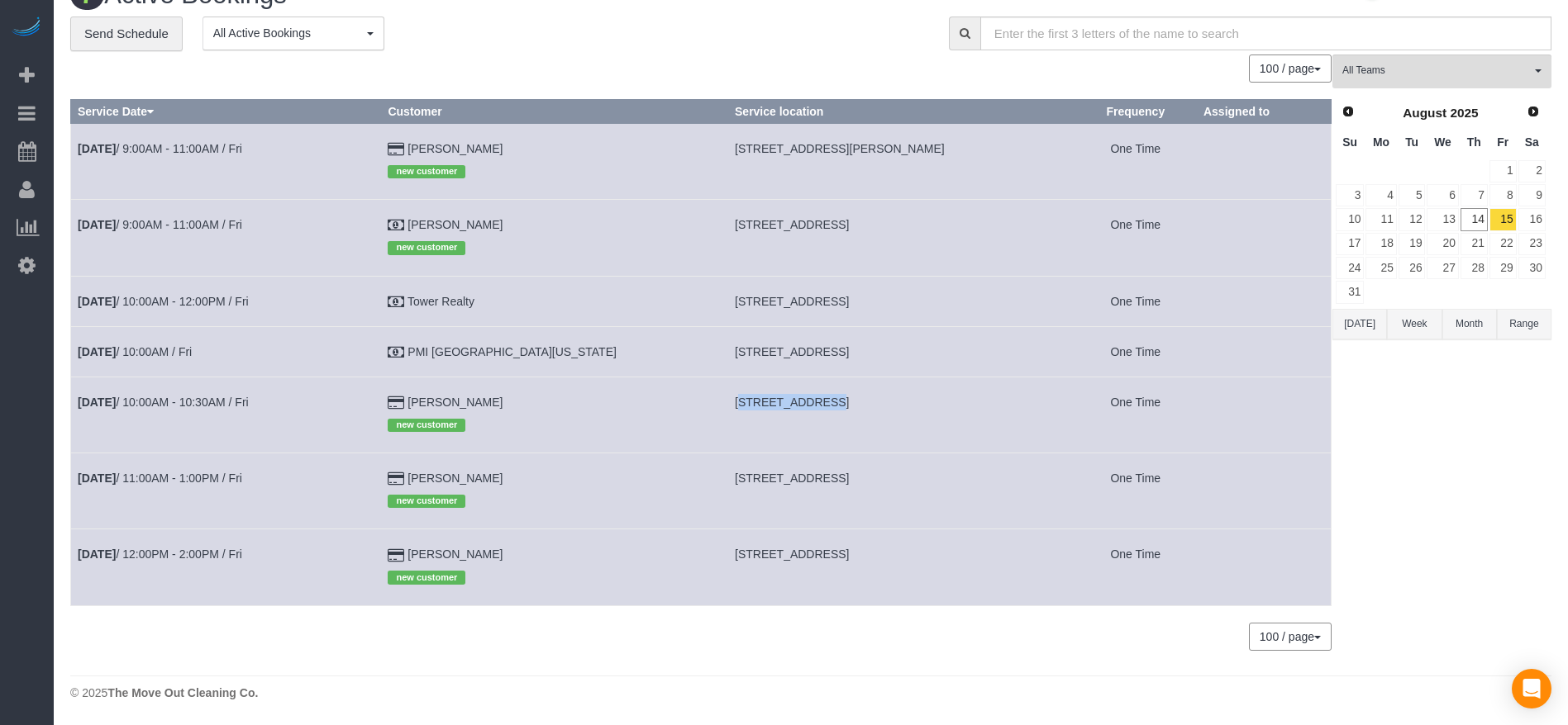
drag, startPoint x: 669, startPoint y: 557, endPoint x: 778, endPoint y: 559, distance: 109.0
click at [778, 559] on span "[STREET_ADDRESS]" at bounding box center [792, 555] width 115 height 14
copy span "[STREET_ADDRESS]"
click at [728, 603] on td "[STREET_ADDRESS]" at bounding box center [901, 567] width 347 height 76
drag, startPoint x: 670, startPoint y: 555, endPoint x: 880, endPoint y: 556, distance: 210.0
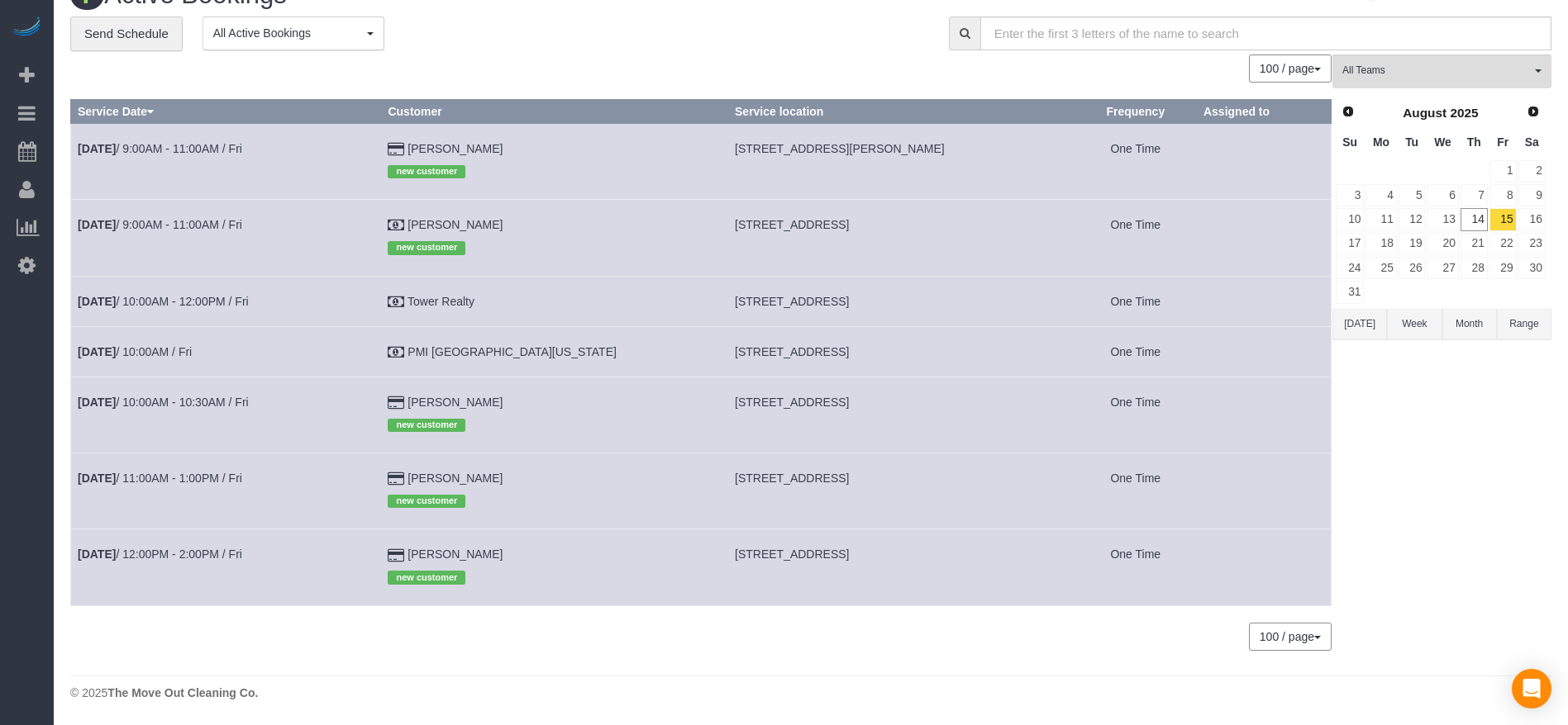
click at [880, 556] on td "[STREET_ADDRESS]" at bounding box center [901, 567] width 347 height 76
click at [208, 553] on link "[DATE] 12:00PM - 2:00PM / Fri" at bounding box center [160, 555] width 164 height 14
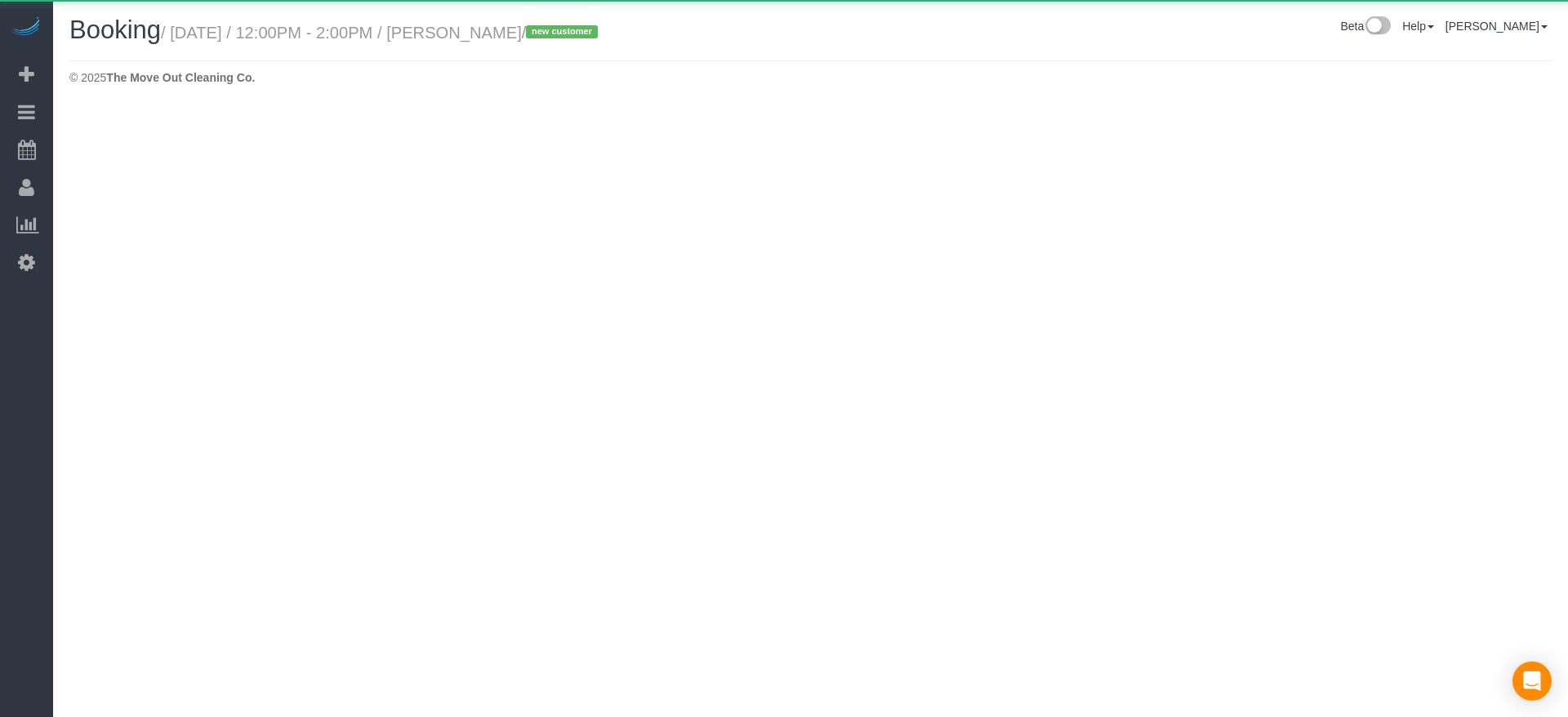
select select "[GEOGRAPHIC_DATA]"
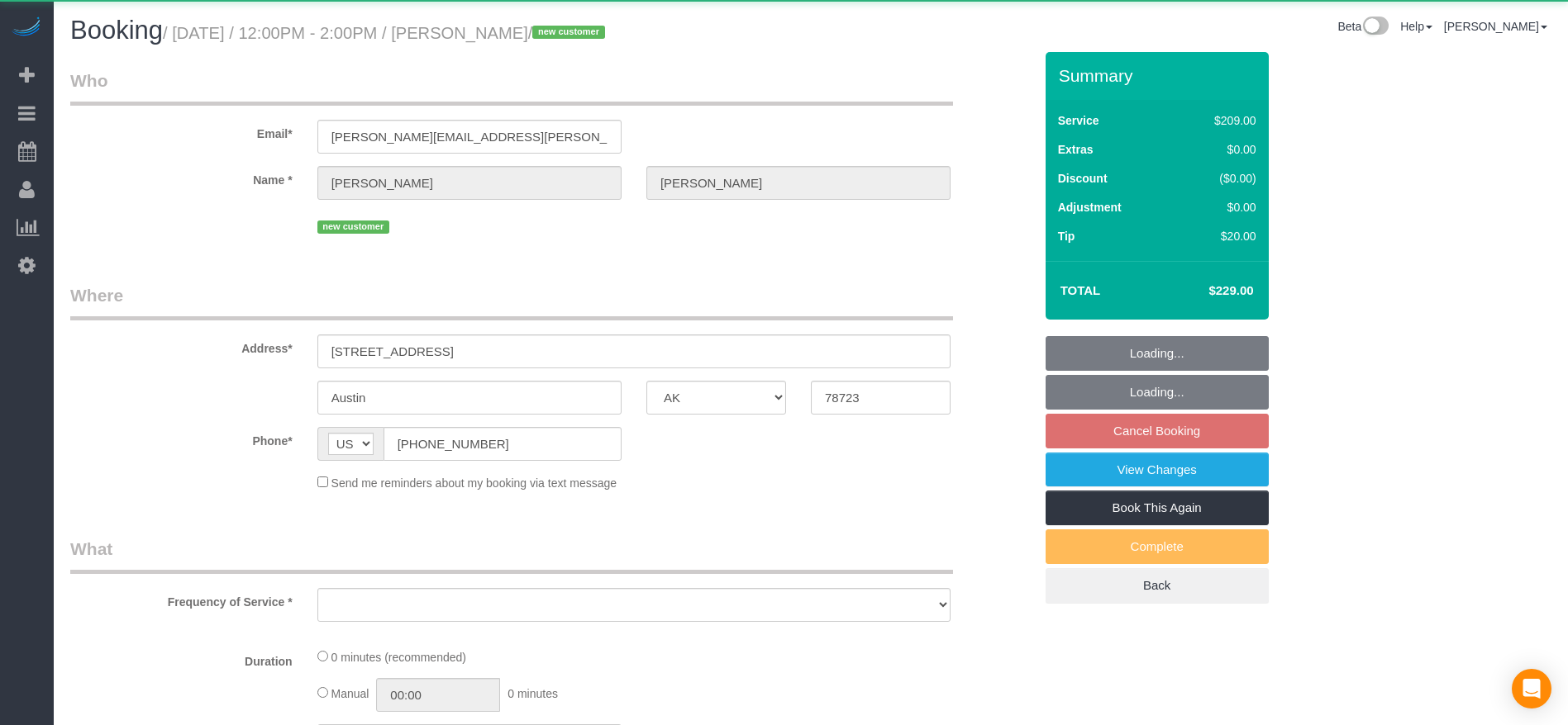
select select "spot284"
select select "object:10397"
select select "string:fspay-b764e70e-b3b5-49d8-b09c-9218118eb629"
select select "3"
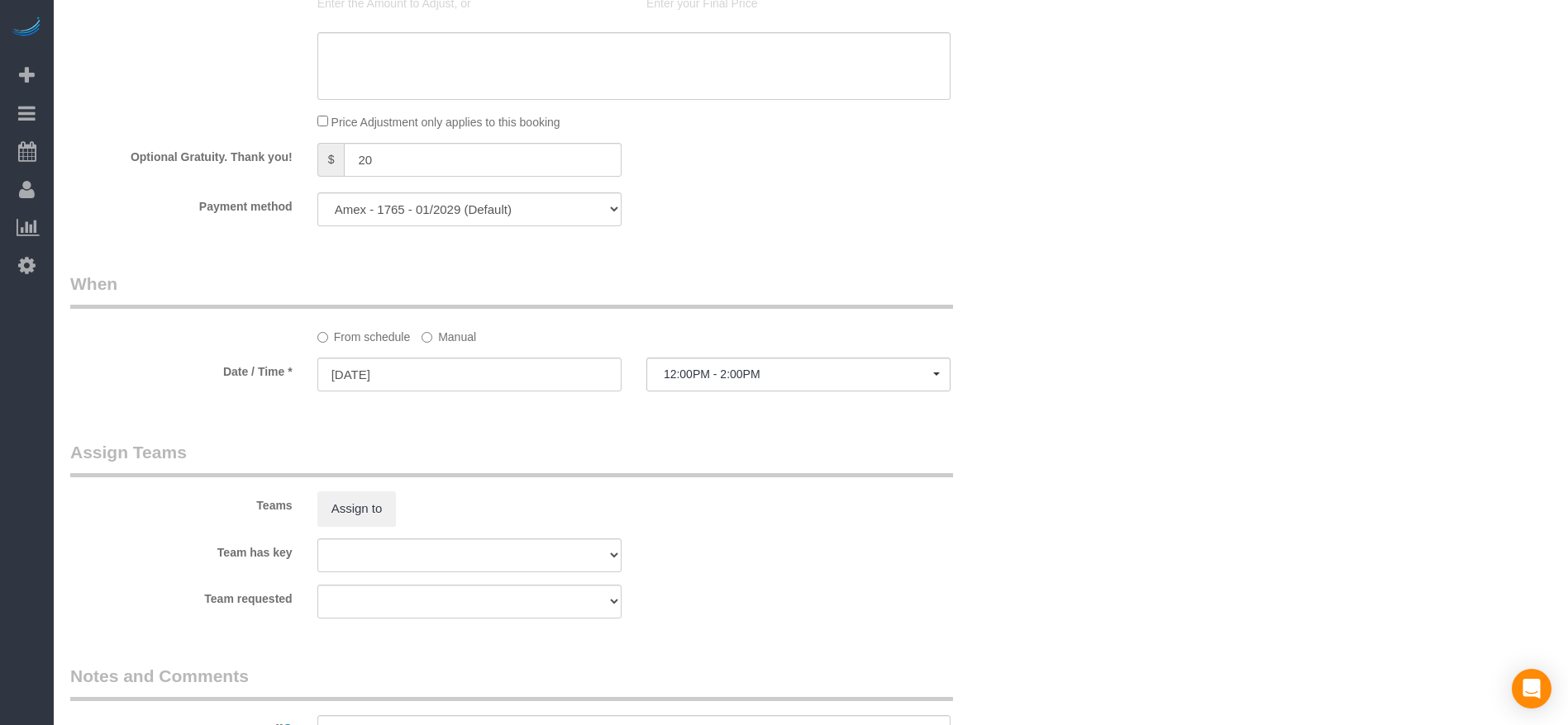
scroll to position [1487, 0]
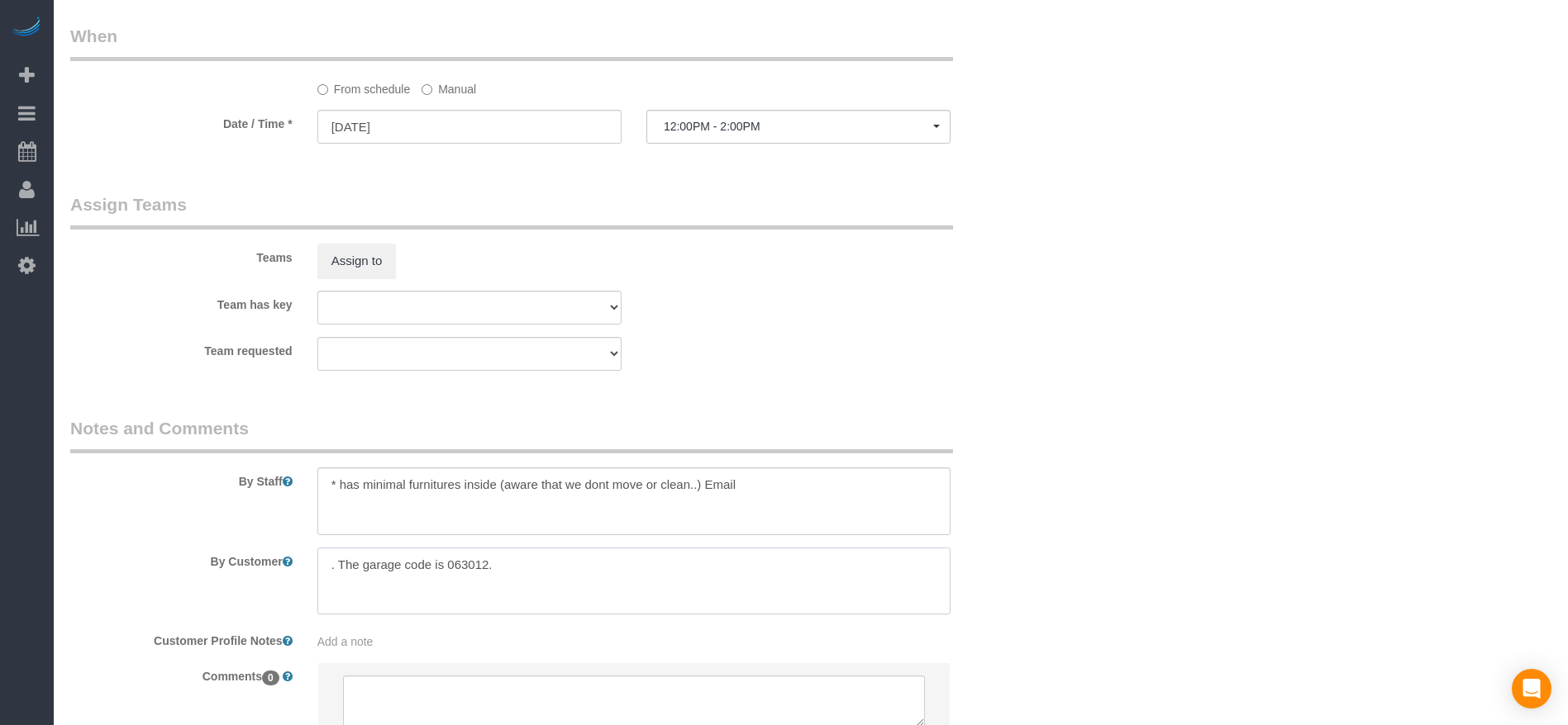
drag, startPoint x: 335, startPoint y: 566, endPoint x: 439, endPoint y: 576, distance: 104.5
click at [547, 568] on textarea at bounding box center [633, 581] width 633 height 68
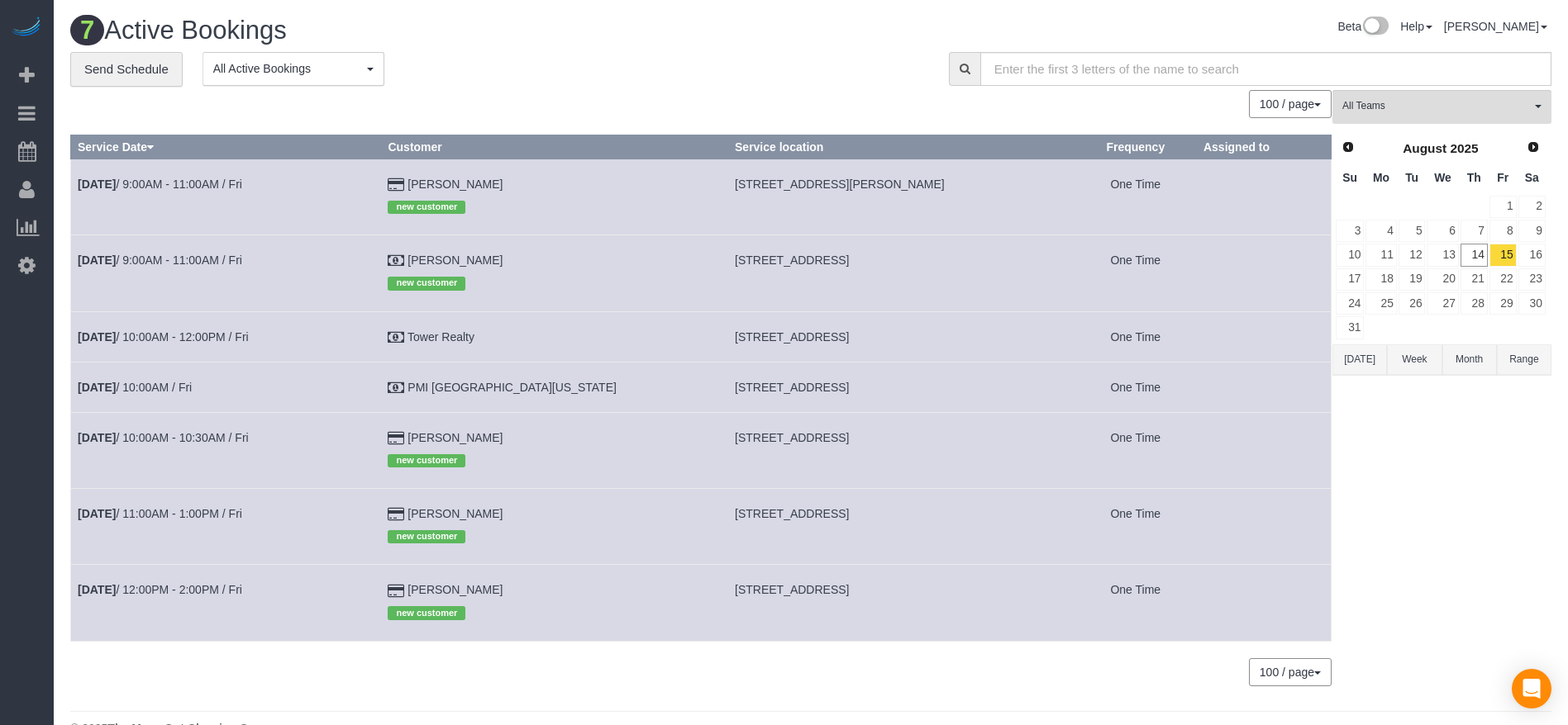
drag, startPoint x: 669, startPoint y: 588, endPoint x: 874, endPoint y: 591, distance: 205.0
click at [874, 591] on td "[STREET_ADDRESS]" at bounding box center [901, 604] width 347 height 76
drag, startPoint x: 671, startPoint y: 438, endPoint x: 874, endPoint y: 443, distance: 203.1
click at [878, 443] on td "[STREET_ADDRESS]" at bounding box center [901, 450] width 347 height 76
click at [173, 437] on link "[DATE] 10:00AM - 10:30AM / Fri" at bounding box center [162, 438] width 171 height 14
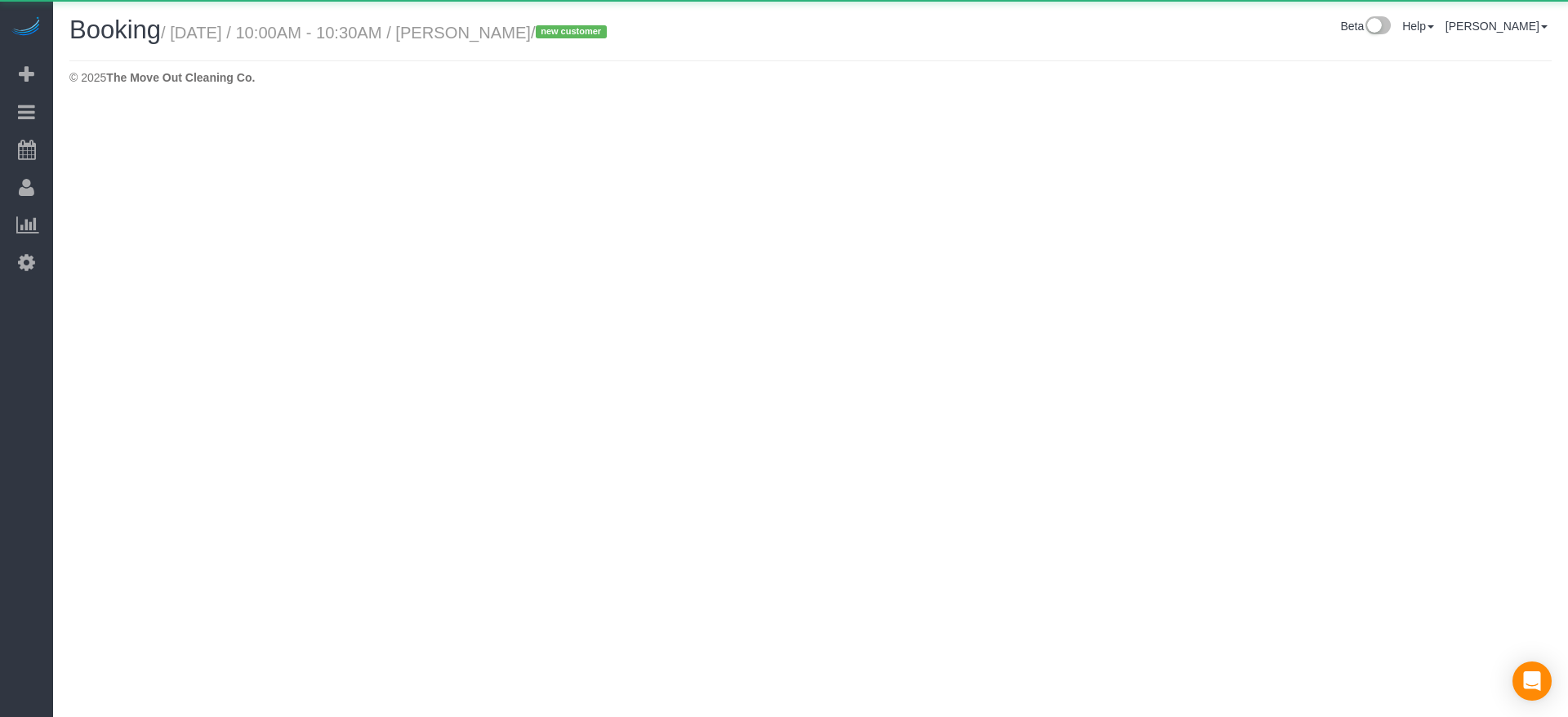
select select "[GEOGRAPHIC_DATA]"
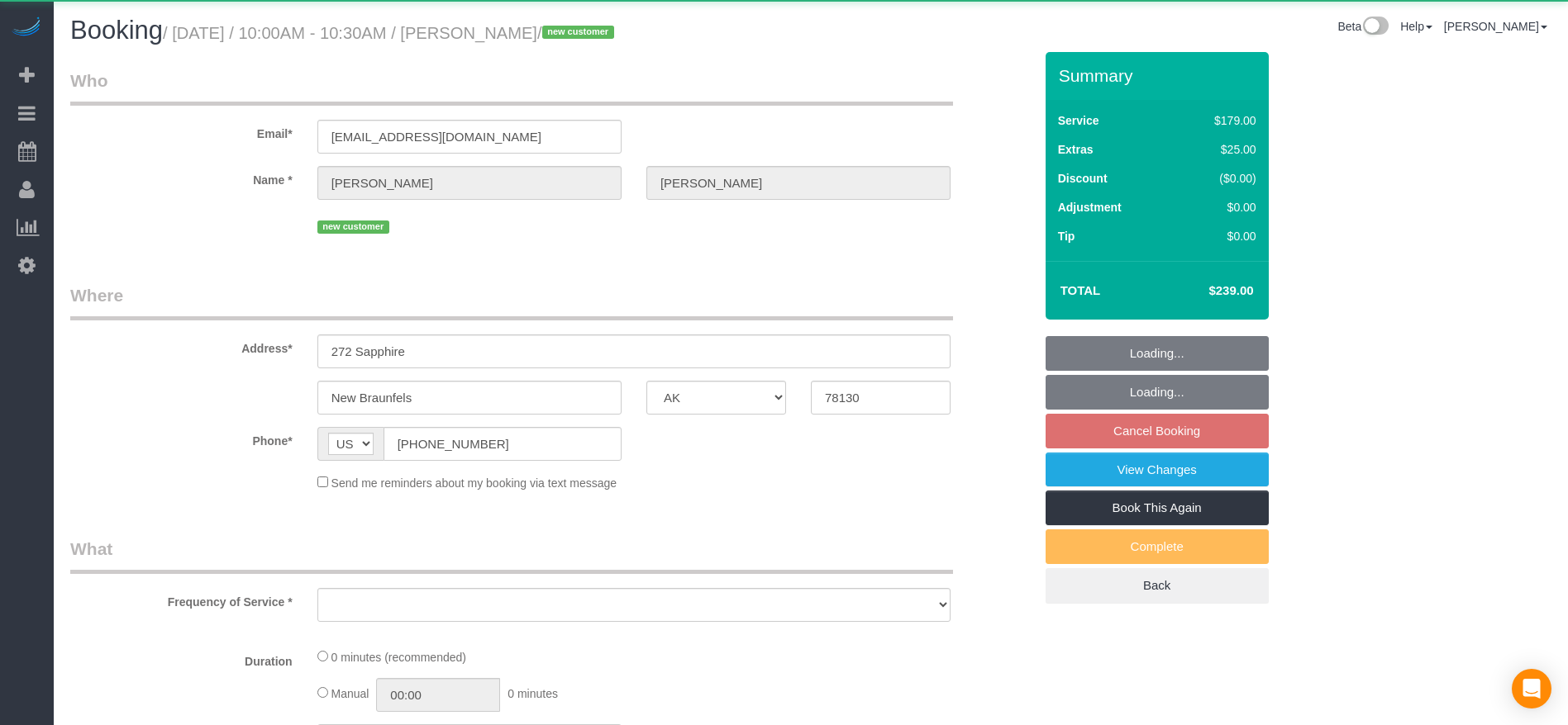
select select "string:fspay-feb76df1-abea-4af4-8a2e-ed5c2d09acff"
select select "3"
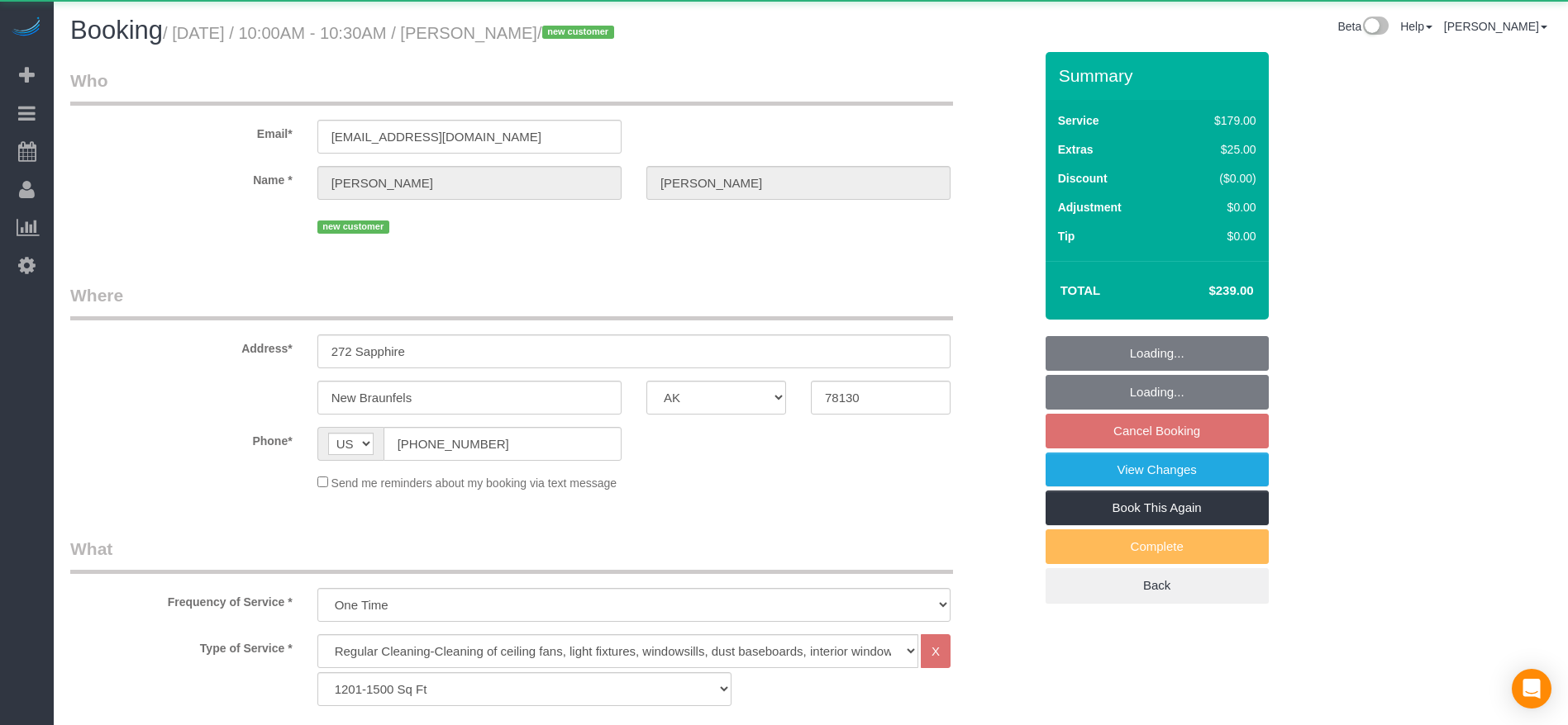
select select "object:10974"
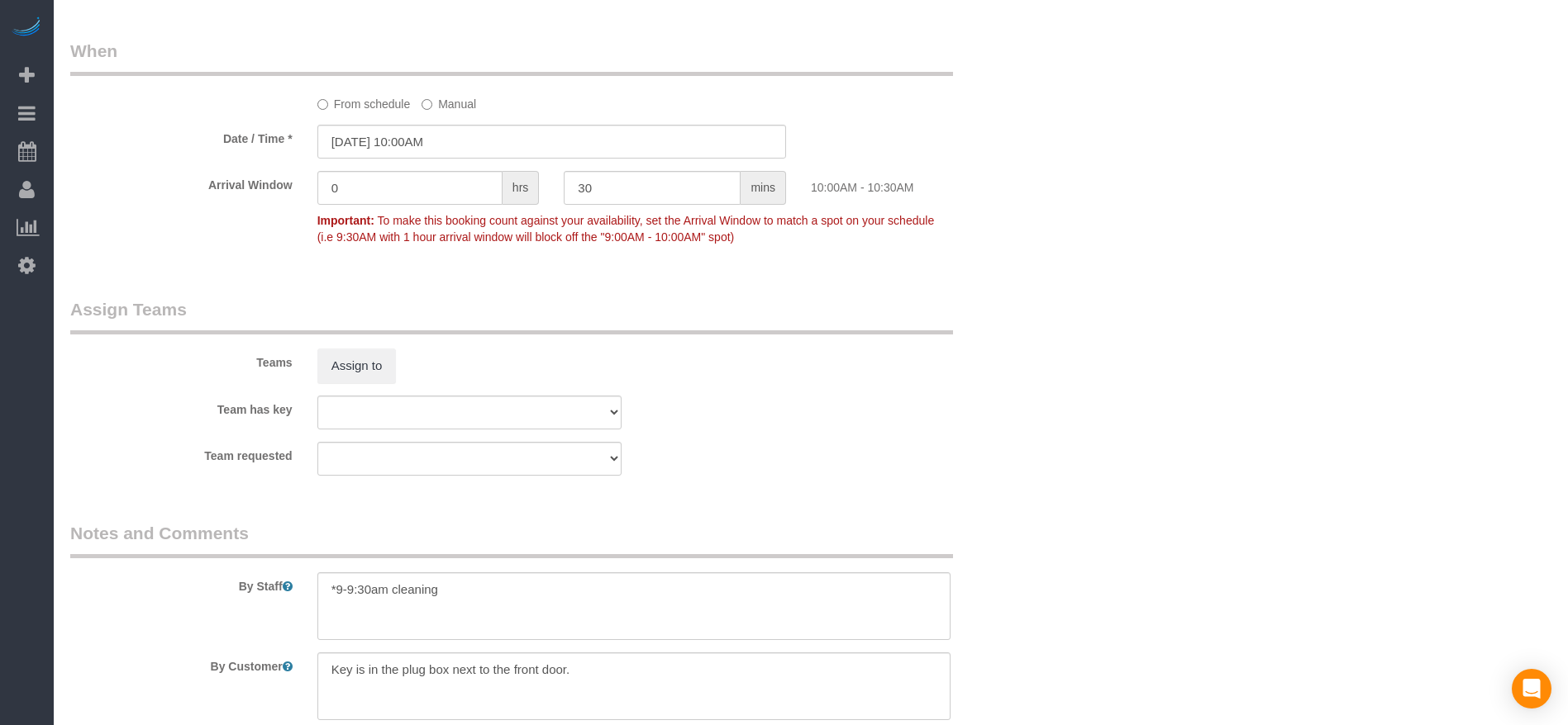
scroll to position [1487, 0]
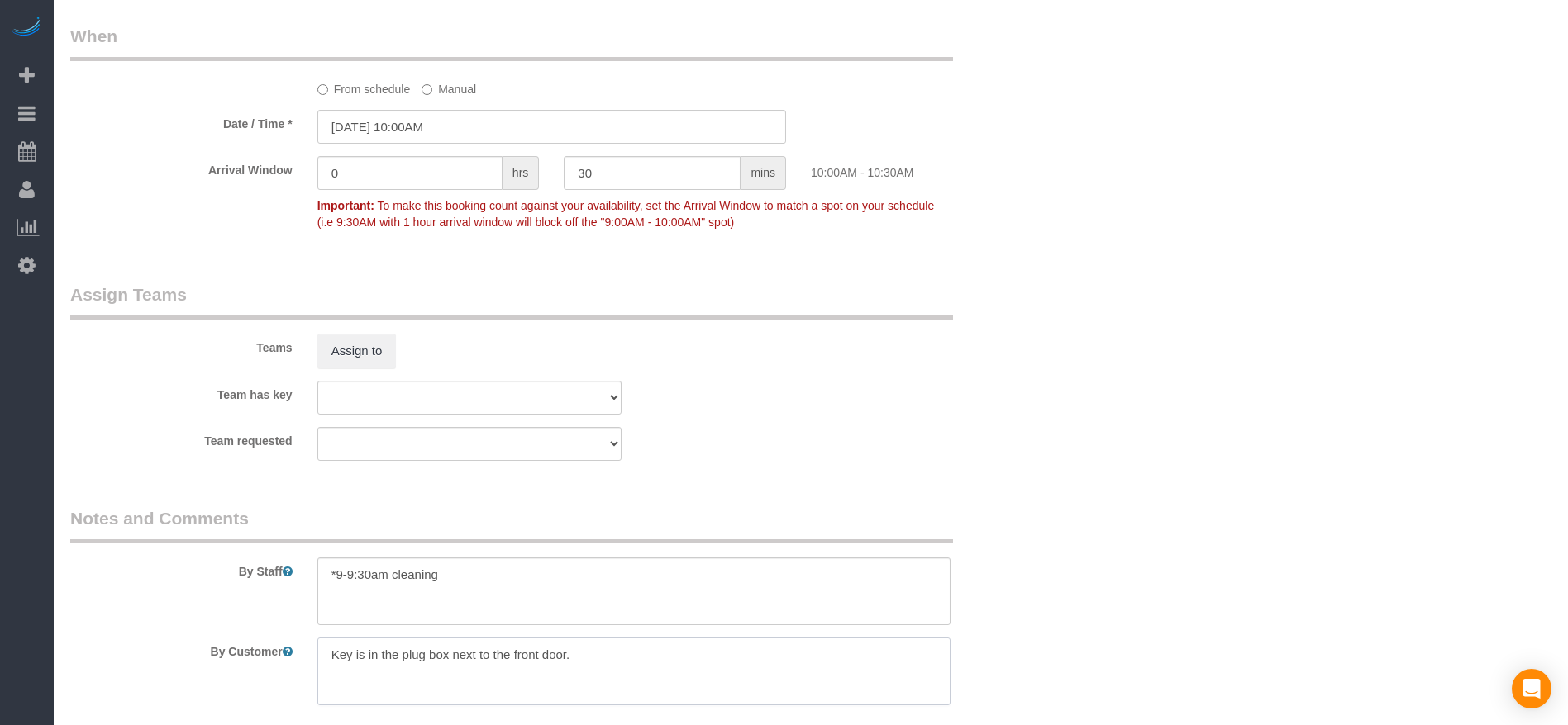
drag, startPoint x: 328, startPoint y: 653, endPoint x: 613, endPoint y: 658, distance: 285.0
click at [613, 658] on textarea at bounding box center [633, 671] width 633 height 68
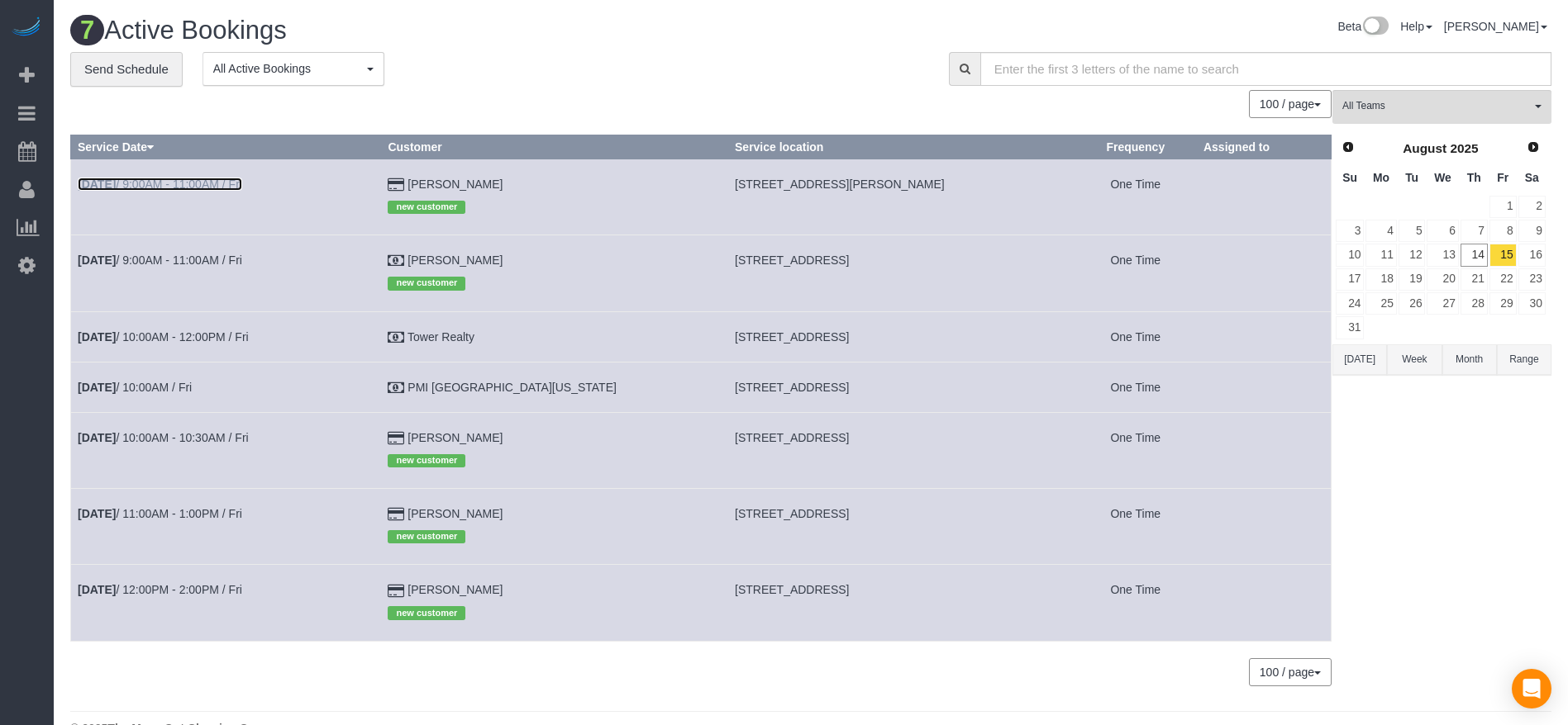
click at [242, 178] on link "[DATE] 9:00AM - 11:00AM / Fri" at bounding box center [160, 185] width 164 height 14
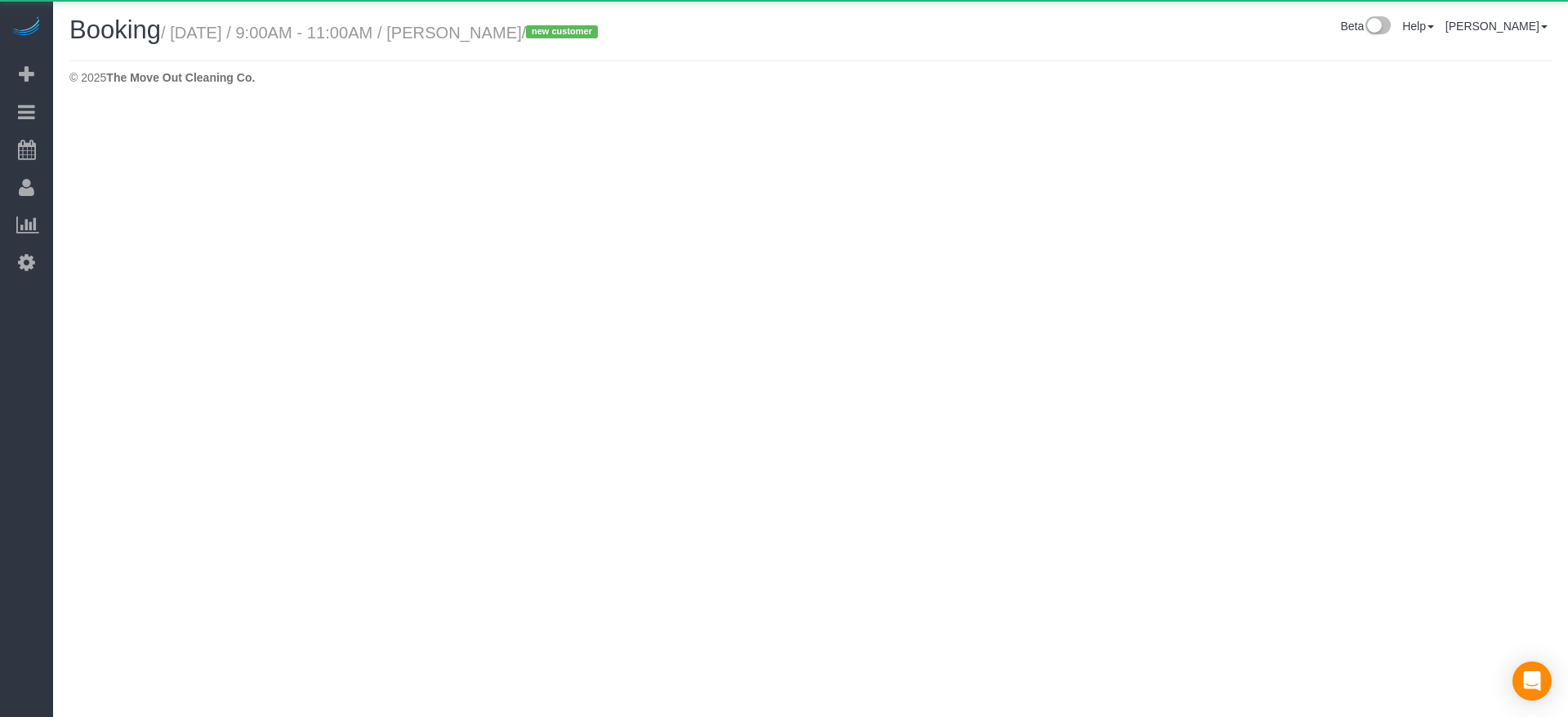
select select "[GEOGRAPHIC_DATA]"
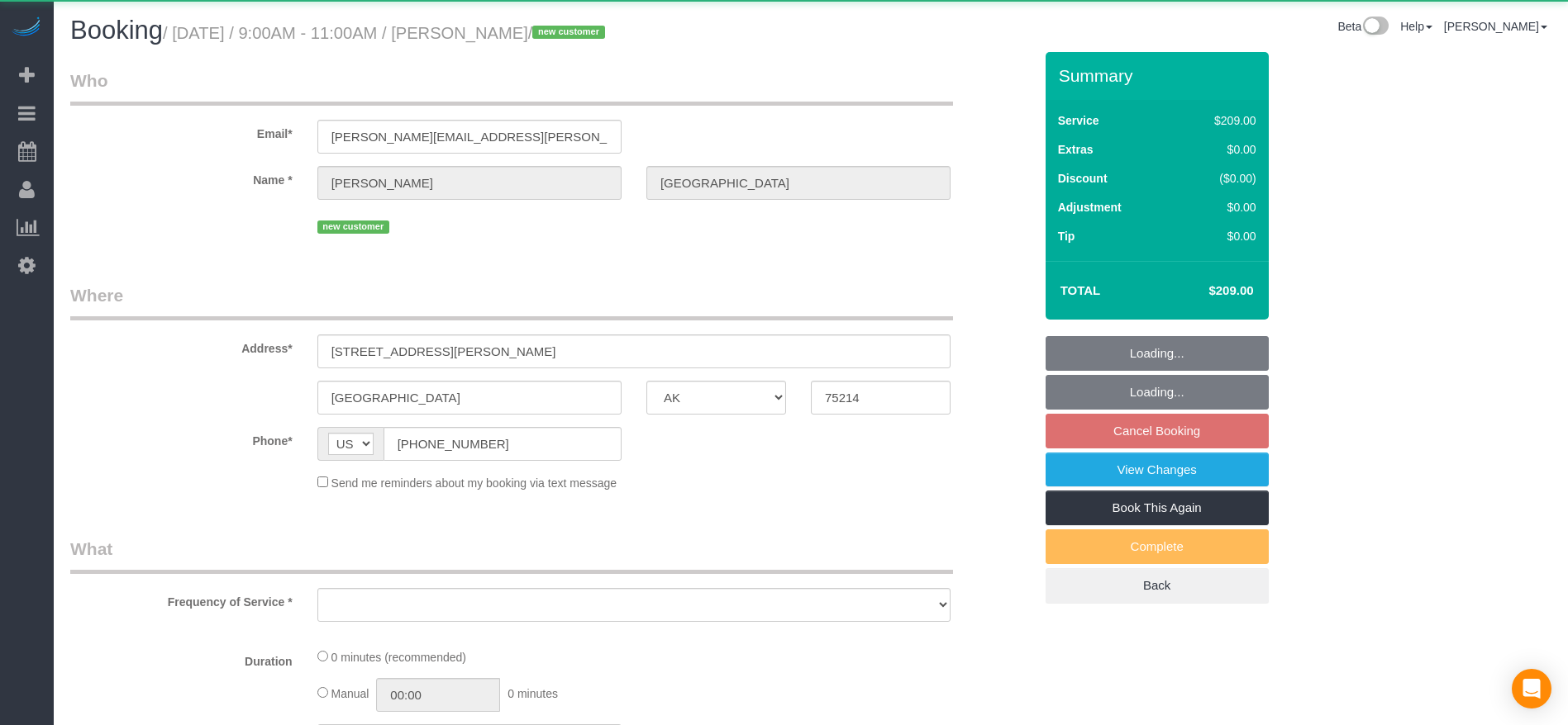
select select "string:fspay-36667892-fdd2-44ab-aaf4-1bed11697ad0"
select select "object:11551"
select select "3"
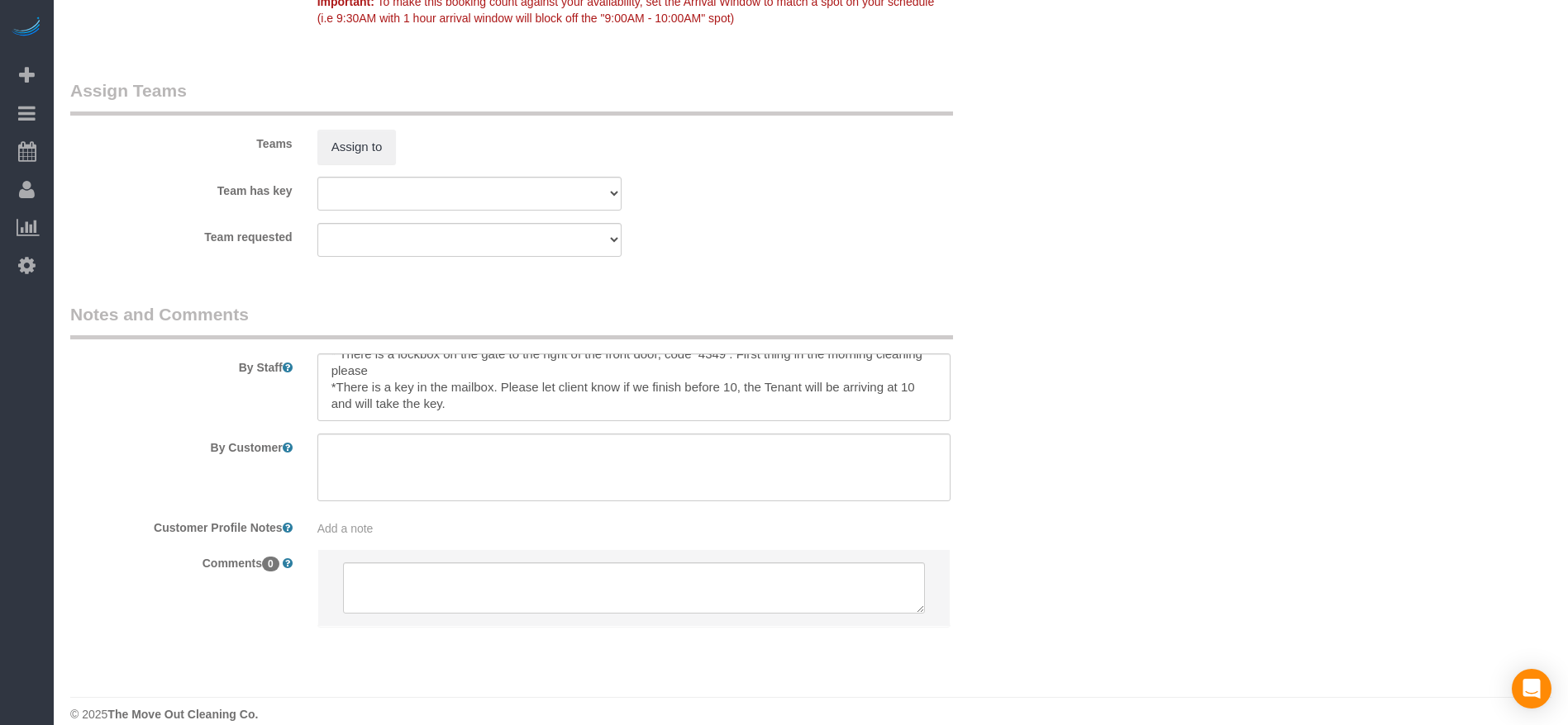
scroll to position [1712, 0]
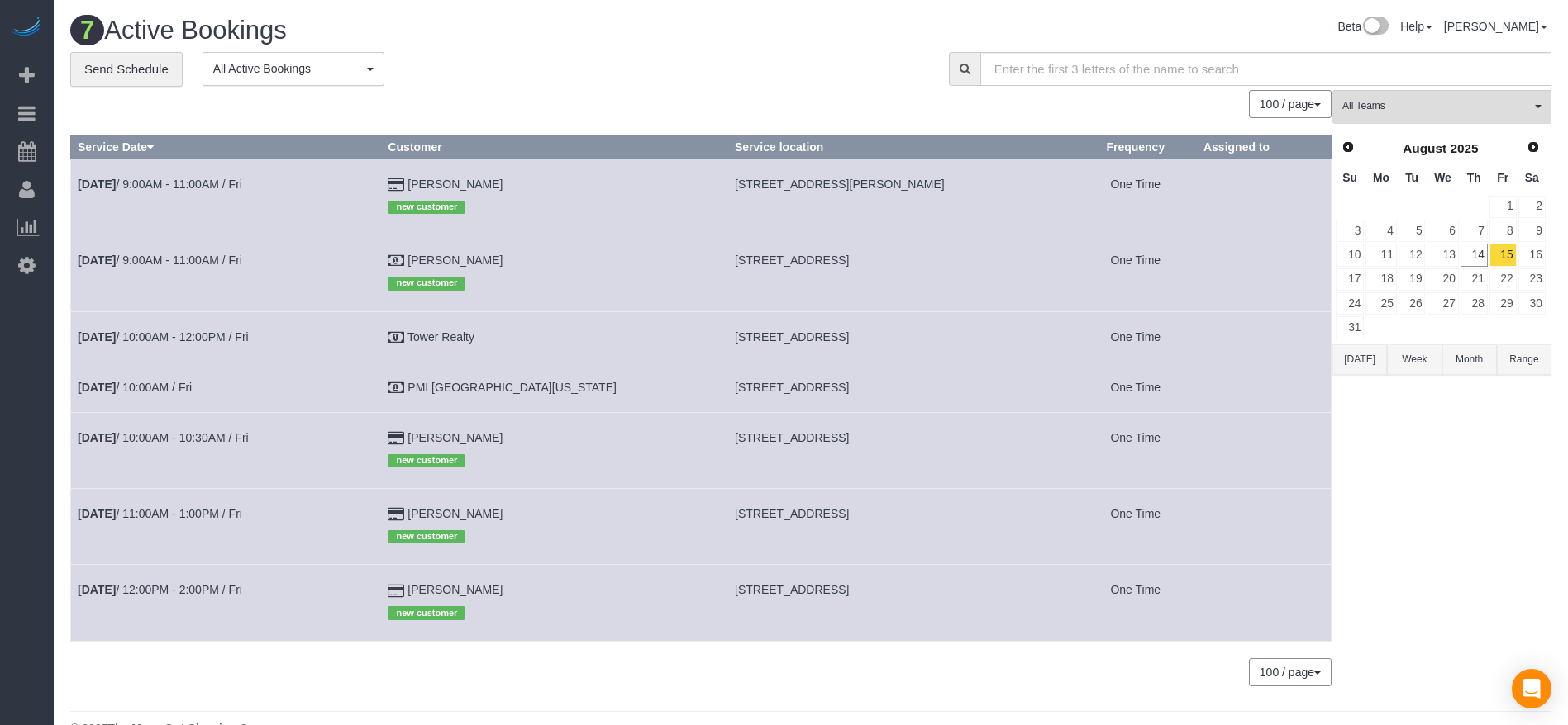
click at [1355, 359] on button "[DATE]" at bounding box center [1360, 359] width 55 height 30
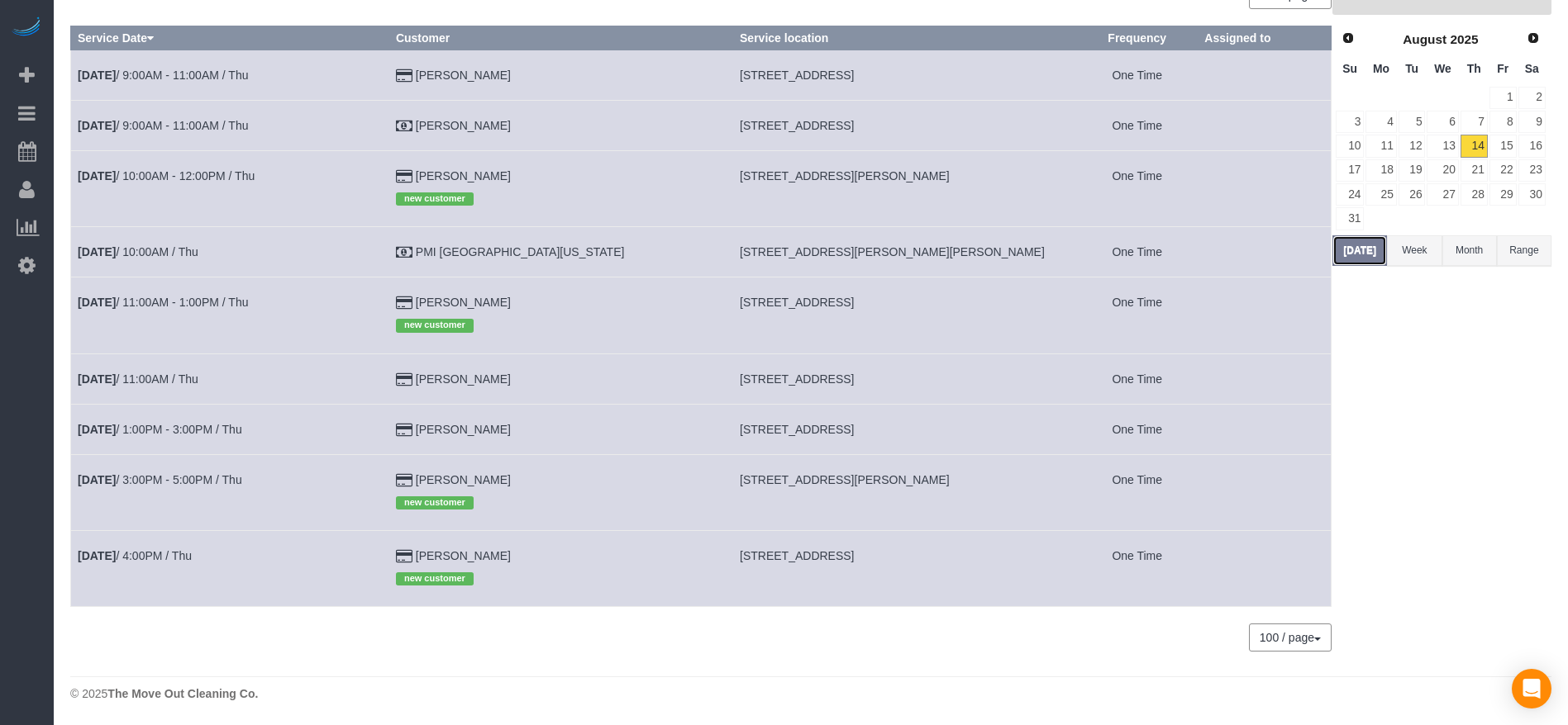
scroll to position [110, 0]
drag, startPoint x: 695, startPoint y: 428, endPoint x: 891, endPoint y: 433, distance: 196.1
click at [891, 433] on td "[STREET_ADDRESS]" at bounding box center [904, 429] width 344 height 51
click at [1352, 240] on button "[DATE]" at bounding box center [1360, 249] width 55 height 30
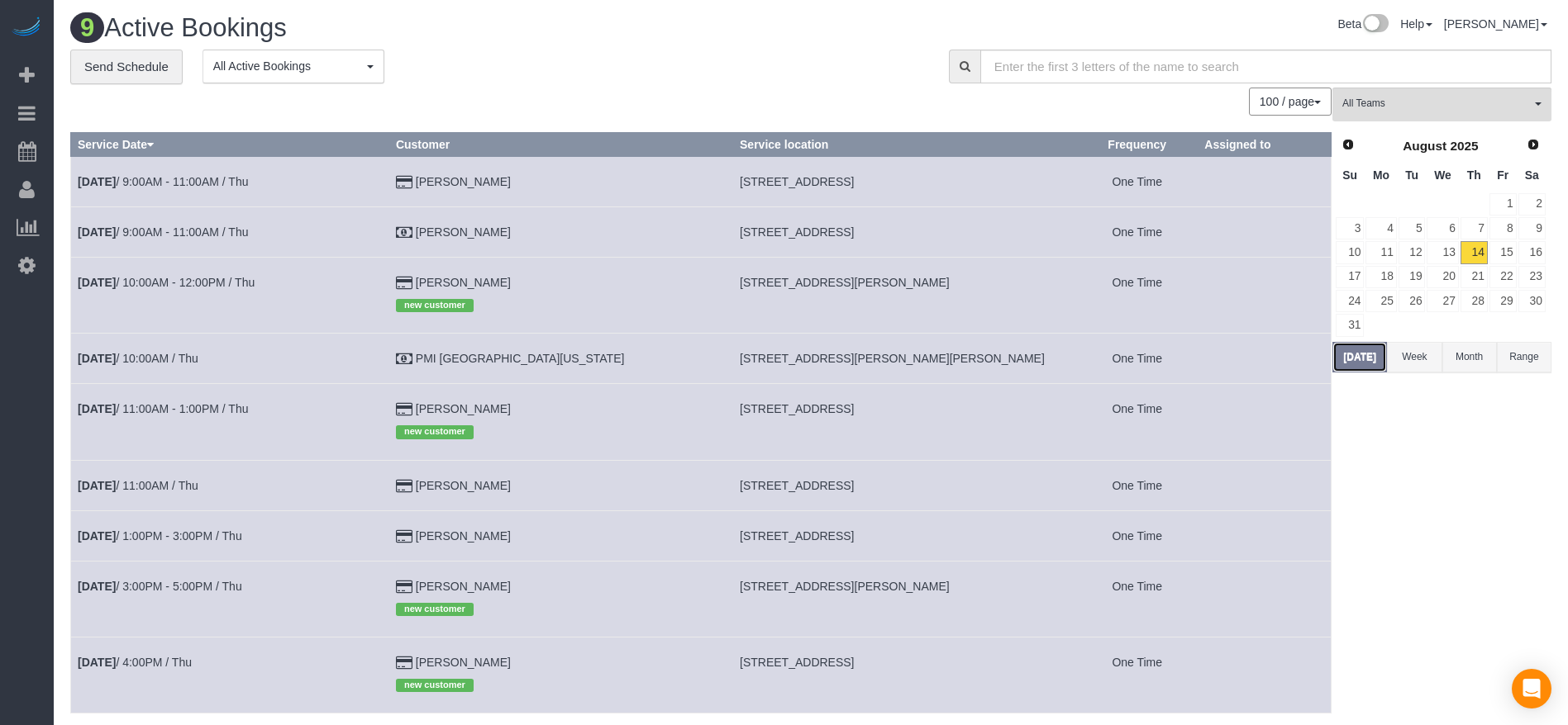
scroll to position [0, 0]
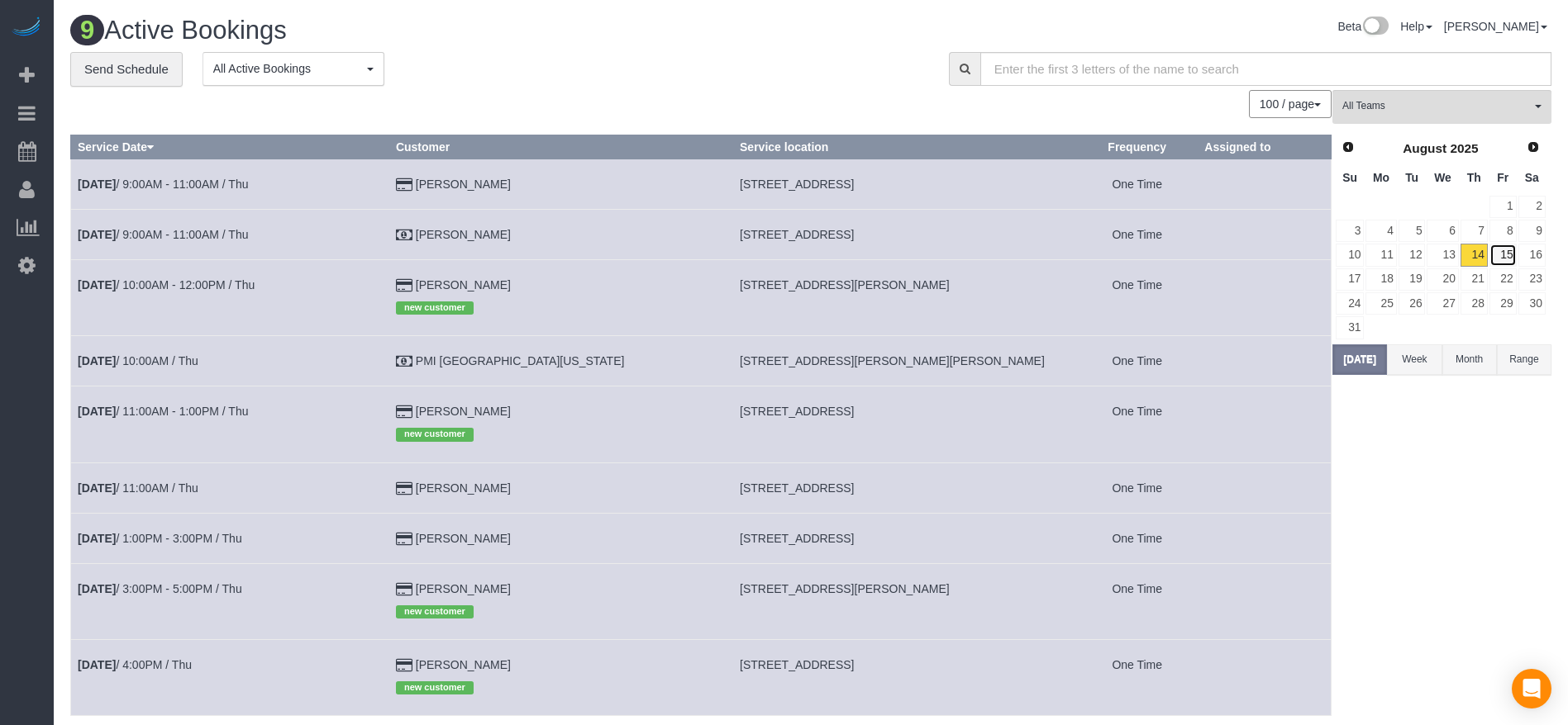
click at [1504, 252] on link "15" at bounding box center [1503, 254] width 27 height 23
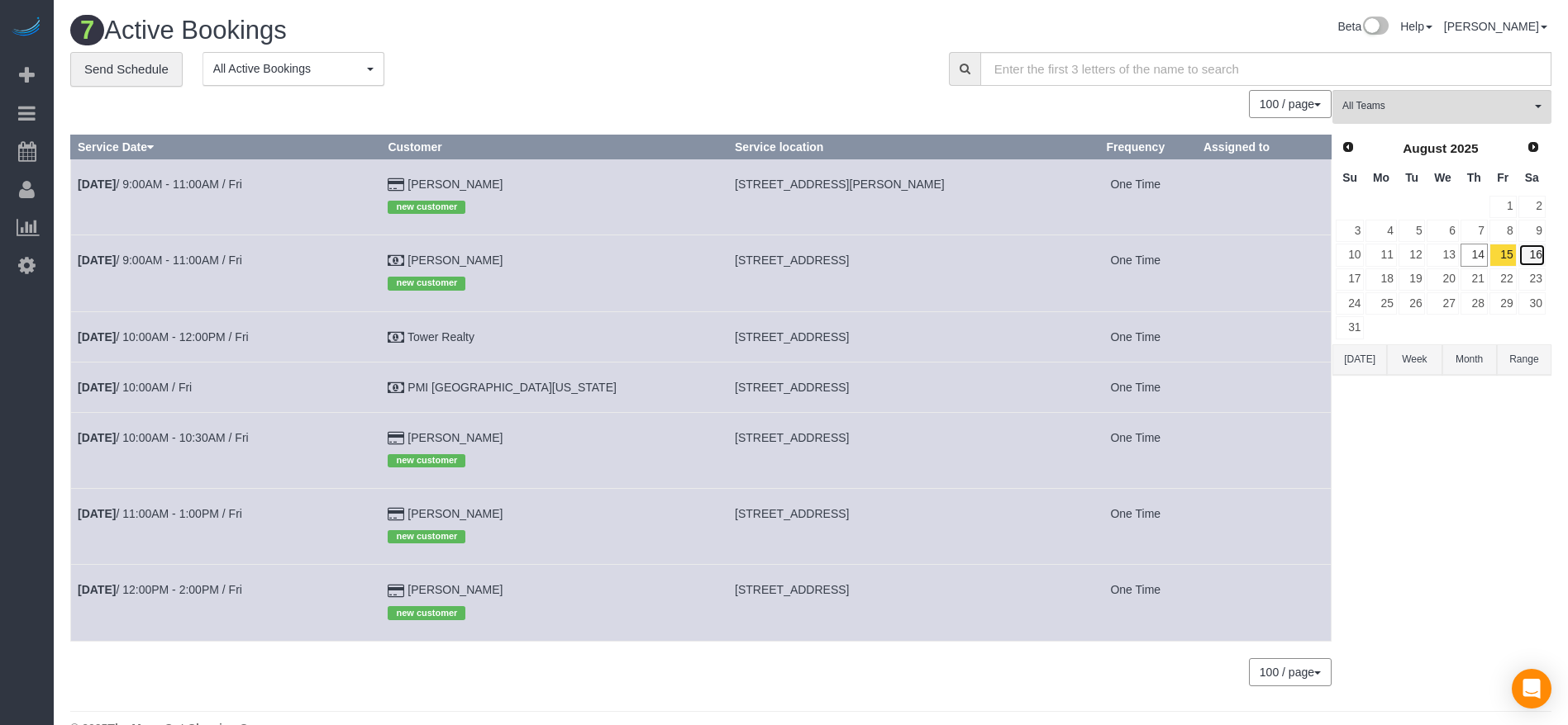
click at [1532, 254] on link "16" at bounding box center [1532, 254] width 27 height 23
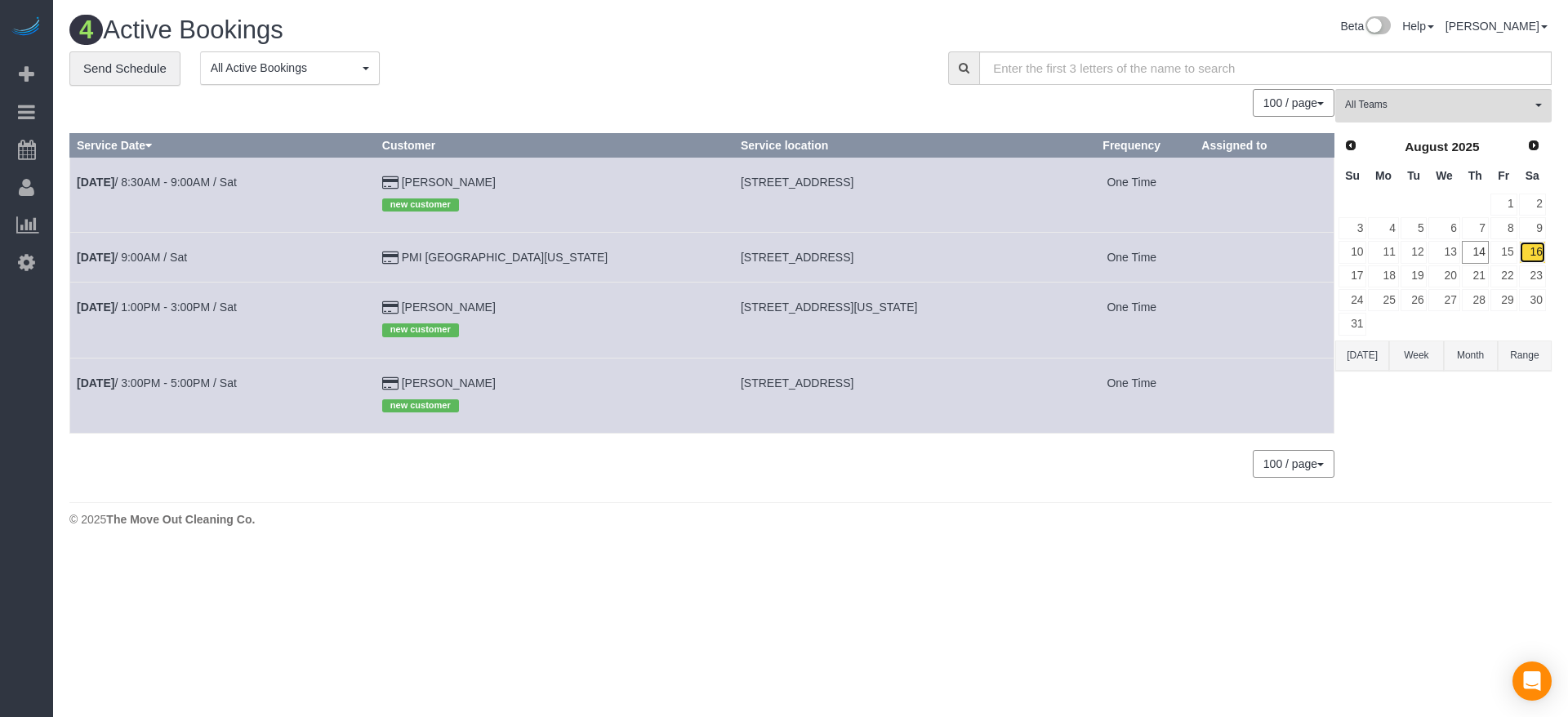
click at [1527, 250] on link "16" at bounding box center [1533, 252] width 27 height 22
click at [232, 181] on link "[DATE] 8:30AM - 9:00AM / Sat" at bounding box center [156, 183] width 160 height 14
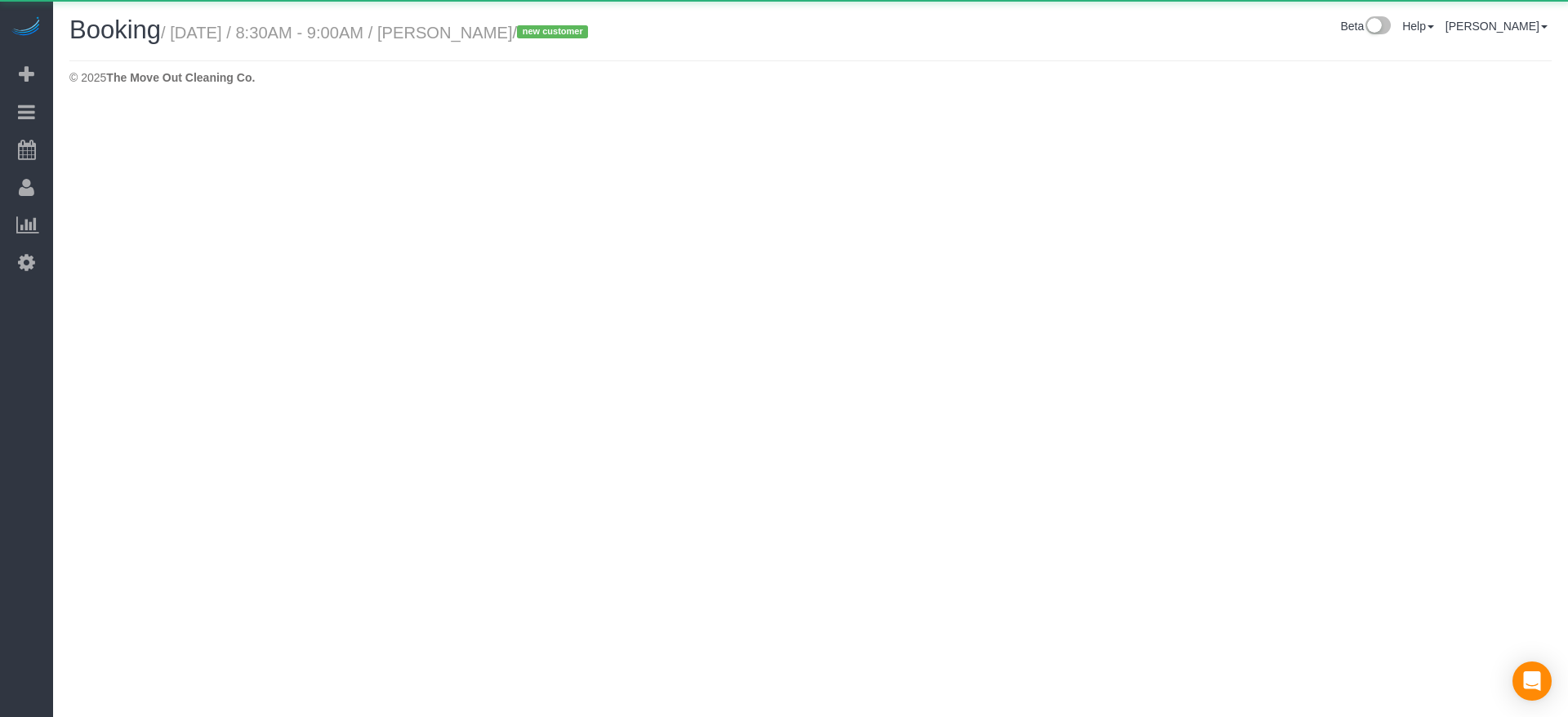
select select "[GEOGRAPHIC_DATA]"
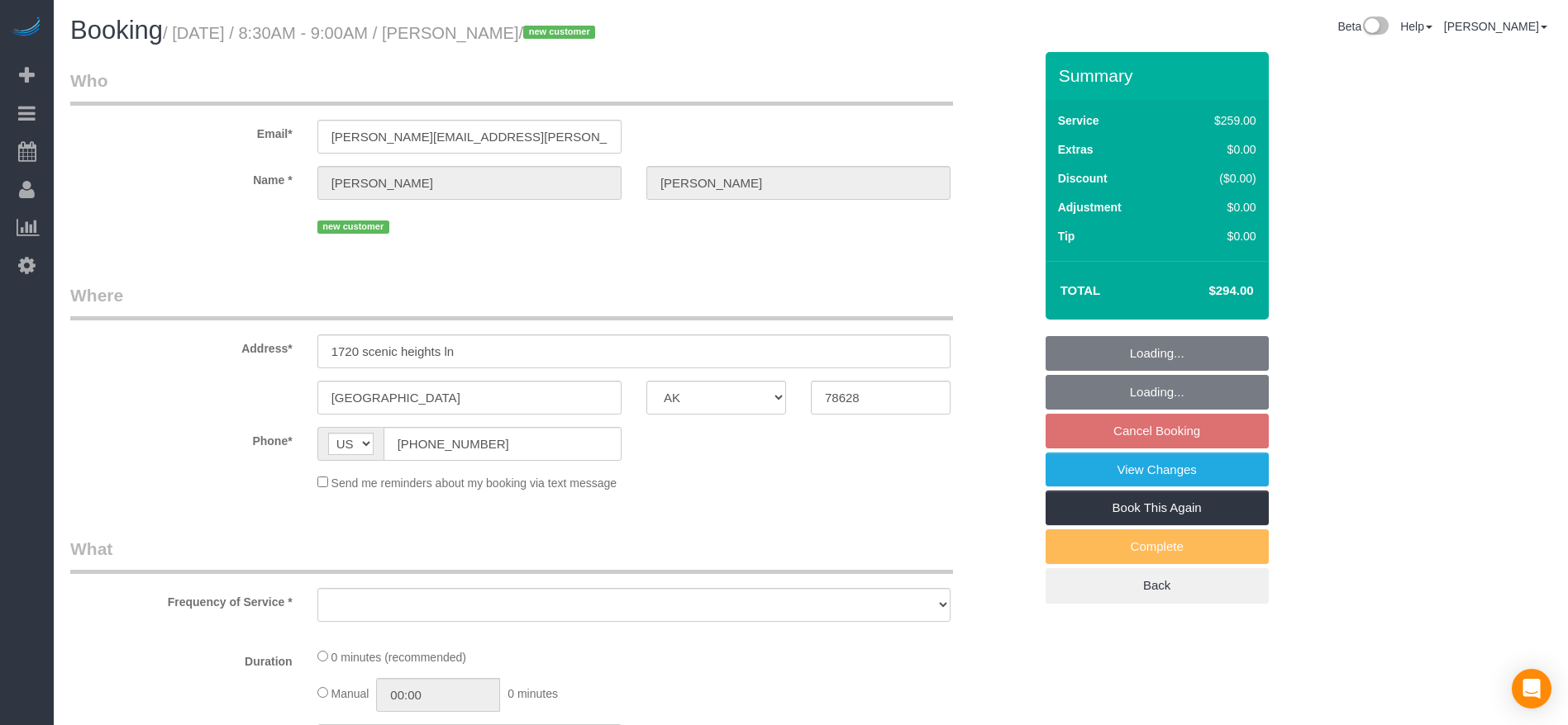
select select "object:12415"
select select "string:fspay-4079ef79-e5f7-4331-a806-04240e7dc328"
select select "object:12491"
select select "3"
